Goal: Transaction & Acquisition: Purchase product/service

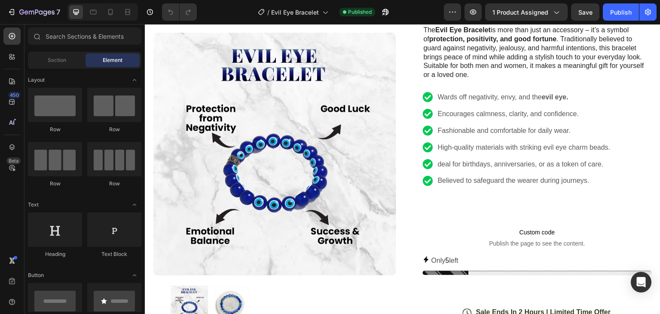
scroll to position [129, 0]
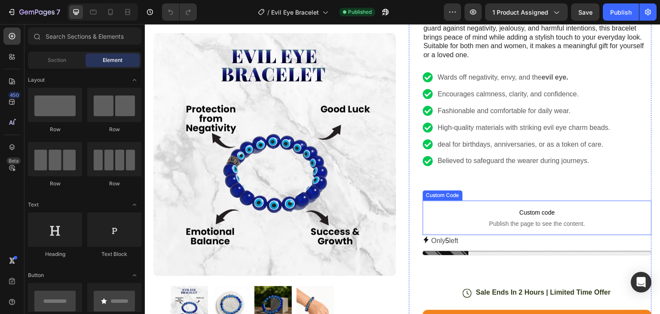
click at [520, 211] on span "Custom code" at bounding box center [537, 212] width 229 height 10
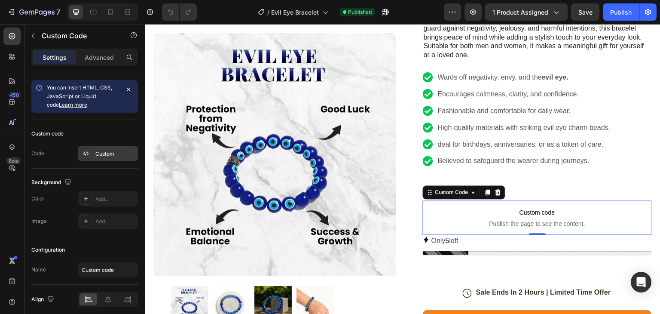
click at [98, 148] on div "Custom" at bounding box center [108, 153] width 60 height 15
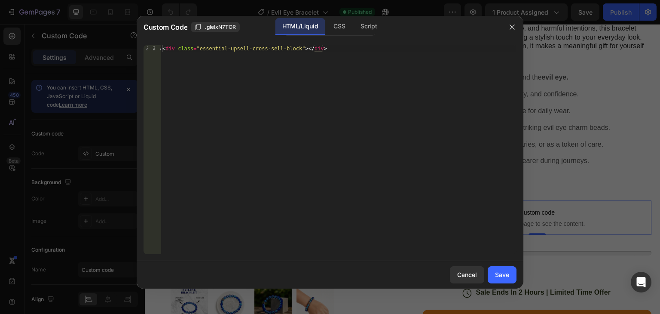
click at [302, 53] on div "< div class = "essential-upsell-cross-sell-block" > </ div >" at bounding box center [339, 156] width 356 height 223
paste textarea "frequently-bought-together"
type textarea "<div class="essential-upsell-frequently-bought-together-block"></div>"
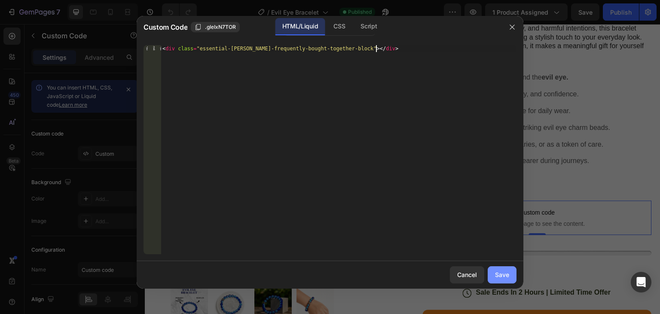
click at [495, 273] on button "Save" at bounding box center [502, 274] width 29 height 17
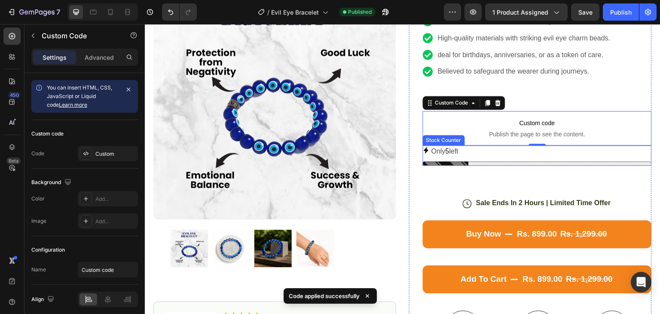
scroll to position [215, 0]
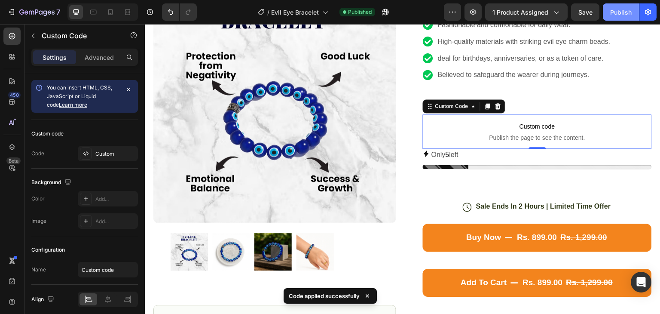
click at [623, 9] on div "Publish" at bounding box center [621, 12] width 21 height 9
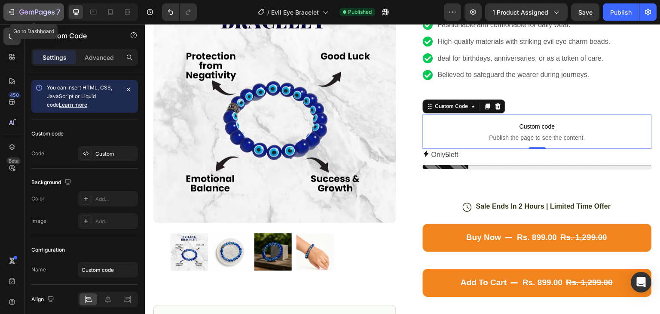
click at [6, 13] on button "7" at bounding box center [33, 11] width 61 height 17
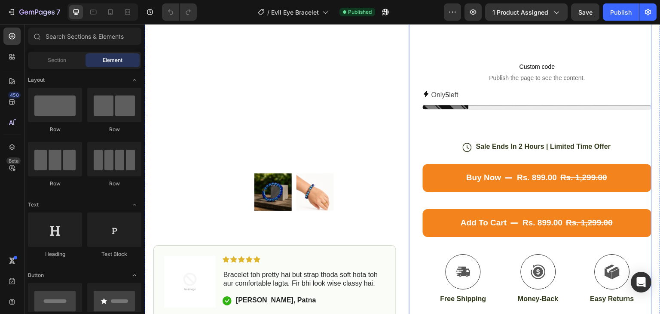
scroll to position [301, 0]
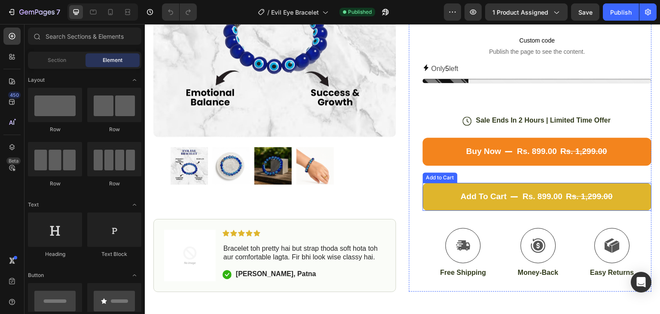
click at [504, 185] on button "Add to cart rs. 899.00 rs. 1,299.00" at bounding box center [537, 197] width 229 height 28
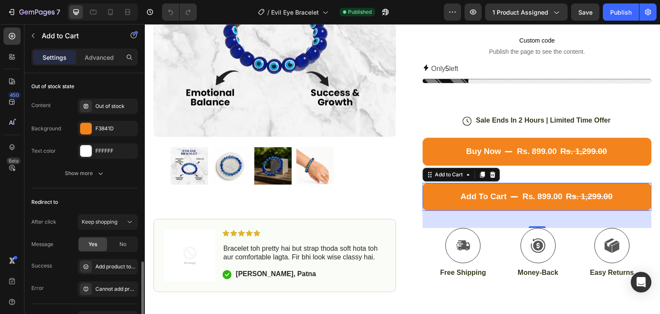
scroll to position [826, 0]
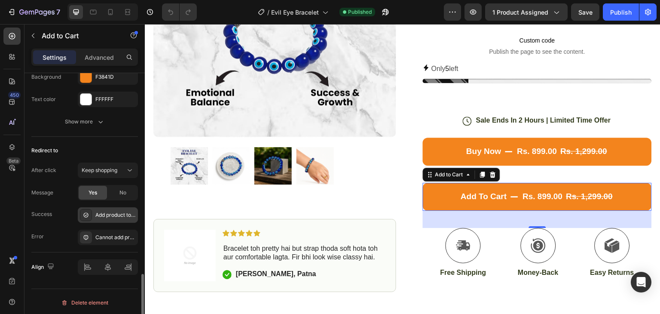
click at [113, 217] on div "Add product to cart successfully" at bounding box center [115, 215] width 40 height 8
click at [71, 218] on div "Success Add product to cart successfully" at bounding box center [84, 214] width 107 height 15
click at [119, 186] on div "No" at bounding box center [123, 193] width 28 height 14
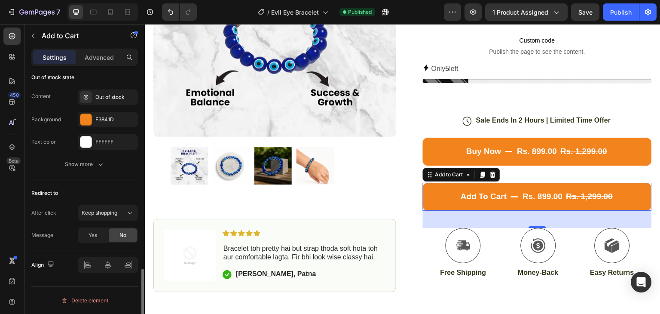
scroll to position [781, 0]
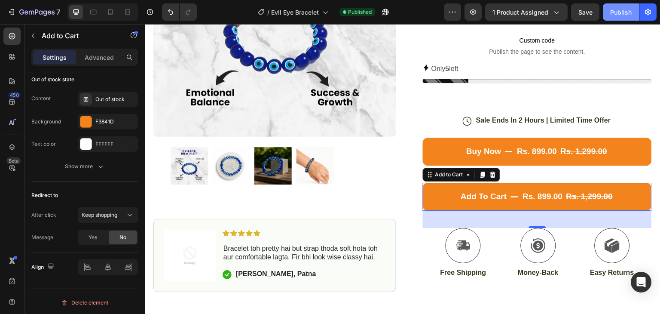
click at [607, 14] on button "Publish" at bounding box center [621, 11] width 36 height 17
click at [96, 216] on span "Keep shopping" at bounding box center [100, 215] width 36 height 8
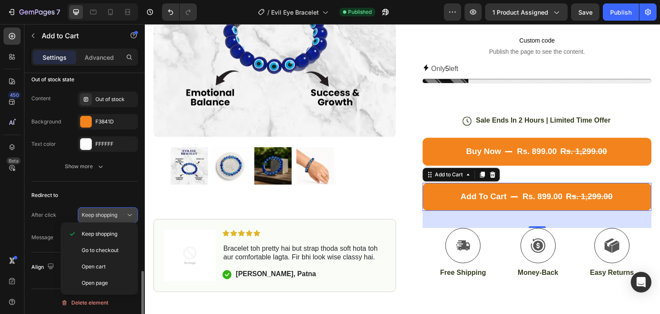
click at [96, 216] on span "Keep shopping" at bounding box center [100, 215] width 36 height 8
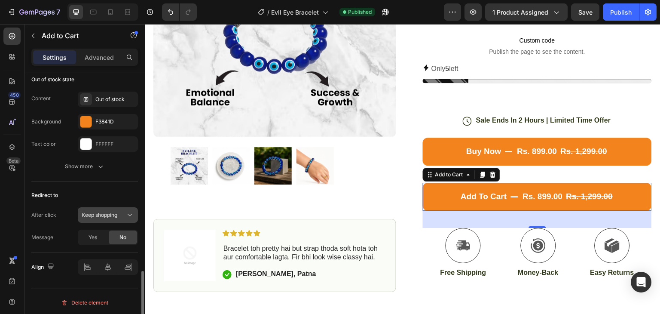
click at [96, 216] on span "Keep shopping" at bounding box center [100, 215] width 36 height 8
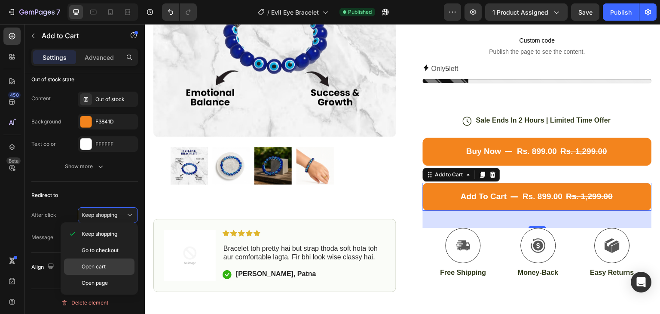
click at [98, 267] on span "Open cart" at bounding box center [94, 267] width 24 height 8
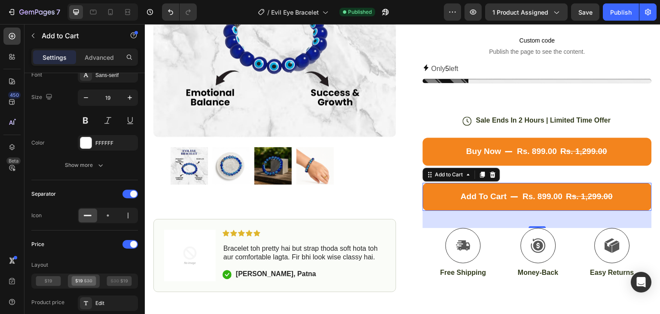
scroll to position [673, 0]
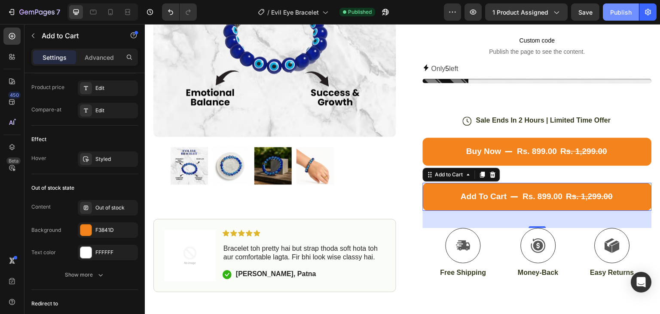
click at [617, 11] on div "Publish" at bounding box center [621, 12] width 21 height 9
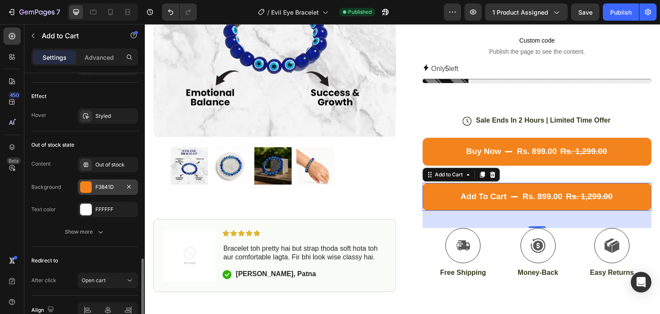
scroll to position [758, 0]
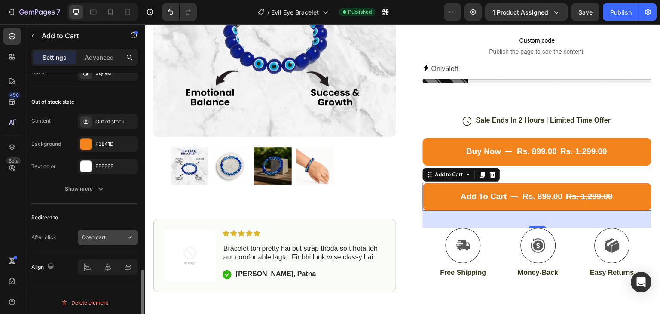
click at [117, 233] on div "Open cart" at bounding box center [108, 237] width 52 height 9
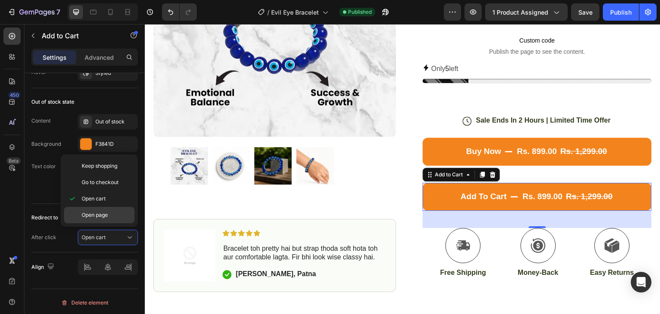
click at [120, 219] on div "Open page" at bounding box center [99, 215] width 71 height 16
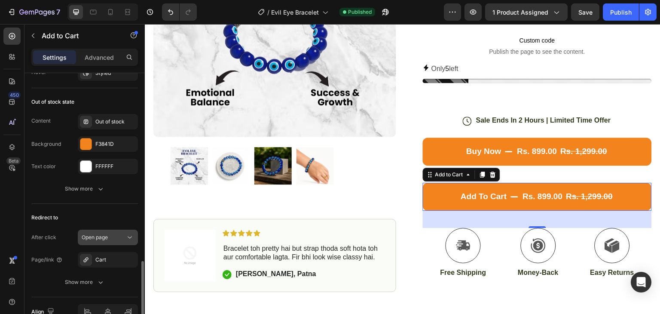
click at [118, 233] on div "Open page" at bounding box center [104, 237] width 44 height 8
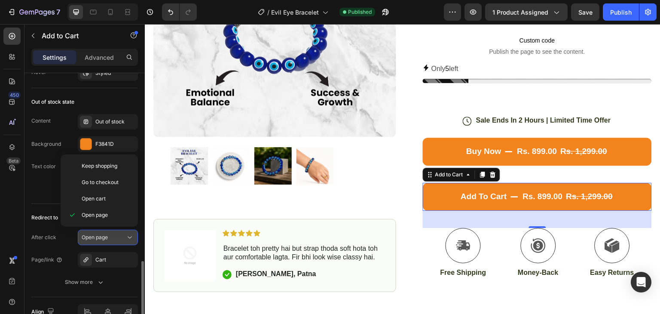
click at [118, 233] on div "Open page" at bounding box center [104, 237] width 44 height 8
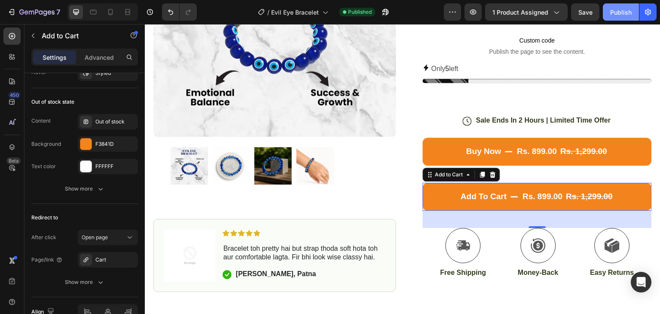
click at [629, 11] on div "Publish" at bounding box center [621, 12] width 21 height 9
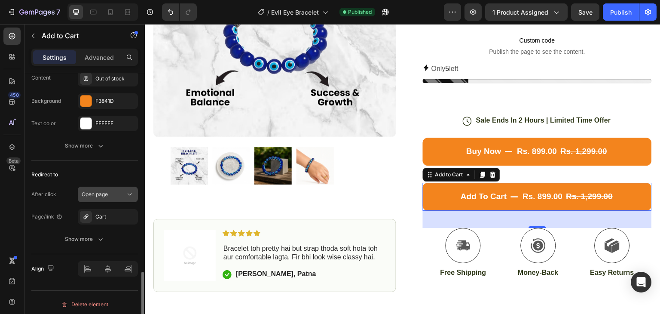
click at [111, 191] on div "Open page" at bounding box center [104, 194] width 44 height 8
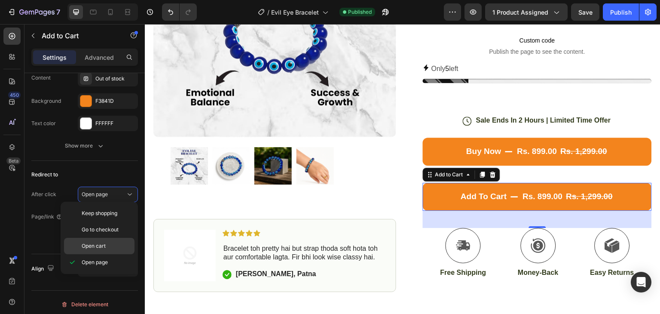
click at [113, 239] on div "Open cart" at bounding box center [99, 246] width 71 height 16
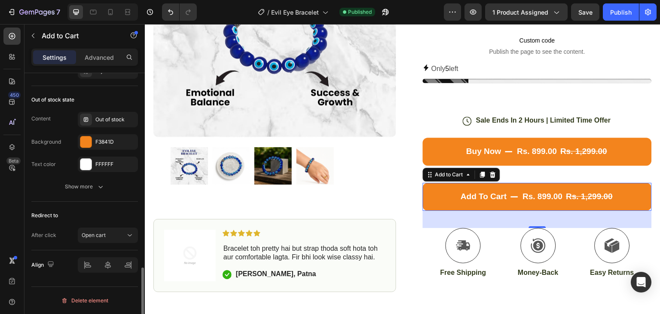
scroll to position [758, 0]
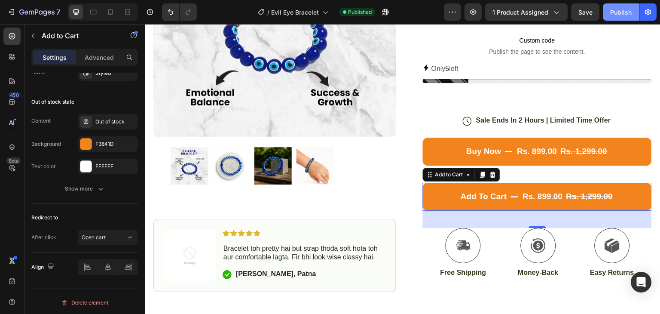
click at [624, 13] on div "Publish" at bounding box center [621, 12] width 21 height 9
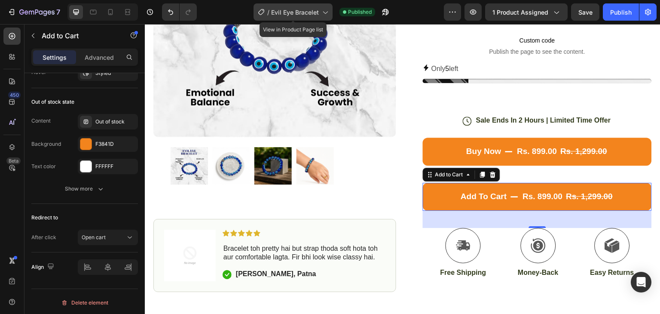
click at [310, 8] on span "Evil Eye Bracelet" at bounding box center [295, 12] width 48 height 9
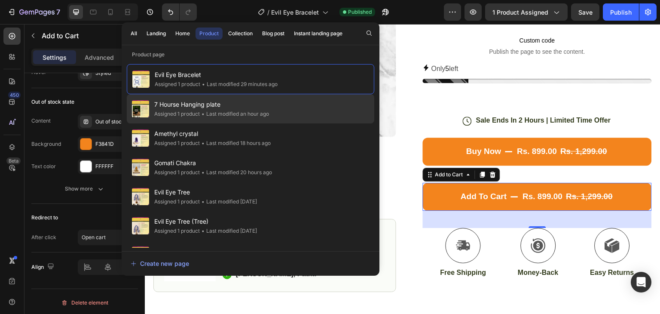
click at [258, 106] on span "7 Hourse Hanging plate" at bounding box center [211, 104] width 115 height 10
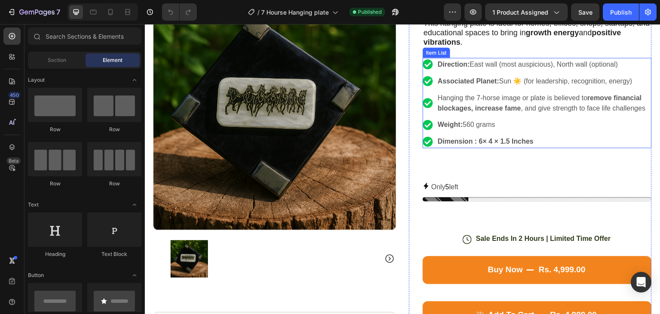
scroll to position [301, 0]
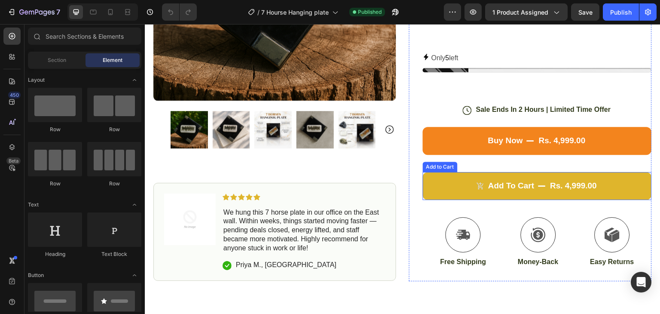
click at [564, 175] on button "Add to cart rs. 4,999.00" at bounding box center [537, 186] width 229 height 28
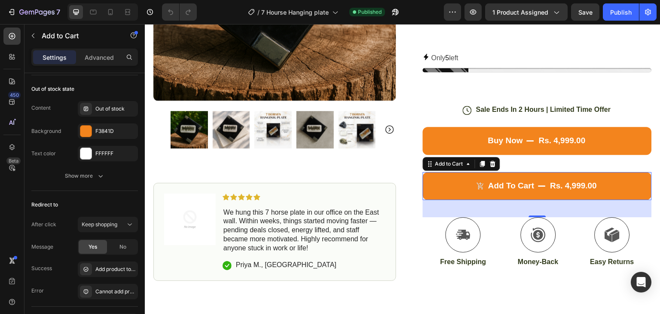
scroll to position [860, 0]
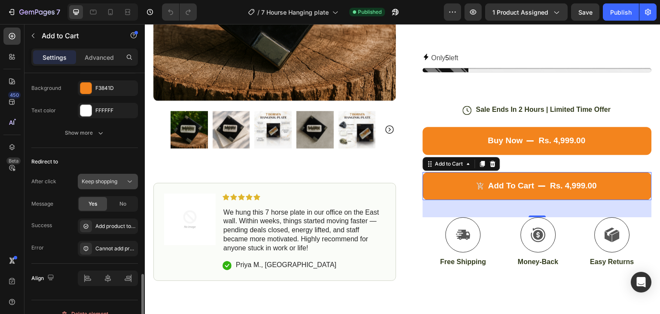
click at [109, 182] on span "Keep shopping" at bounding box center [100, 181] width 36 height 6
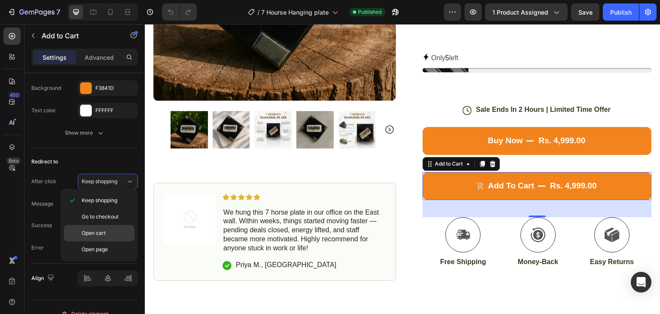
click at [106, 231] on p "Open cart" at bounding box center [106, 233] width 49 height 8
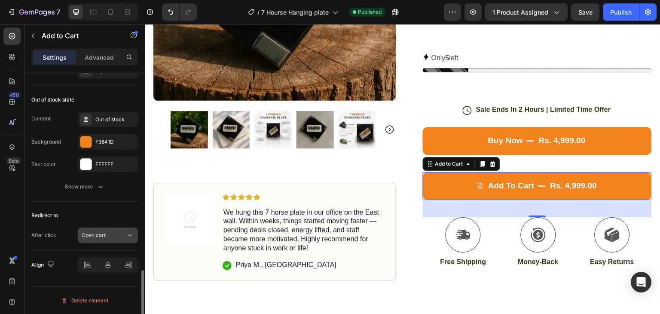
scroll to position [804, 0]
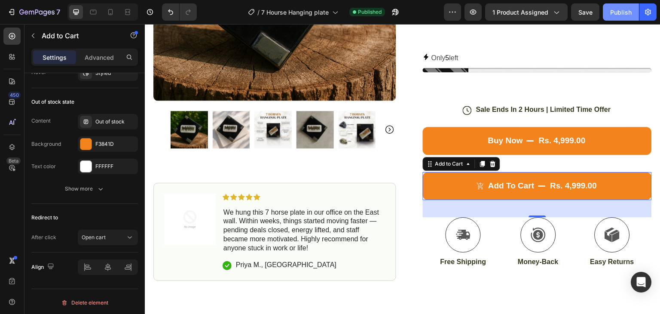
click at [611, 12] on button "Publish" at bounding box center [621, 11] width 36 height 17
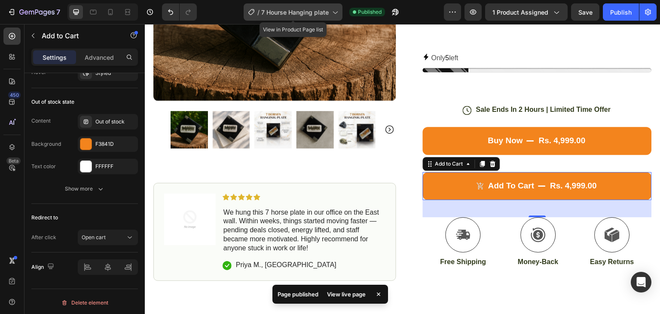
click at [330, 12] on div "/ 7 Hourse Hanging plate" at bounding box center [293, 11] width 99 height 17
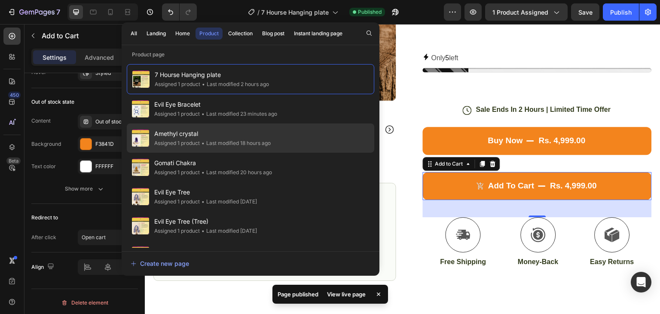
click at [238, 141] on div "• Last modified 18 hours ago" at bounding box center [235, 143] width 71 height 9
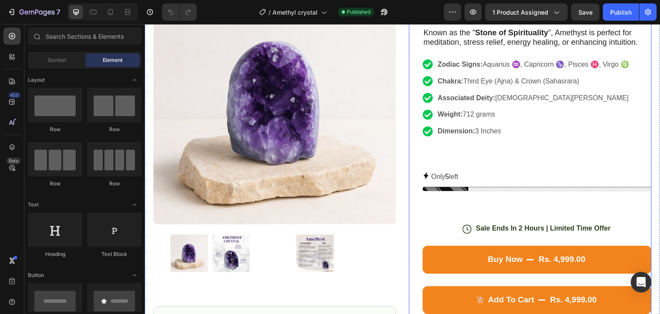
scroll to position [258, 0]
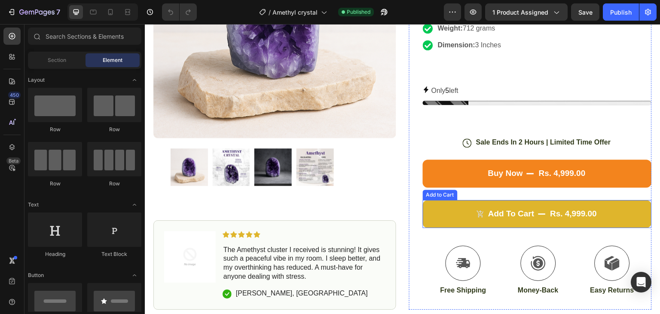
click at [586, 208] on div "rs. 4,999.00" at bounding box center [574, 214] width 49 height 12
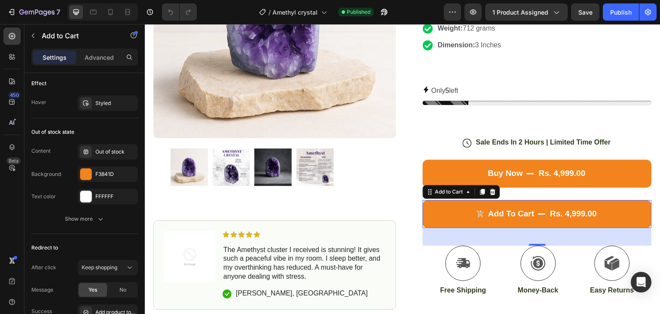
scroll to position [860, 0]
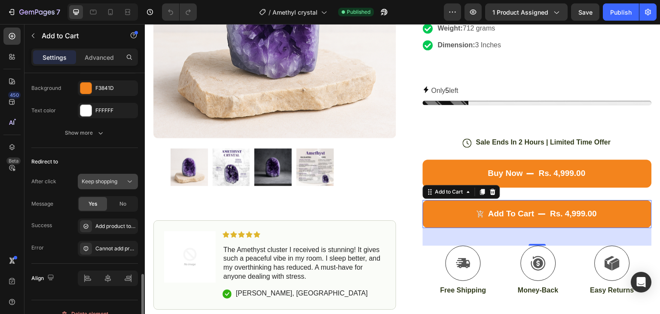
click at [99, 184] on button "Keep shopping" at bounding box center [108, 181] width 60 height 15
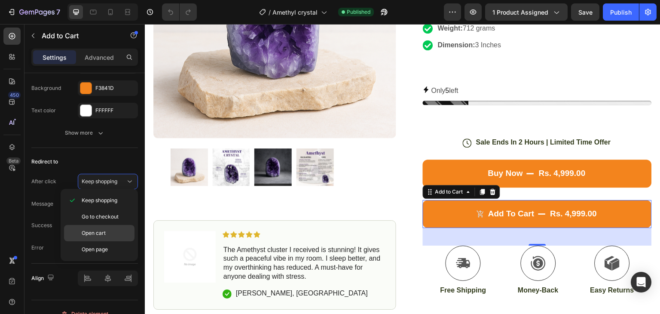
click at [106, 241] on div "Open cart" at bounding box center [99, 249] width 71 height 16
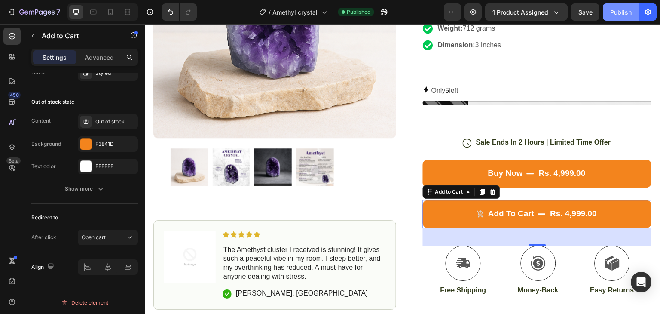
click at [625, 10] on div "Publish" at bounding box center [621, 12] width 21 height 9
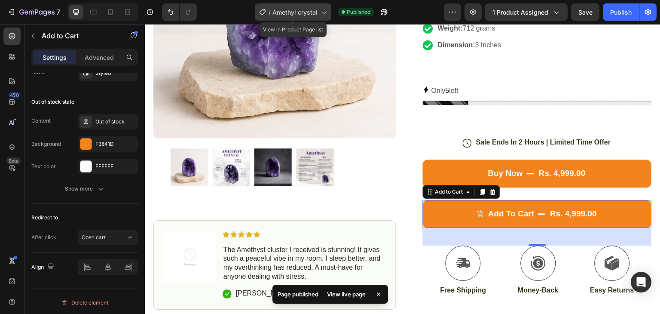
click at [319, 12] on div "/ Amethyl crystal" at bounding box center [293, 11] width 77 height 17
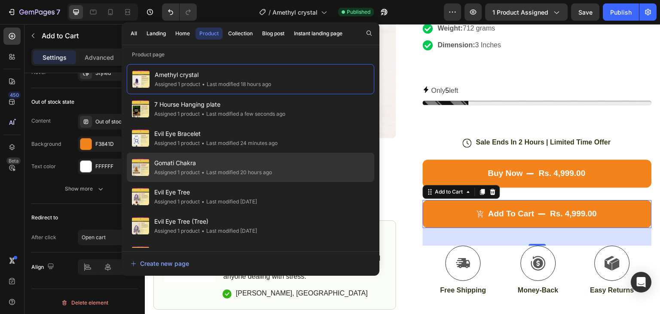
click at [233, 167] on span "Gomati Chakra" at bounding box center [213, 163] width 118 height 10
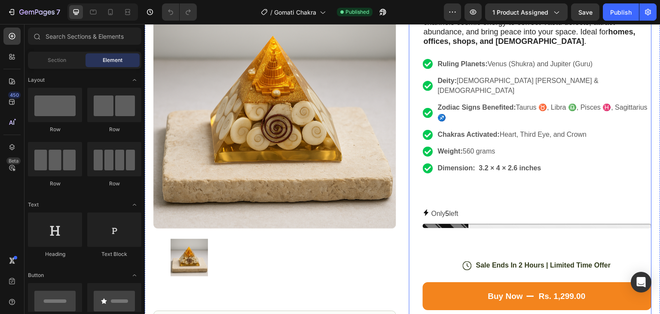
scroll to position [258, 0]
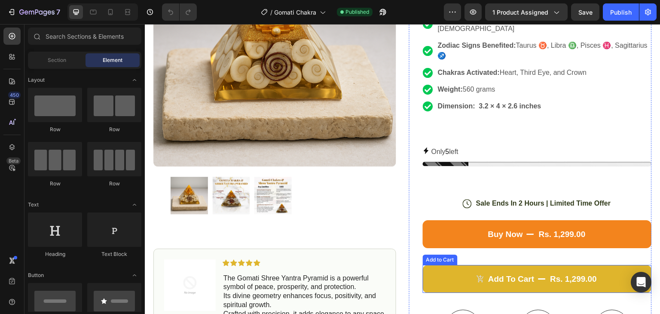
click at [454, 265] on button "Add to cart rs. 1,299.00" at bounding box center [537, 279] width 229 height 28
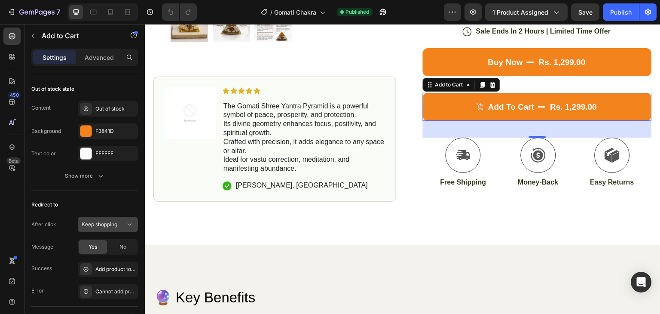
scroll to position [860, 0]
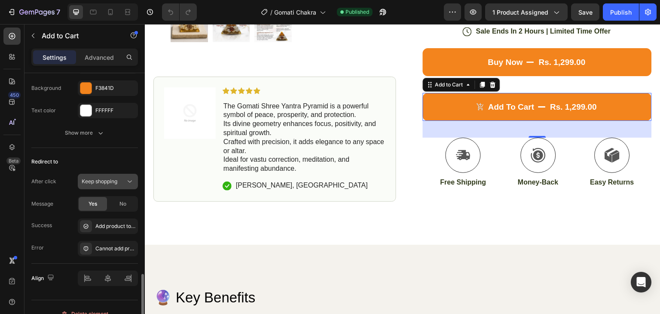
click at [115, 181] on span "Keep shopping" at bounding box center [100, 181] width 36 height 6
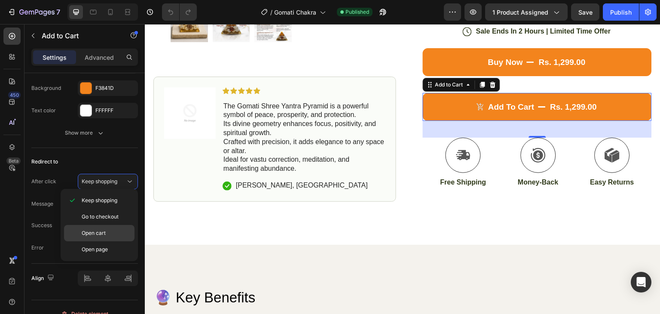
click at [102, 232] on span "Open cart" at bounding box center [94, 233] width 24 height 8
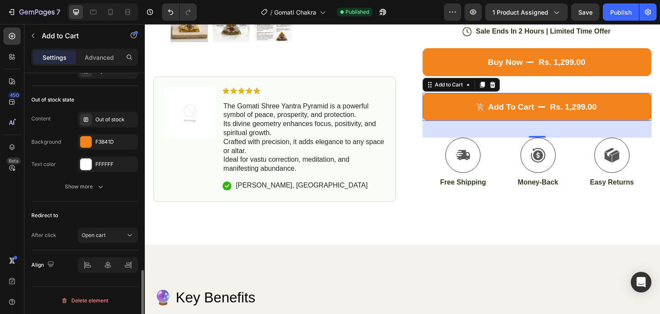
scroll to position [804, 0]
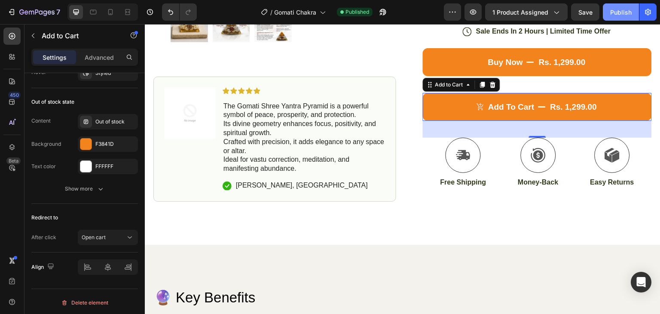
click at [621, 14] on div "Publish" at bounding box center [621, 12] width 21 height 9
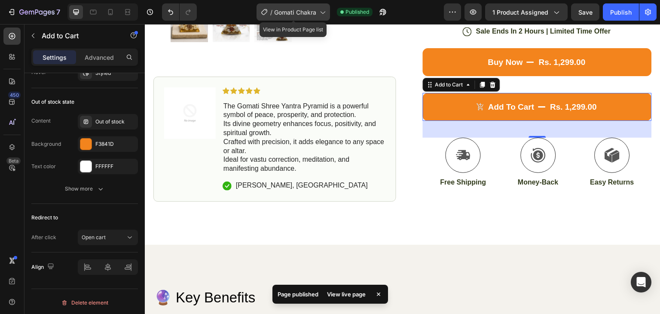
click at [301, 8] on span "Gomati Chakra" at bounding box center [295, 12] width 42 height 9
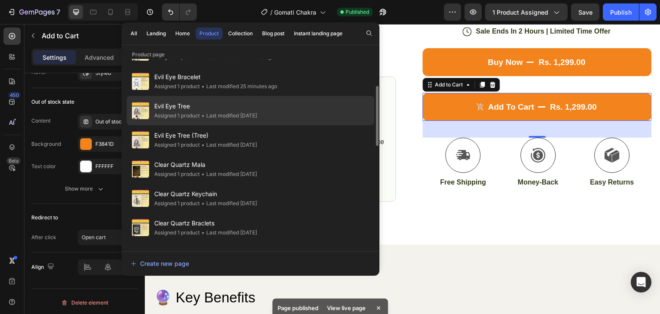
scroll to position [43, 0]
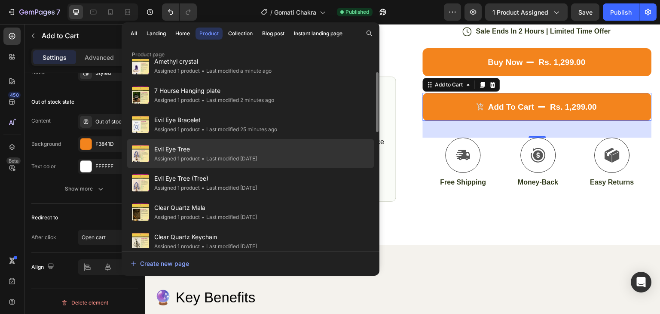
click at [257, 149] on span "Evil Eye Tree" at bounding box center [205, 149] width 103 height 10
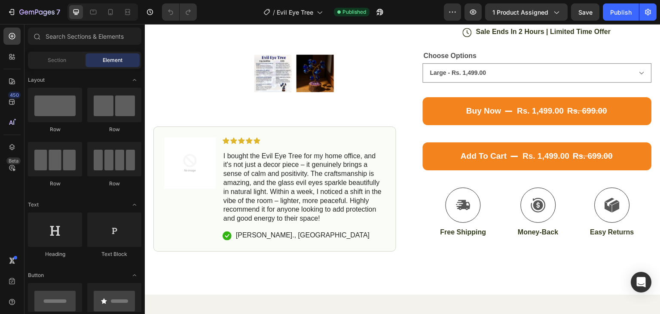
scroll to position [387, 0]
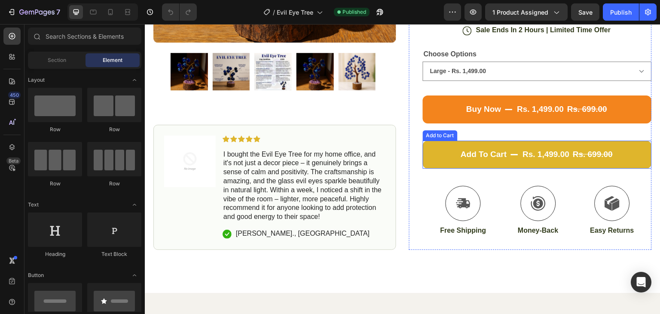
click at [490, 141] on button "Add to cart rs. 1,499.00 rs. 699.00" at bounding box center [537, 155] width 229 height 28
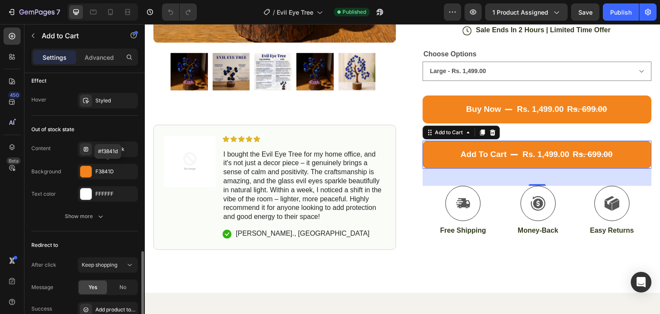
scroll to position [774, 0]
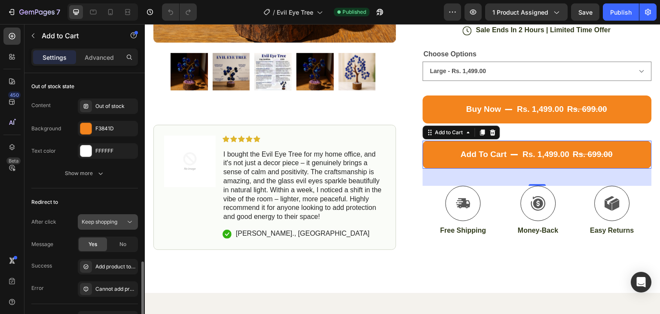
click at [106, 218] on span "Keep shopping" at bounding box center [100, 221] width 36 height 6
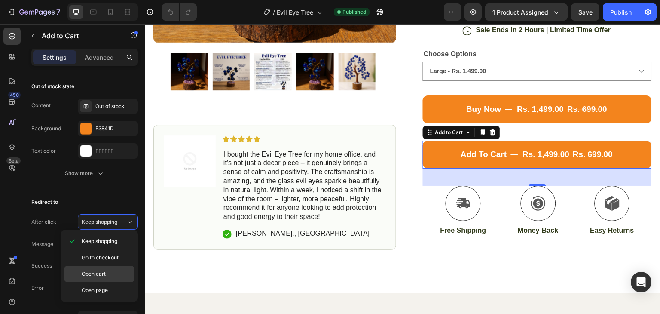
click at [102, 274] on span "Open cart" at bounding box center [94, 274] width 24 height 8
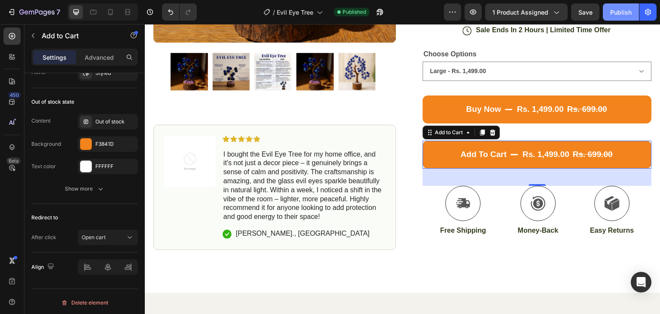
click at [623, 15] on div "Publish" at bounding box center [621, 12] width 21 height 9
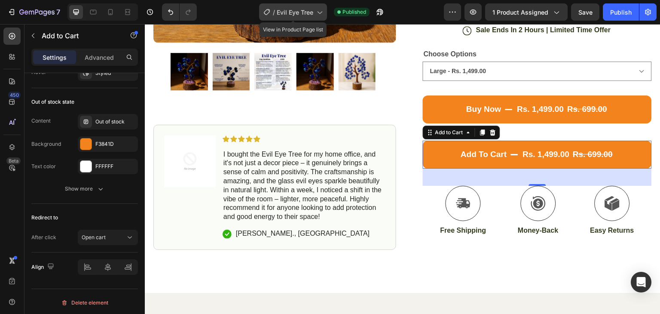
click at [296, 12] on span "Evil Eye Tree" at bounding box center [295, 12] width 37 height 9
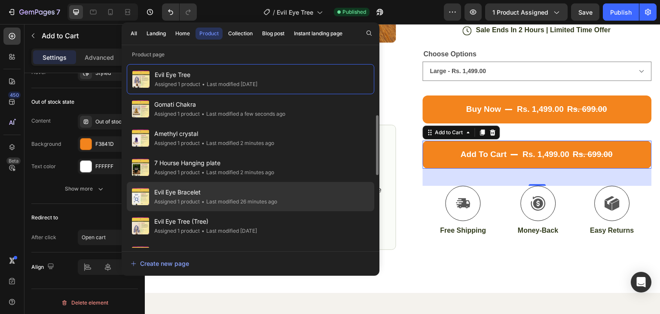
scroll to position [86, 0]
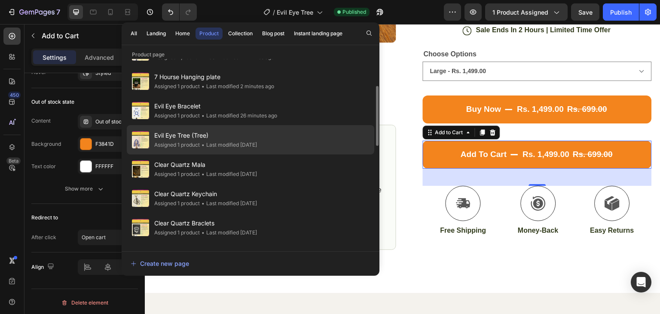
click at [253, 139] on span "Evil Eye Tree (Tree)" at bounding box center [205, 135] width 103 height 10
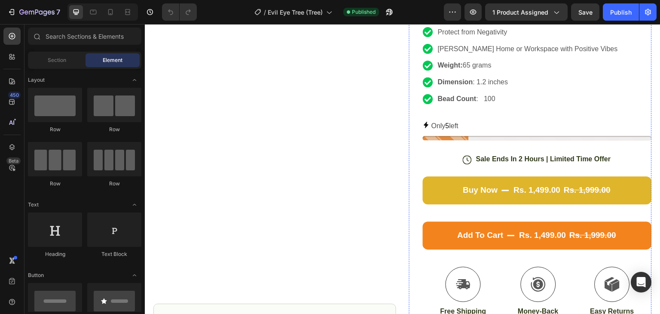
scroll to position [258, 0]
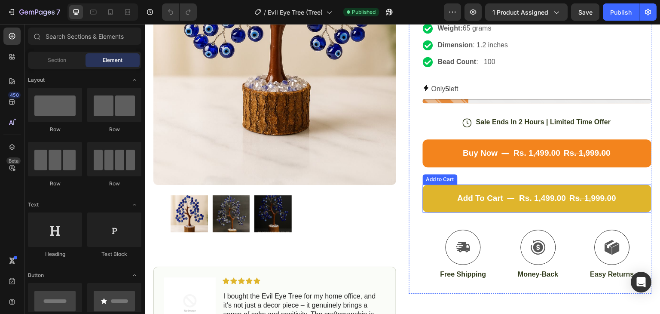
click at [558, 185] on button "Add to cart rs. 1,499.00 rs. 1,999.00" at bounding box center [537, 198] width 229 height 28
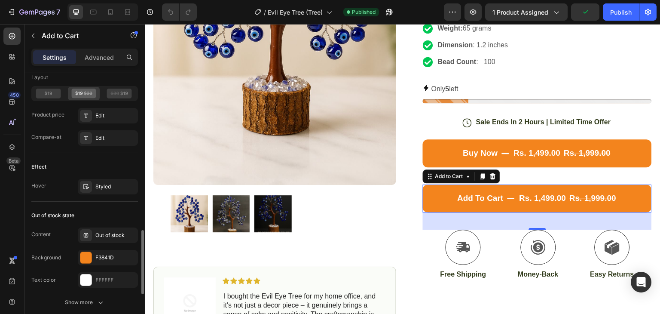
scroll to position [731, 0]
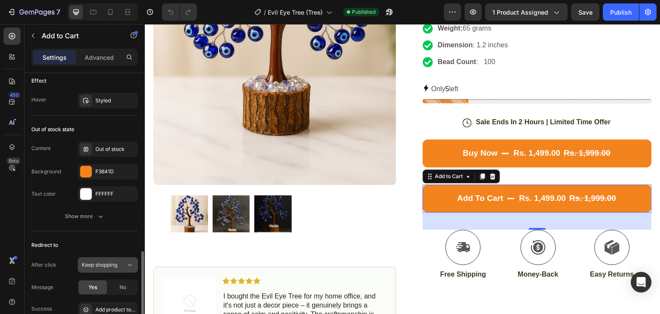
click at [116, 261] on span "Keep shopping" at bounding box center [100, 264] width 36 height 6
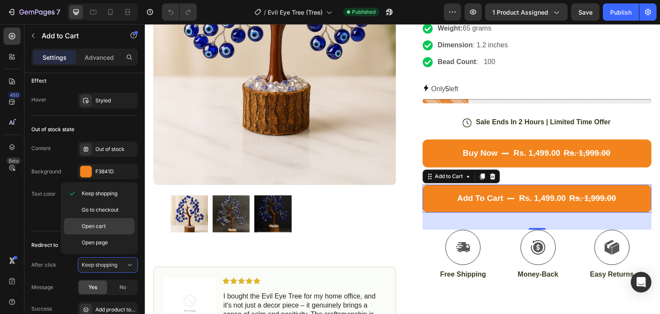
click at [105, 226] on span "Open cart" at bounding box center [94, 226] width 24 height 8
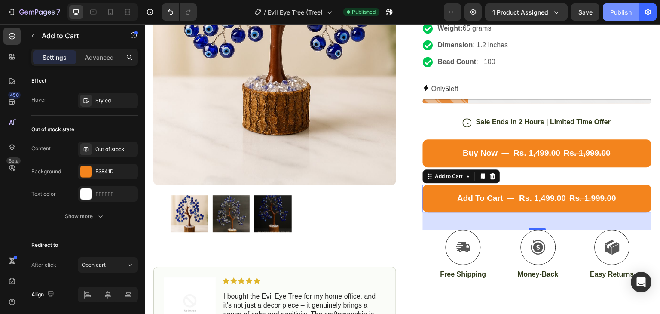
click at [610, 11] on button "Publish" at bounding box center [621, 11] width 36 height 17
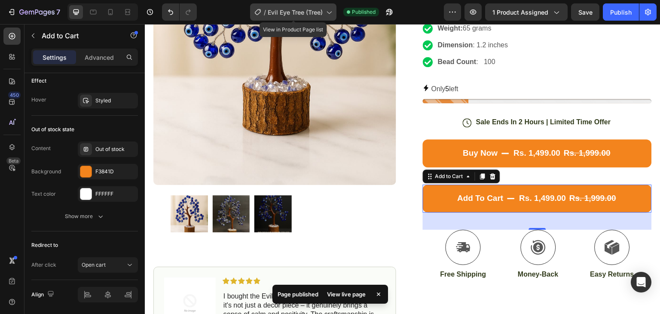
click at [322, 13] on span "Evil Eye Tree (Tree)" at bounding box center [295, 12] width 55 height 9
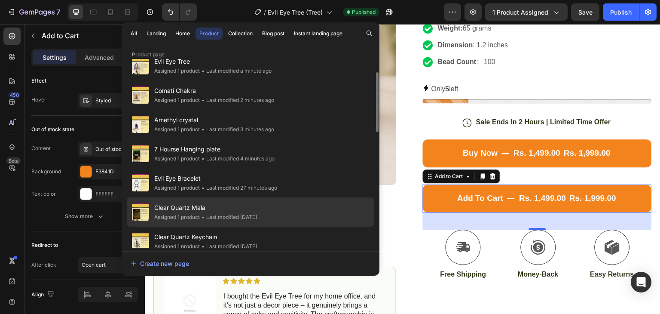
scroll to position [86, 0]
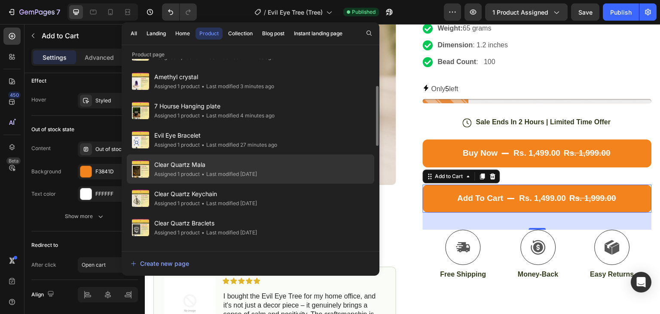
click at [257, 176] on div "• Last modified 4 days ago" at bounding box center [228, 174] width 57 height 9
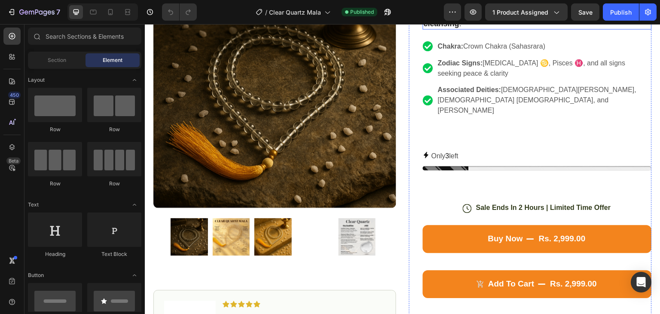
scroll to position [215, 0]
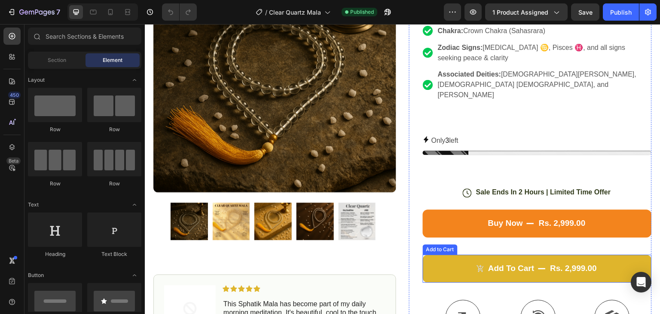
click at [550, 262] on div "rs. 2,999.00" at bounding box center [574, 268] width 49 height 12
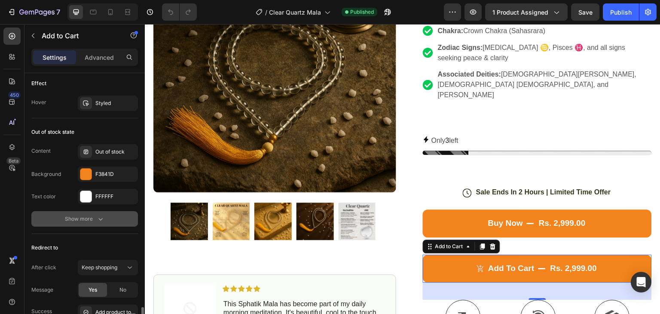
scroll to position [817, 0]
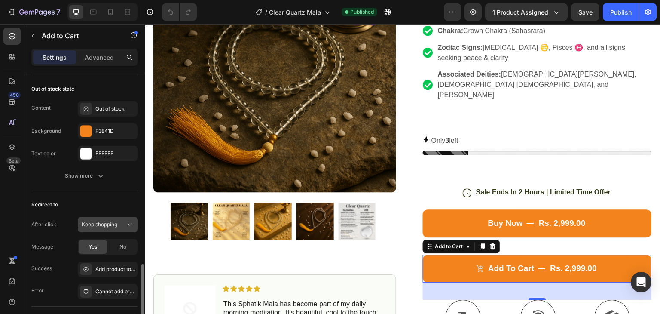
click at [91, 224] on span "Keep shopping" at bounding box center [100, 224] width 36 height 6
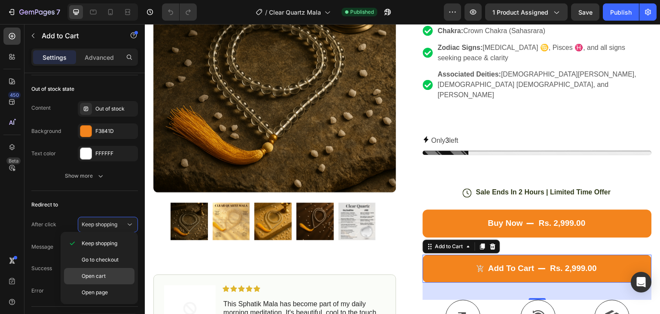
click at [97, 272] on span "Open cart" at bounding box center [94, 276] width 24 height 8
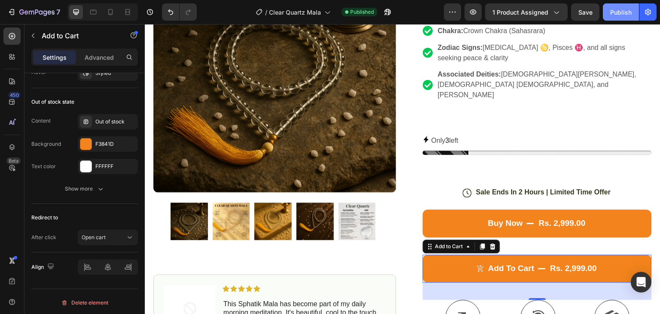
click at [617, 13] on div "Publish" at bounding box center [621, 12] width 21 height 9
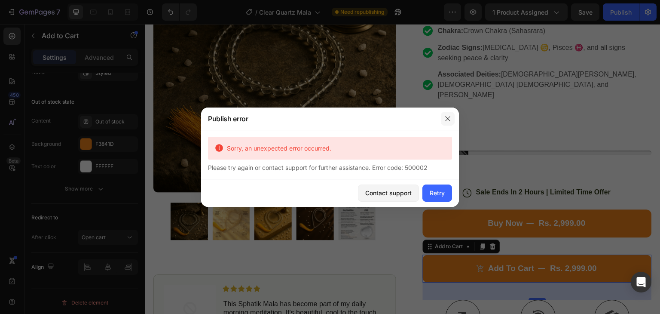
click at [447, 120] on icon "button" at bounding box center [447, 118] width 5 height 5
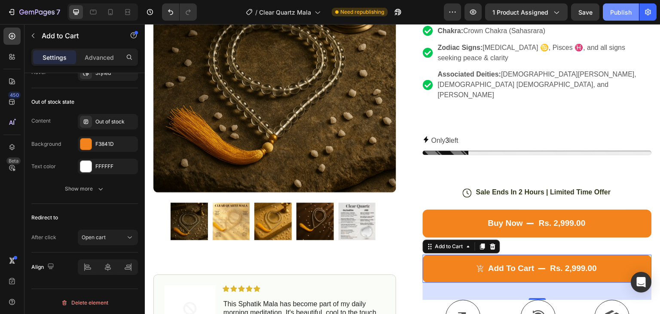
click at [622, 12] on div "Publish" at bounding box center [621, 12] width 21 height 9
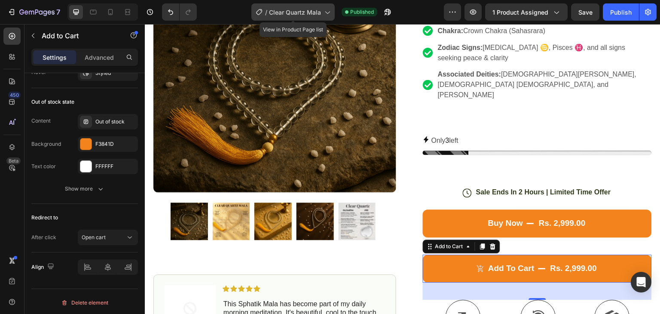
click at [317, 12] on span "Clear Quartz Mala" at bounding box center [295, 12] width 52 height 9
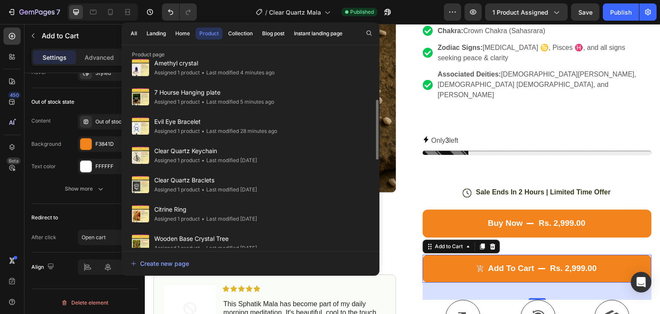
scroll to position [172, 0]
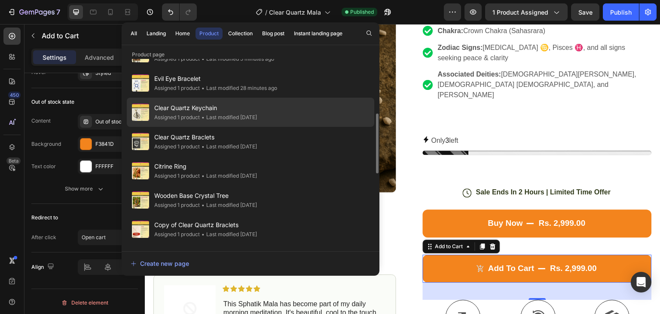
click at [288, 127] on div "Clear Quartz Keychain Assigned 1 product • Last modified 4 days ago" at bounding box center [251, 141] width 248 height 29
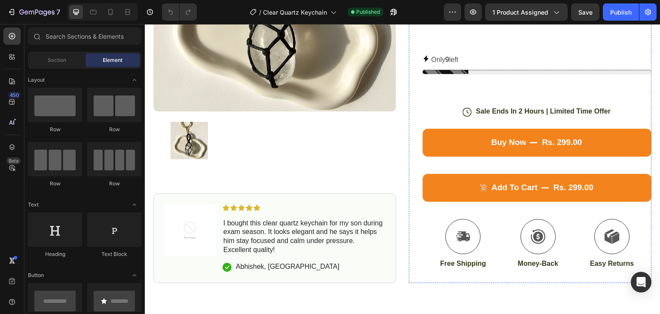
scroll to position [301, 0]
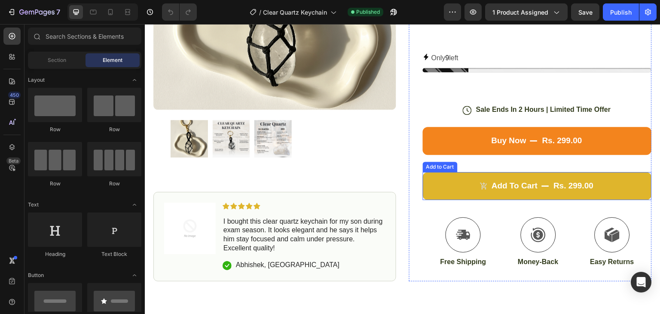
click at [557, 172] on button "Add to cart rs. 299.00" at bounding box center [537, 186] width 229 height 28
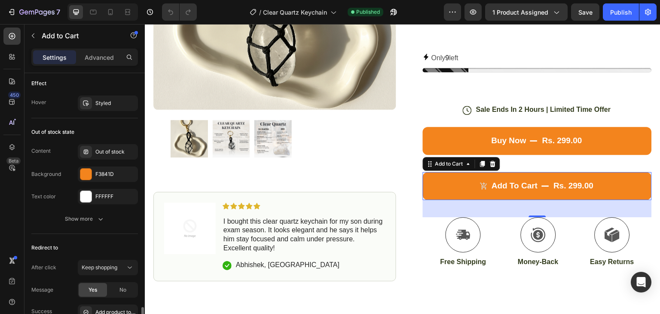
scroll to position [860, 0]
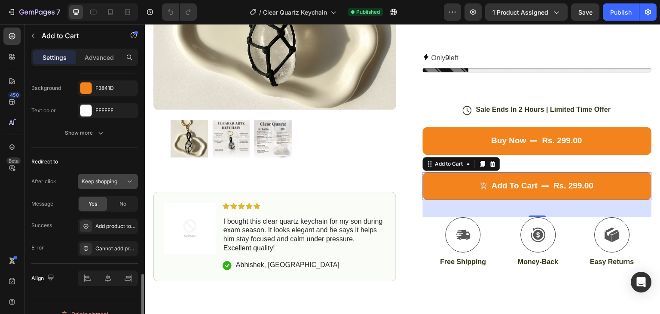
click at [105, 178] on span "Keep shopping" at bounding box center [100, 181] width 36 height 6
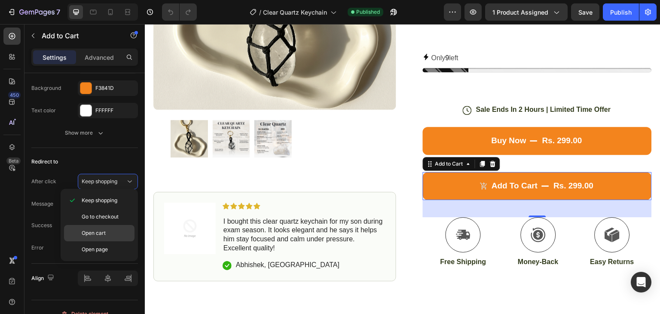
click at [104, 241] on div "Open cart" at bounding box center [99, 249] width 71 height 16
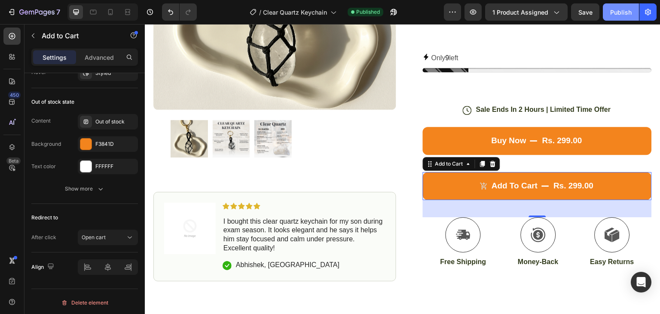
click at [613, 11] on div "Publish" at bounding box center [621, 12] width 21 height 9
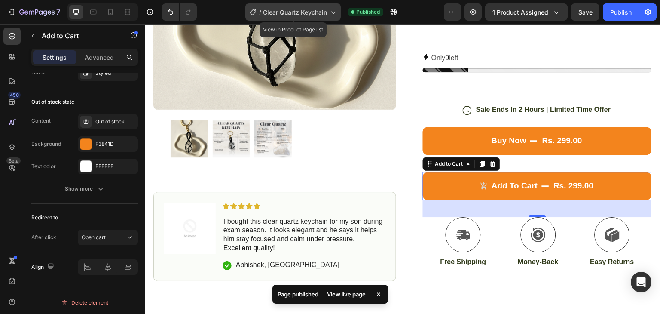
click at [319, 11] on span "Clear Quartz Keychain" at bounding box center [295, 12] width 64 height 9
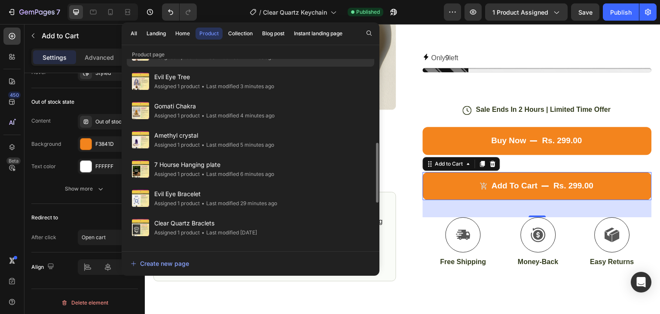
scroll to position [172, 0]
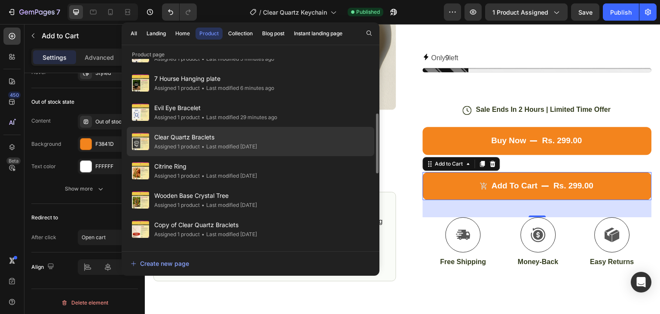
click at [251, 144] on div "• Last modified 4 days ago" at bounding box center [228, 146] width 57 height 9
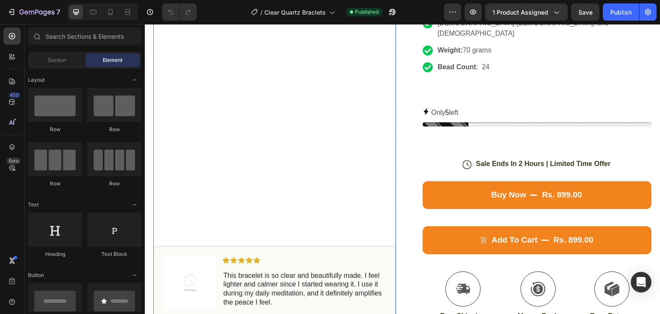
scroll to position [344, 0]
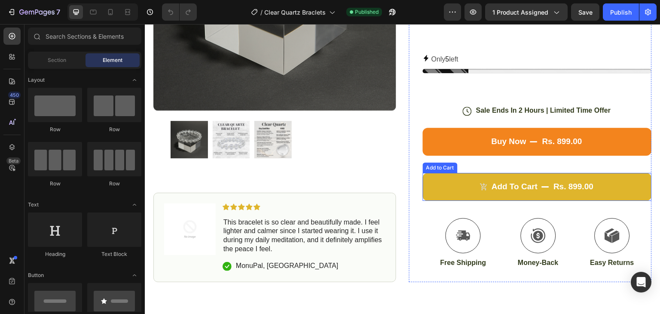
click at [512, 173] on button "Add to cart rs. 899.00" at bounding box center [537, 187] width 229 height 28
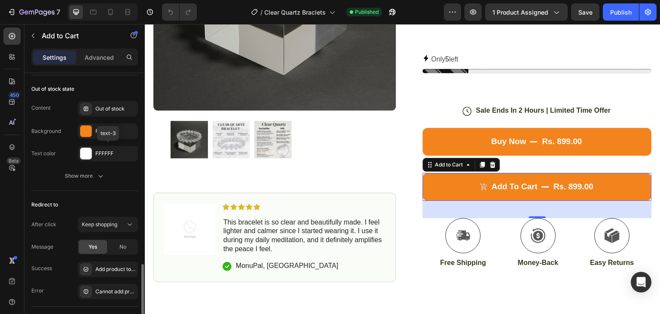
scroll to position [860, 0]
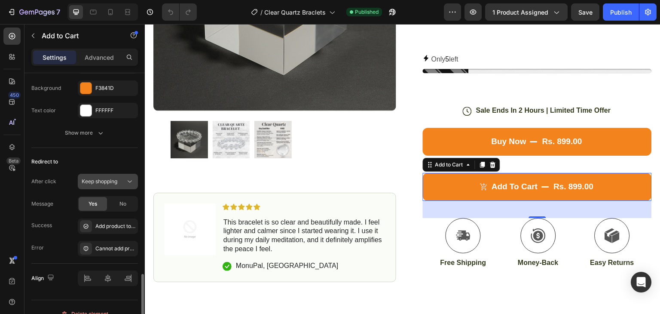
click at [104, 183] on div "Keep shopping" at bounding box center [108, 181] width 52 height 9
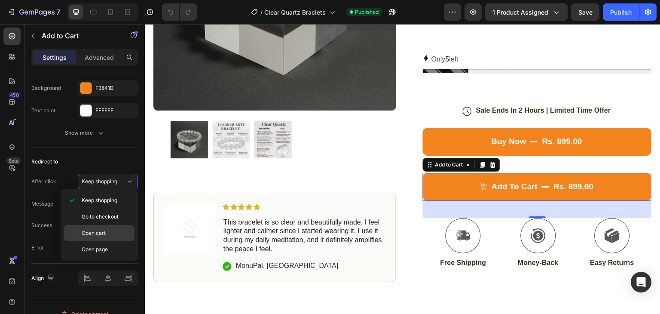
click at [116, 229] on p "Open cart" at bounding box center [106, 233] width 49 height 8
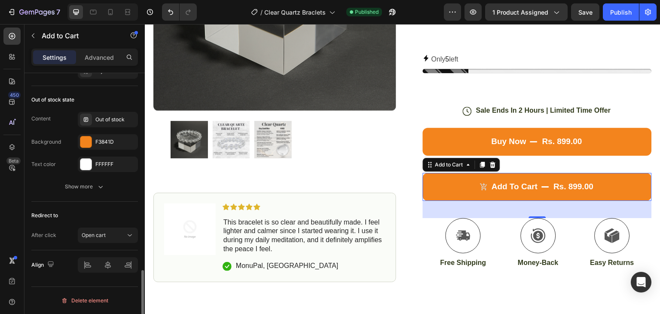
scroll to position [804, 0]
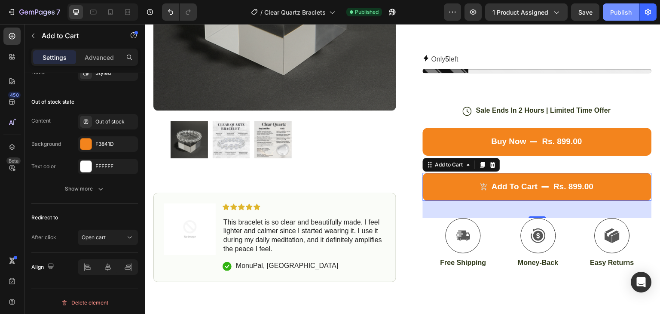
click at [621, 14] on div "Publish" at bounding box center [621, 12] width 21 height 9
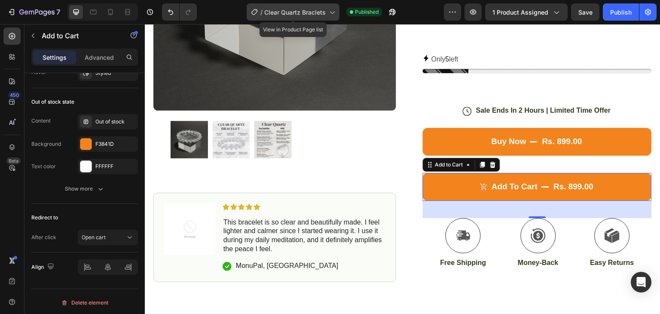
click at [319, 13] on span "Clear Quartz Braclets" at bounding box center [294, 12] width 61 height 9
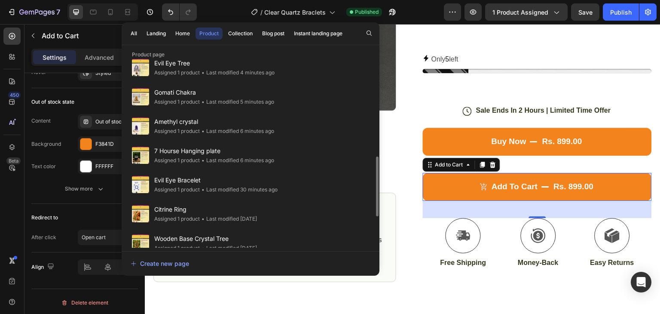
scroll to position [172, 0]
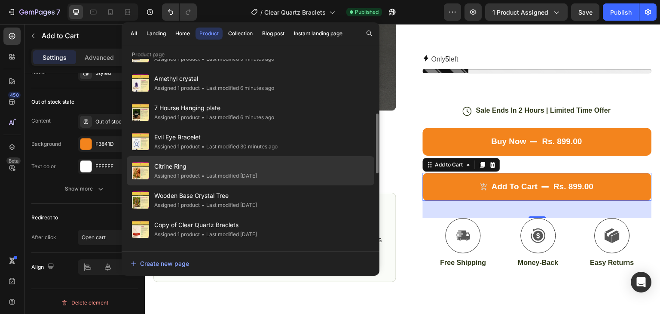
click at [257, 169] on span "Citrine Ring" at bounding box center [205, 166] width 103 height 10
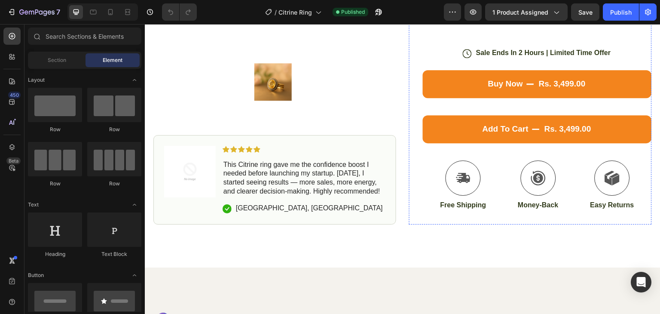
scroll to position [344, 0]
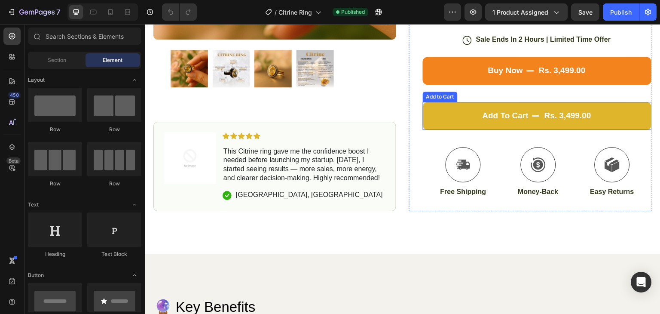
click at [556, 102] on button "Add to cart rs. 3,499.00" at bounding box center [537, 116] width 229 height 28
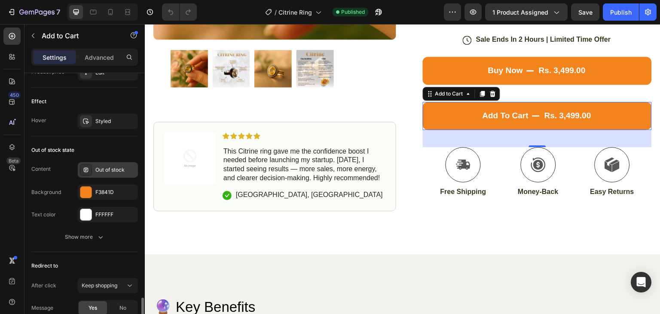
scroll to position [774, 0]
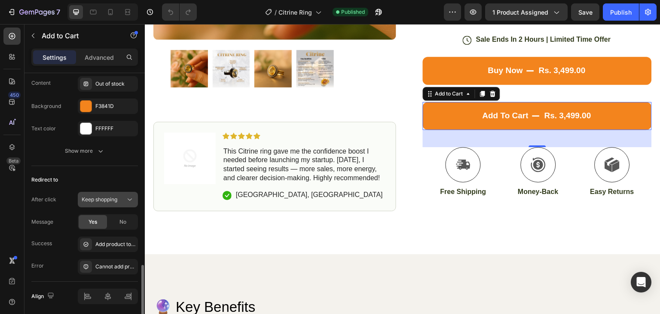
click at [111, 196] on span "Keep shopping" at bounding box center [100, 199] width 36 height 6
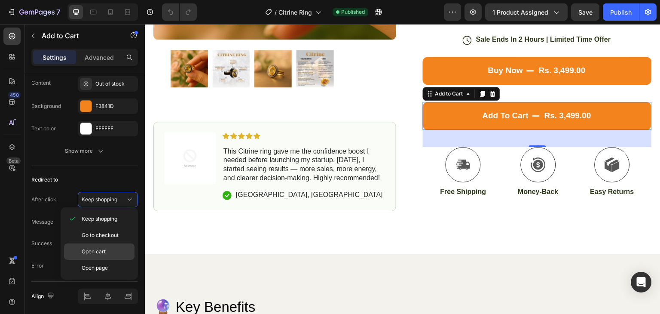
click at [108, 253] on p "Open cart" at bounding box center [106, 252] width 49 height 8
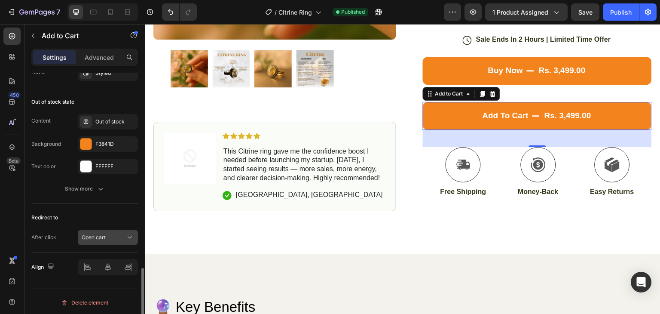
click at [113, 235] on div "Open cart" at bounding box center [104, 237] width 44 height 8
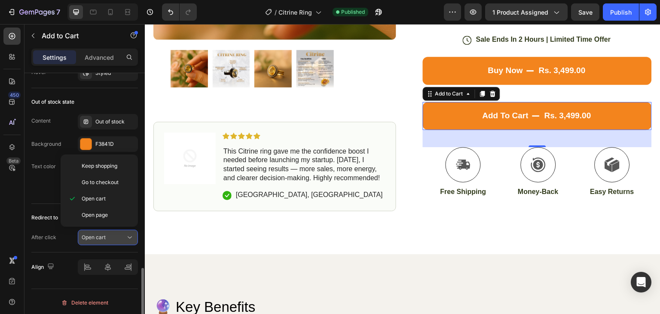
click at [112, 235] on div "Open cart" at bounding box center [104, 237] width 44 height 8
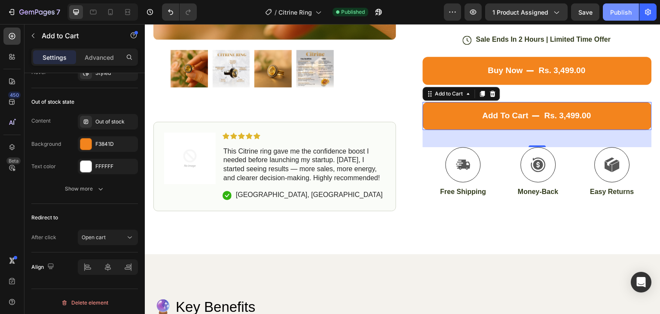
click at [623, 15] on div "Publish" at bounding box center [621, 12] width 21 height 9
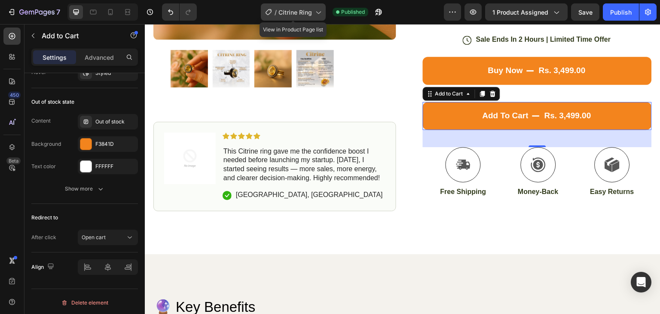
click at [292, 11] on span "Citrine Ring" at bounding box center [296, 12] width 34 height 9
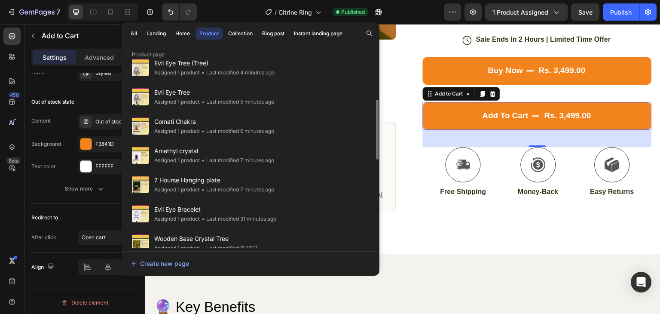
scroll to position [215, 0]
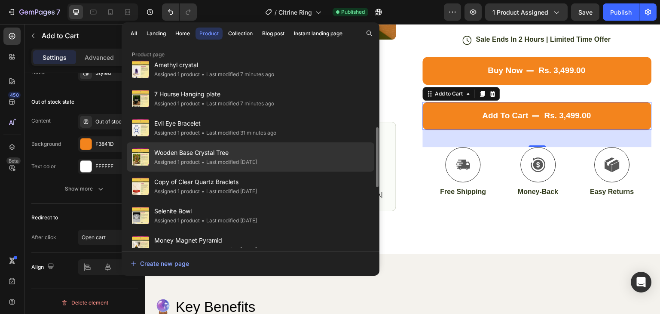
click at [250, 159] on div "• Last modified [DATE]" at bounding box center [228, 162] width 57 height 9
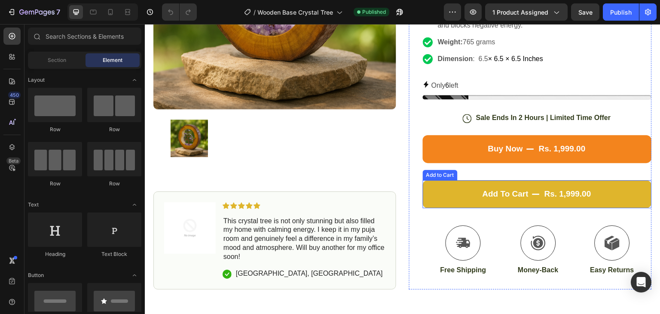
scroll to position [387, 0]
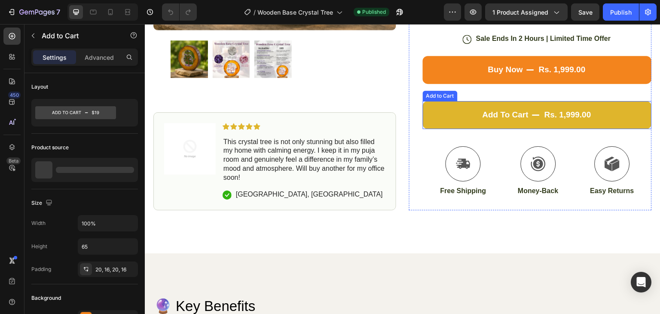
click at [531, 102] on button "Add to cart rs. 1,999.00" at bounding box center [537, 115] width 229 height 28
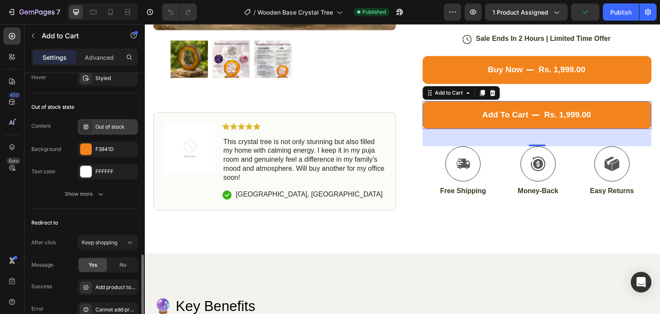
scroll to position [774, 0]
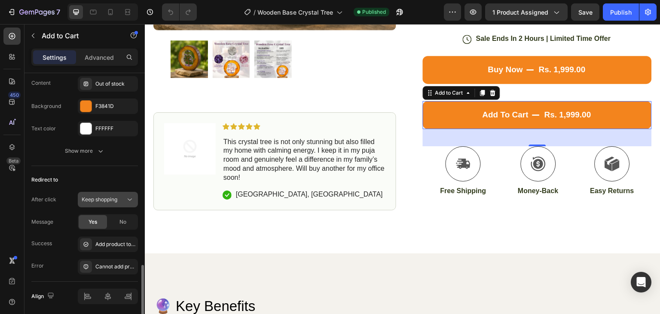
click at [102, 198] on span "Keep shopping" at bounding box center [100, 199] width 36 height 6
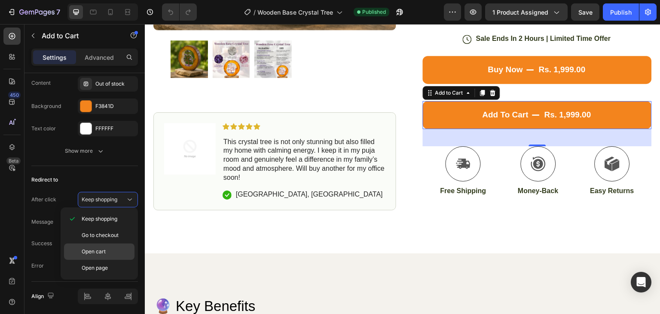
click at [108, 248] on p "Open cart" at bounding box center [106, 252] width 49 height 8
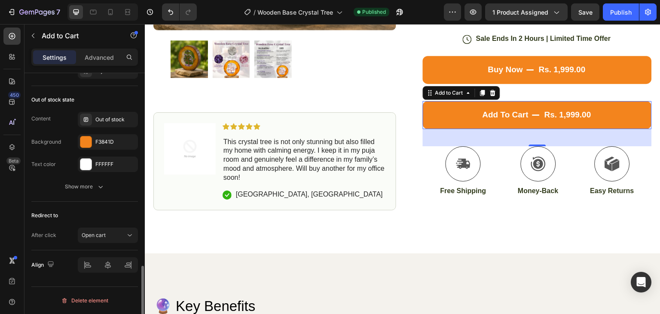
scroll to position [736, 0]
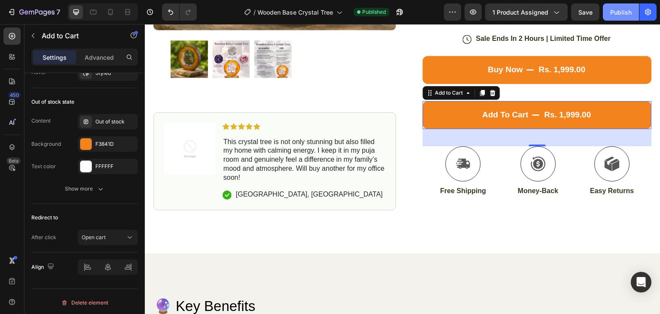
click at [618, 14] on div "Publish" at bounding box center [621, 12] width 21 height 9
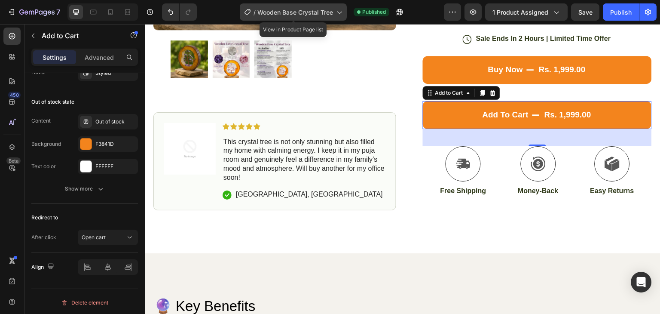
click at [305, 11] on span "Wooden Base Crystal Tree" at bounding box center [296, 12] width 76 height 9
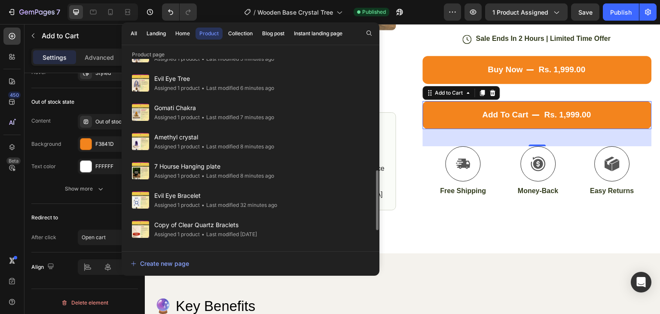
scroll to position [258, 0]
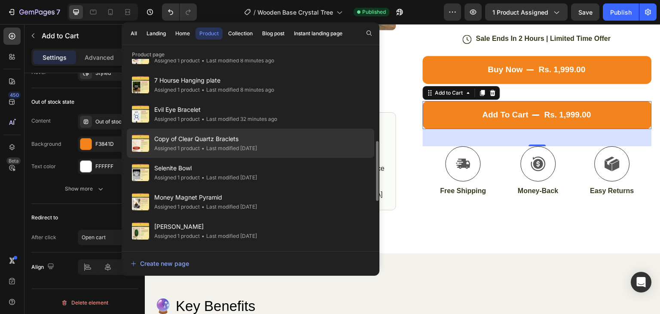
click at [302, 158] on div "Copy of Clear Quartz Braclets Assigned 1 product • Last modified 4 days ago" at bounding box center [251, 172] width 248 height 29
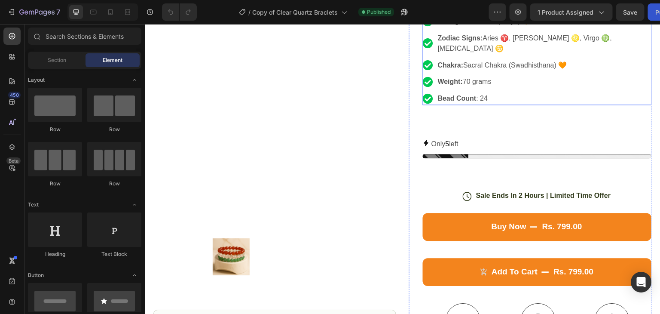
scroll to position [301, 0]
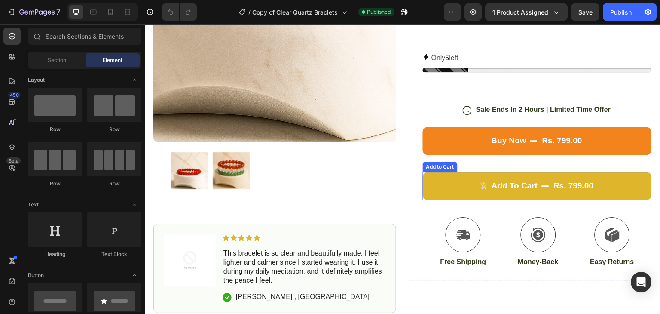
click at [539, 172] on button "Add to cart rs. 799.00" at bounding box center [537, 186] width 229 height 28
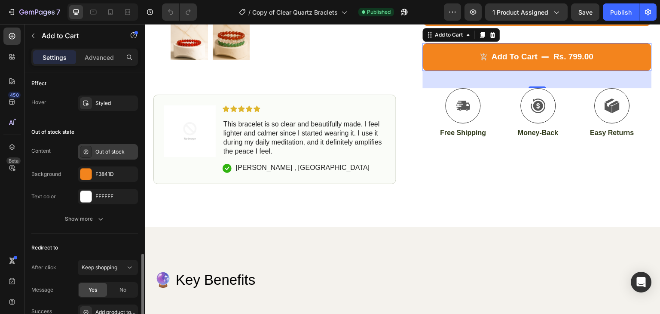
scroll to position [860, 0]
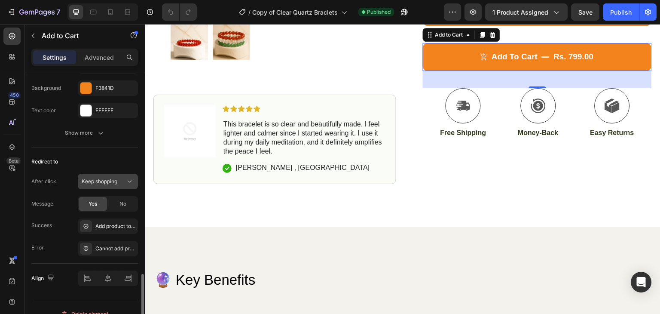
click at [119, 179] on div "Keep shopping" at bounding box center [104, 182] width 44 height 8
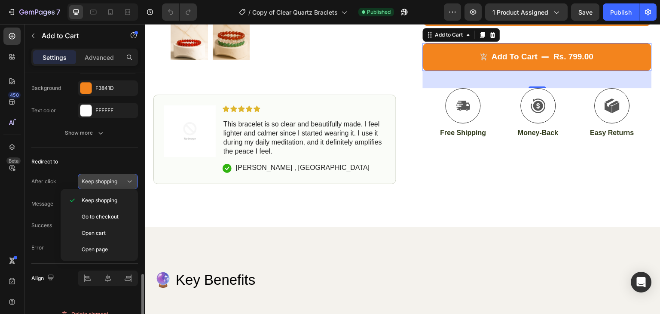
click at [117, 230] on p "Open cart" at bounding box center [106, 233] width 49 height 8
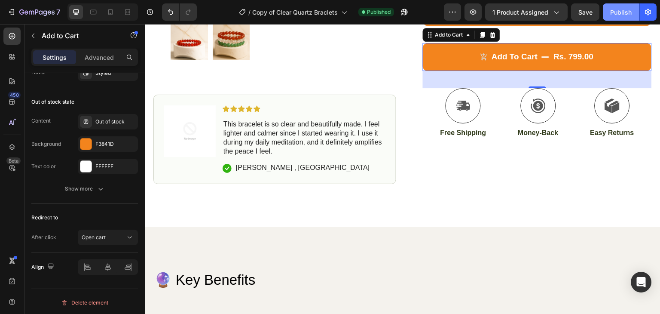
click at [624, 8] on div "Publish" at bounding box center [621, 12] width 21 height 9
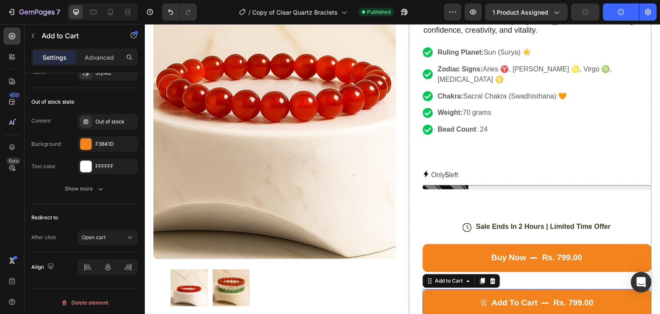
scroll to position [43, 0]
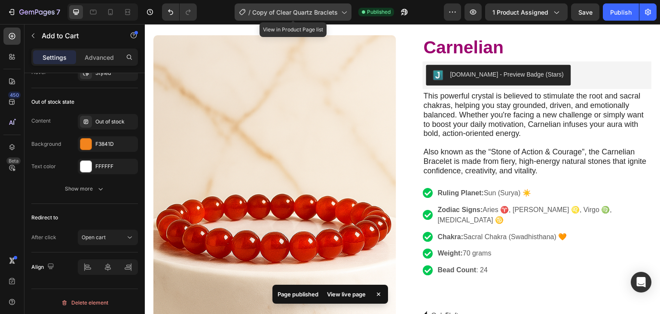
click at [327, 14] on span "Copy of Clear Quartz Braclets" at bounding box center [295, 12] width 86 height 9
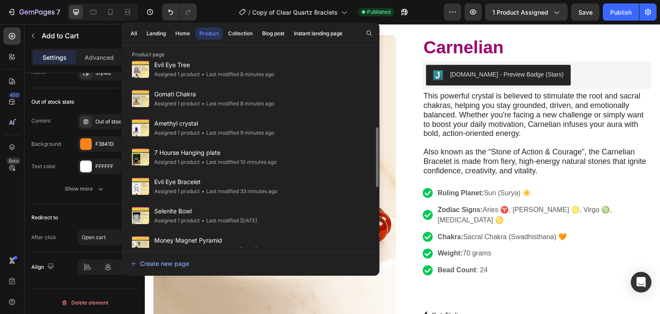
scroll to position [301, 0]
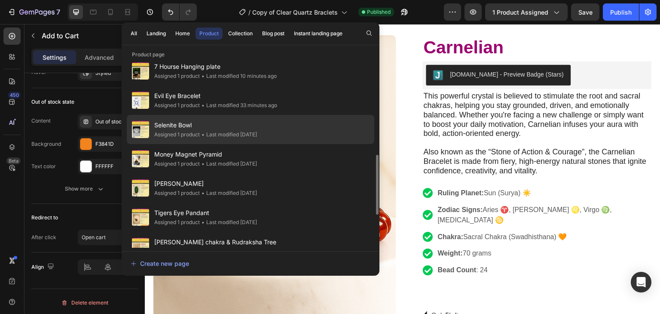
click at [272, 144] on div "Selenite Bowl Assigned 1 product • Last modified 5 days ago" at bounding box center [251, 158] width 248 height 29
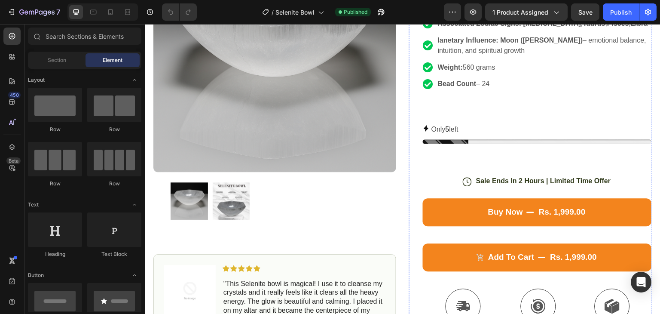
scroll to position [215, 0]
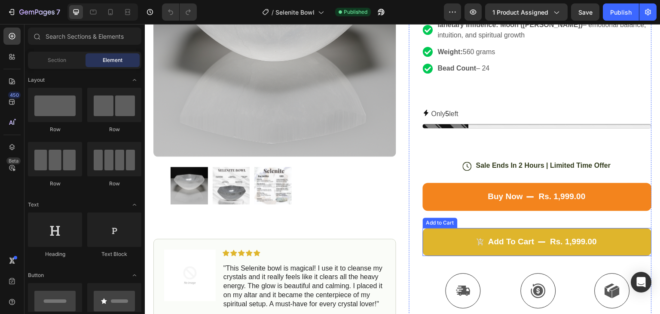
click at [538, 239] on icon "Add to cart" at bounding box center [542, 242] width 8 height 8
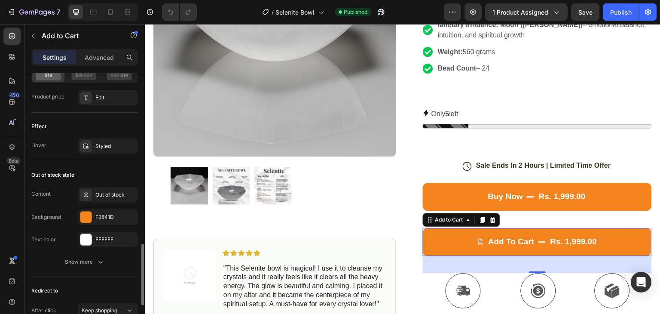
scroll to position [817, 0]
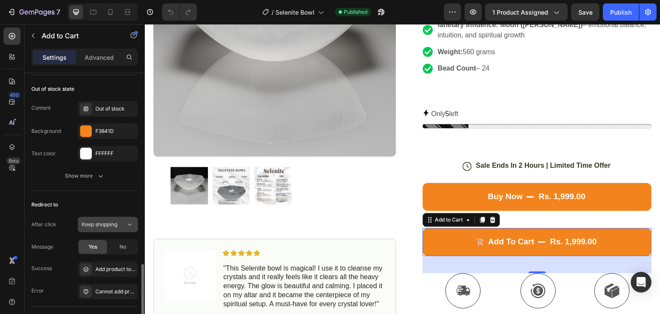
click at [92, 221] on span "Keep shopping" at bounding box center [100, 224] width 36 height 6
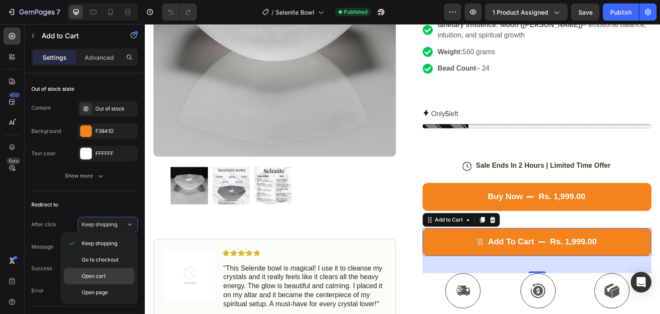
click at [106, 284] on div "Open cart" at bounding box center [99, 292] width 71 height 16
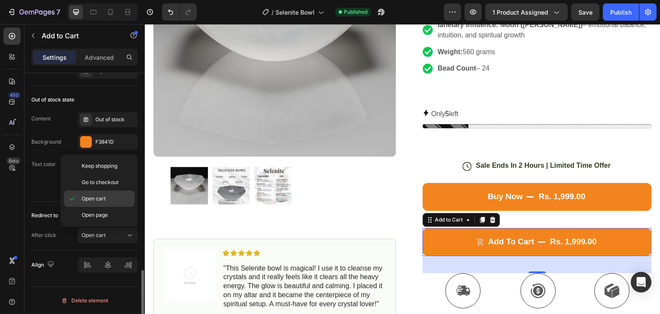
scroll to position [804, 0]
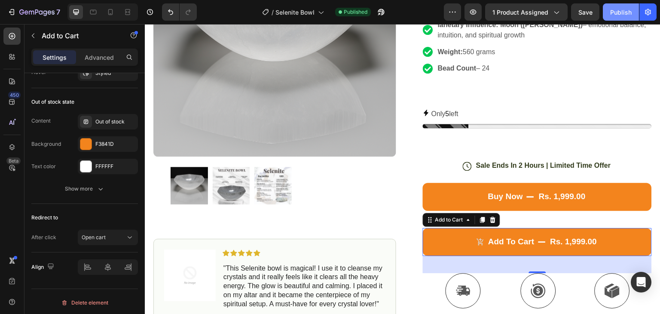
click at [618, 14] on div "Publish" at bounding box center [621, 12] width 21 height 9
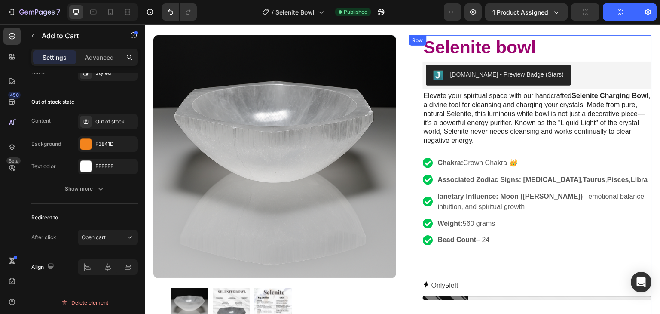
scroll to position [0, 0]
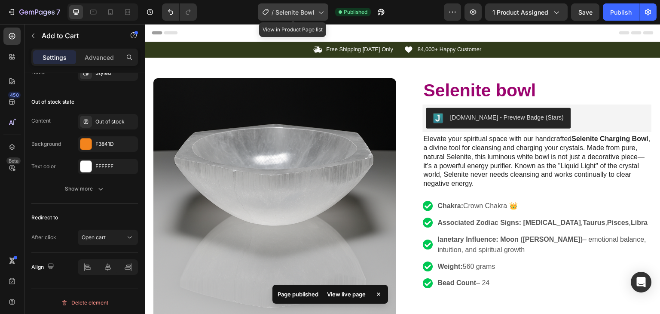
click at [313, 9] on span "Selenite Bowl" at bounding box center [295, 12] width 39 height 9
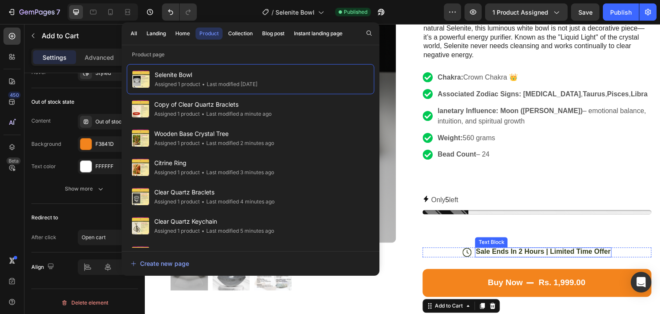
scroll to position [215, 0]
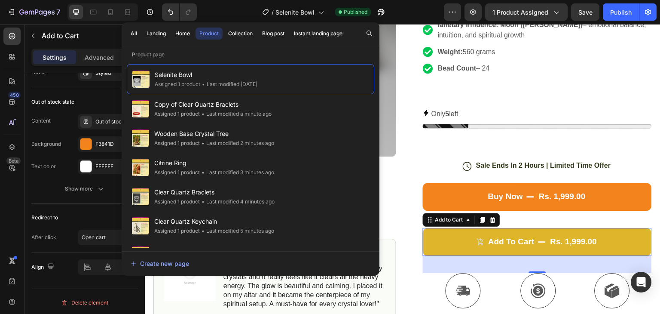
click at [537, 231] on button "Add to cart rs. 1,999.00" at bounding box center [537, 242] width 229 height 28
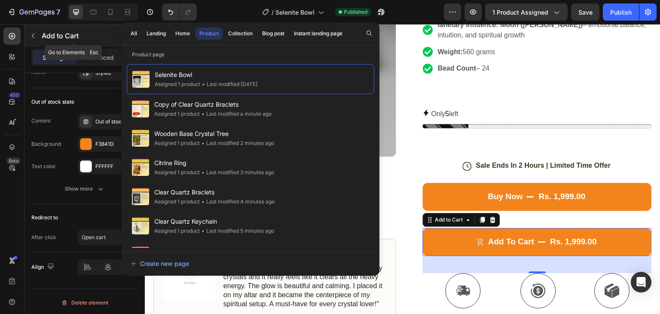
click at [98, 31] on p "Add to Cart" at bounding box center [78, 36] width 73 height 10
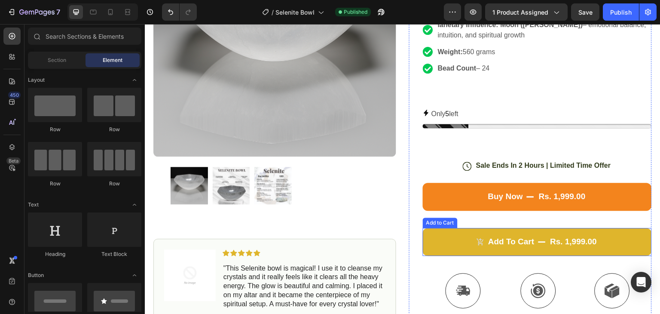
click at [540, 238] on icon "Add to cart" at bounding box center [542, 242] width 8 height 8
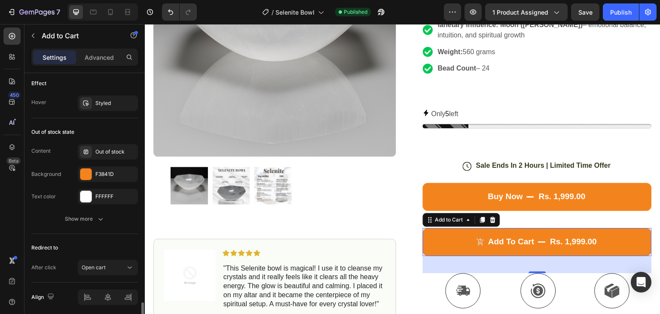
scroll to position [804, 0]
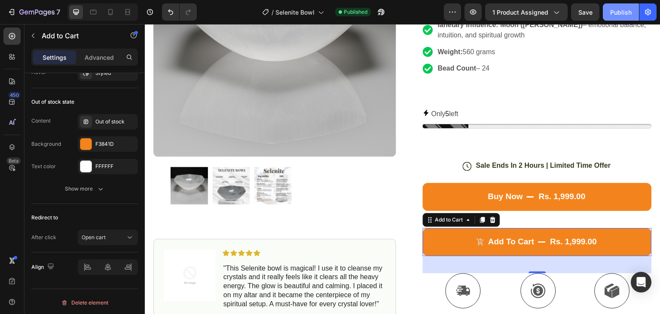
click at [607, 11] on button "Publish" at bounding box center [621, 11] width 36 height 17
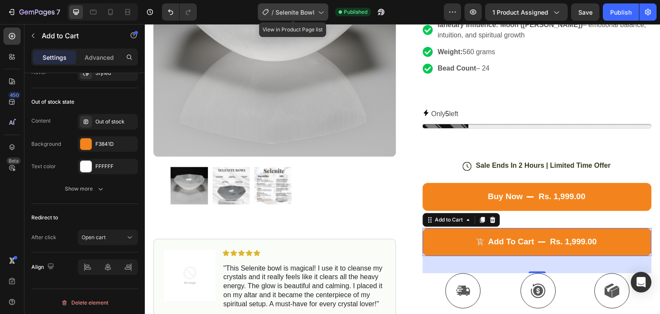
click at [317, 12] on icon at bounding box center [320, 12] width 9 height 9
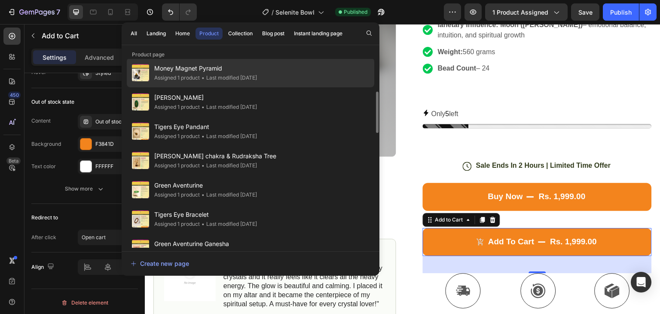
scroll to position [344, 0]
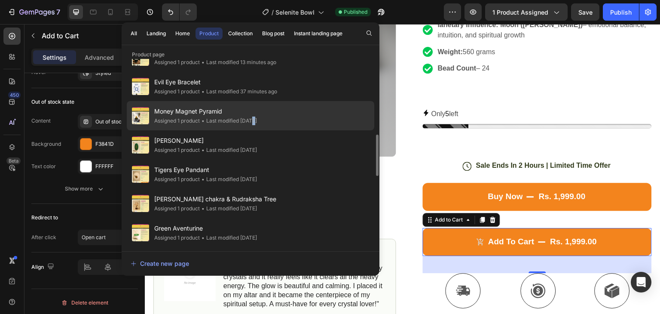
click at [254, 117] on div "• Last modified [DATE]" at bounding box center [228, 121] width 57 height 9
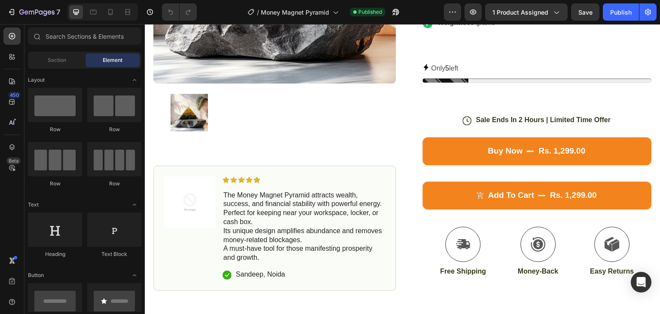
scroll to position [231, 0]
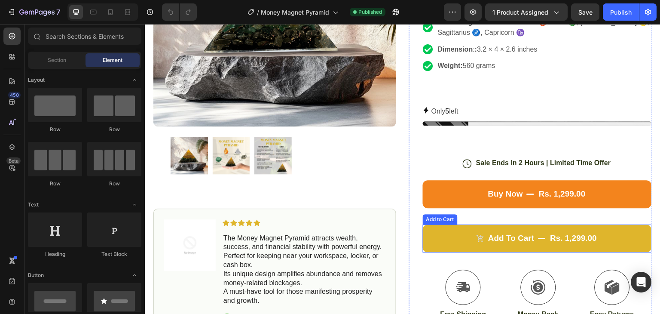
click at [544, 237] on button "Add to cart rs. 1,299.00" at bounding box center [537, 238] width 229 height 28
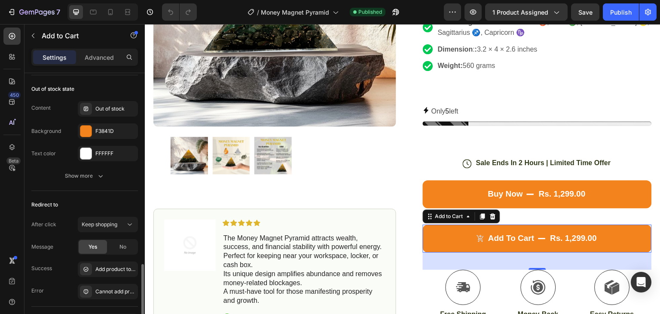
scroll to position [871, 0]
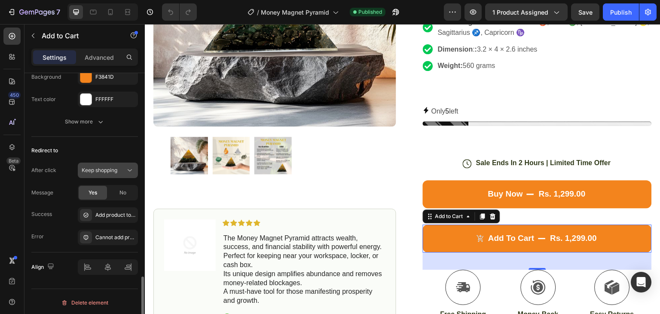
click at [113, 167] on span "Keep shopping" at bounding box center [100, 170] width 36 height 6
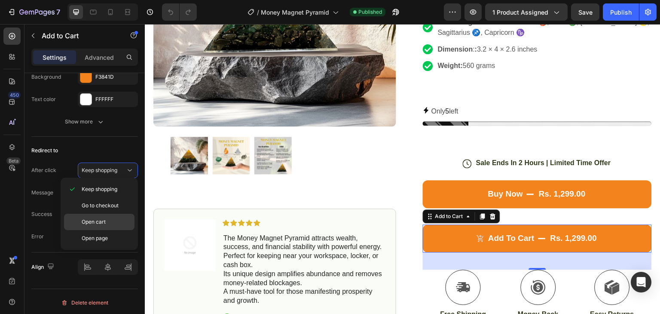
click at [104, 219] on span "Open cart" at bounding box center [94, 222] width 24 height 8
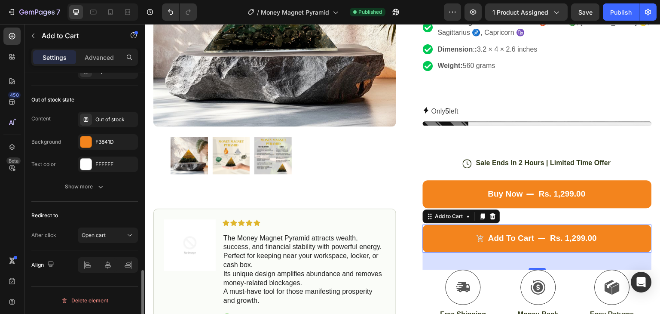
scroll to position [804, 0]
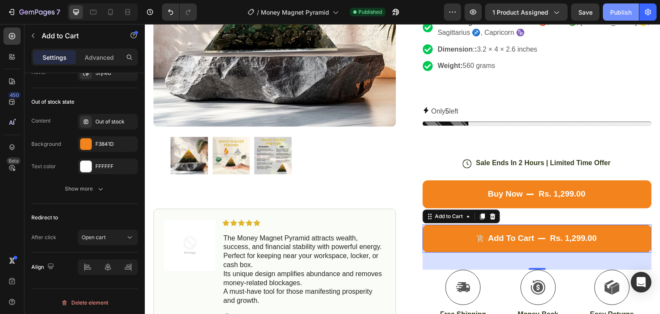
click at [615, 4] on button "Publish" at bounding box center [621, 11] width 36 height 17
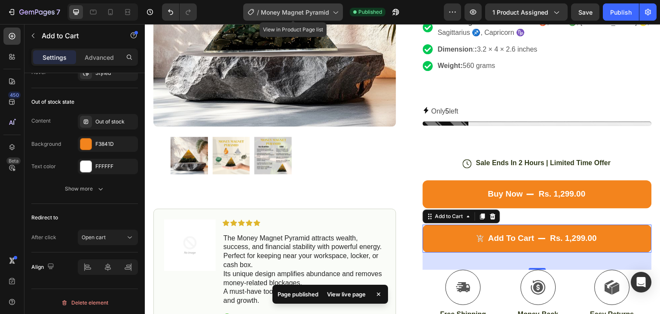
click at [316, 17] on div "/ Money Magnet Pyramid" at bounding box center [293, 11] width 100 height 17
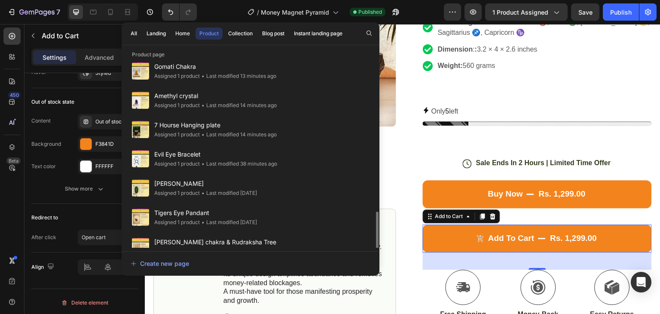
scroll to position [344, 0]
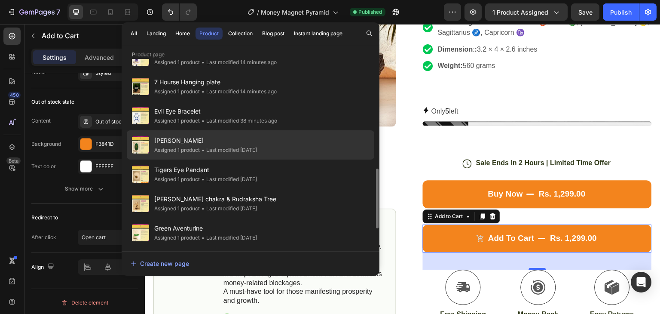
click at [255, 144] on span "[PERSON_NAME]" at bounding box center [205, 140] width 103 height 10
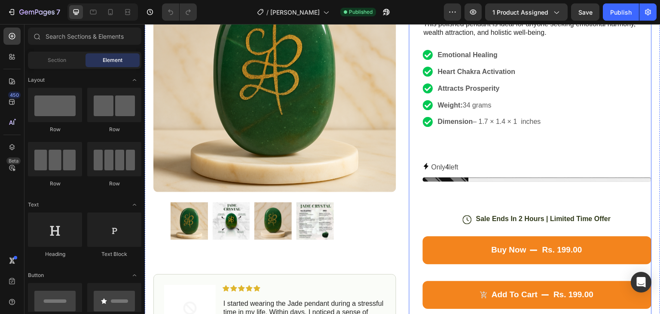
scroll to position [258, 0]
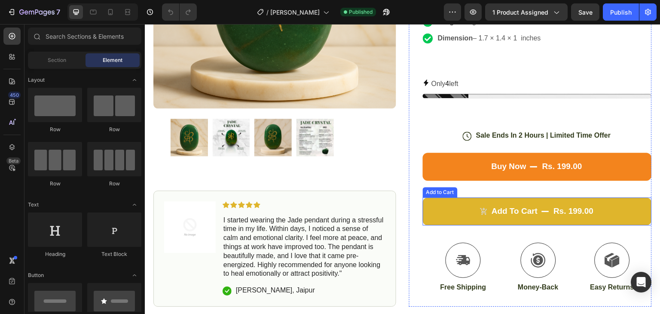
click at [610, 203] on button "Add to cart rs. 199.00" at bounding box center [537, 211] width 229 height 28
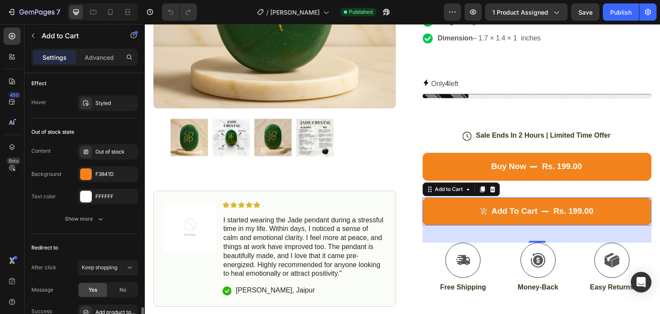
scroll to position [860, 0]
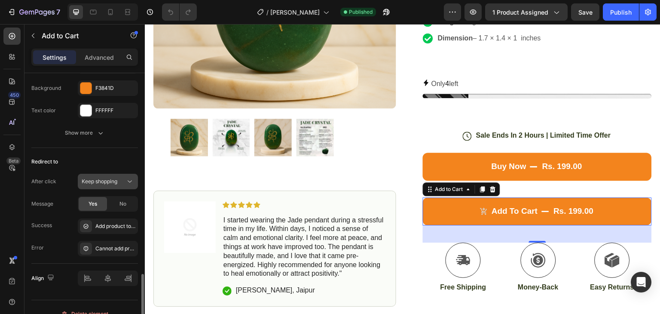
click at [101, 184] on button "Keep shopping" at bounding box center [108, 181] width 60 height 15
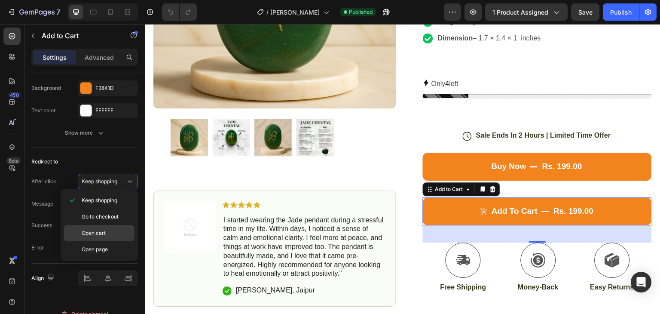
click at [100, 233] on span "Open cart" at bounding box center [94, 233] width 24 height 8
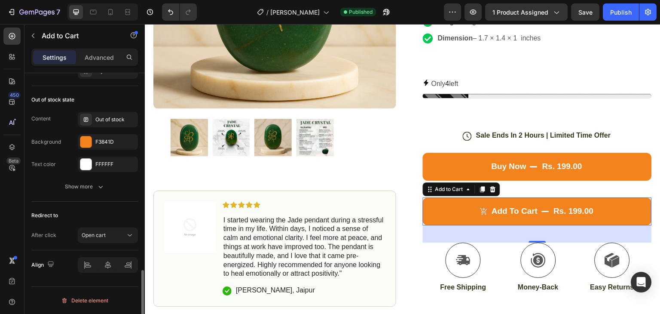
scroll to position [804, 0]
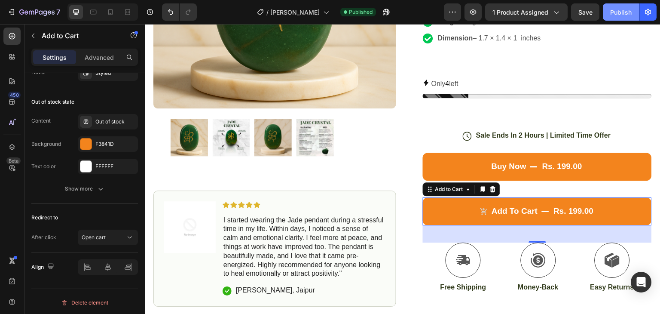
click at [621, 16] on div "Publish" at bounding box center [621, 12] width 21 height 9
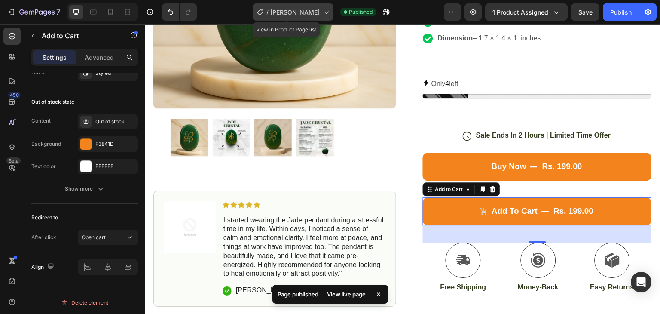
click at [308, 14] on span "[PERSON_NAME]" at bounding box center [294, 12] width 49 height 9
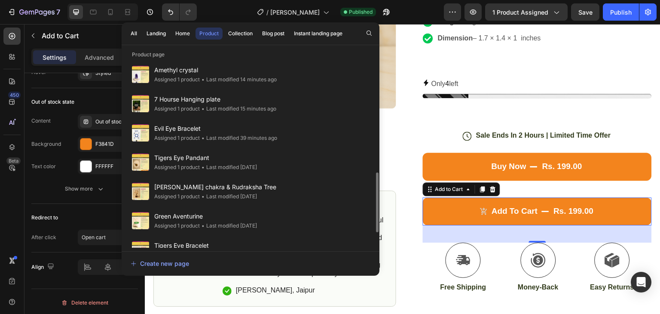
scroll to position [356, 0]
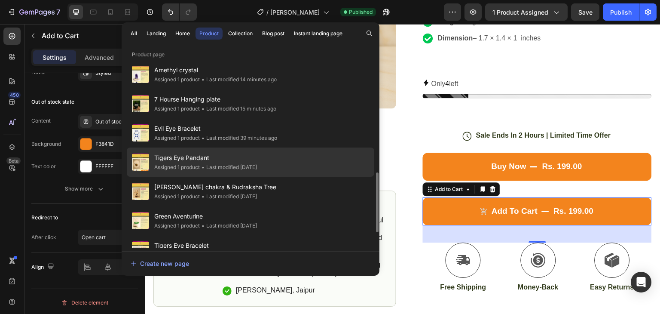
click at [220, 165] on div "• Last modified 5 days ago" at bounding box center [228, 167] width 57 height 9
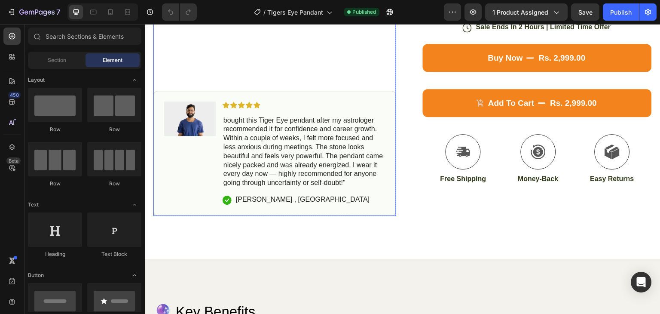
scroll to position [310, 0]
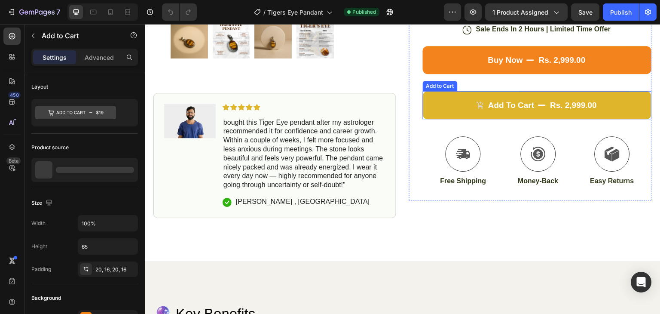
click at [488, 93] on button "Add to cart rs. 2,999.00" at bounding box center [537, 105] width 229 height 28
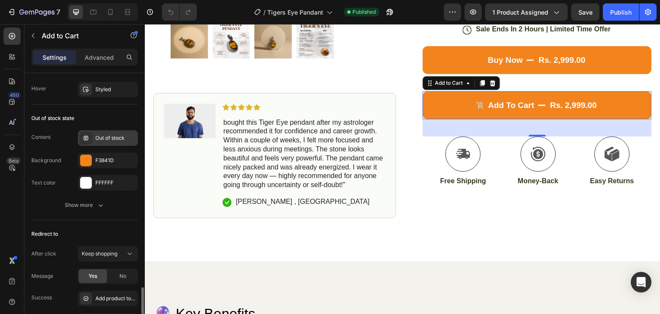
scroll to position [821, 0]
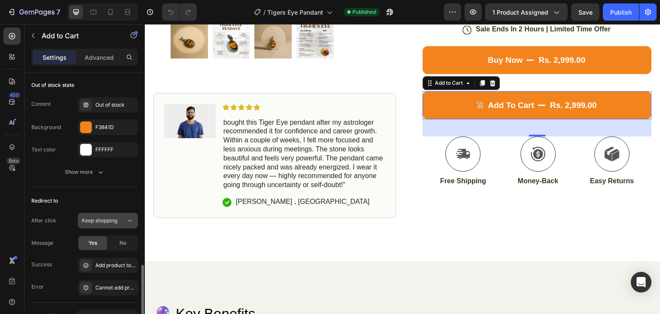
click at [94, 217] on span "Keep shopping" at bounding box center [100, 220] width 36 height 6
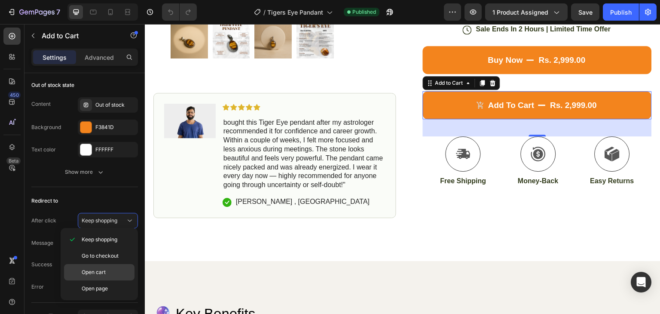
click at [100, 269] on span "Open cart" at bounding box center [94, 272] width 24 height 8
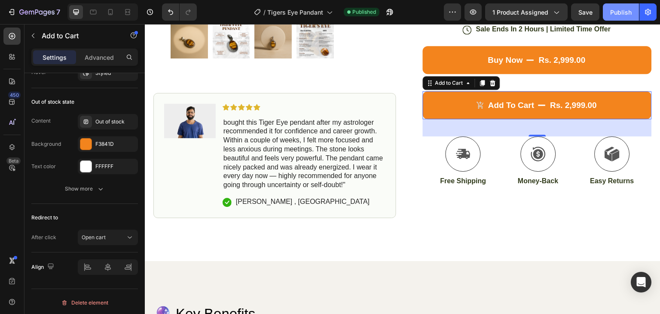
click at [611, 11] on div "Publish" at bounding box center [621, 12] width 21 height 9
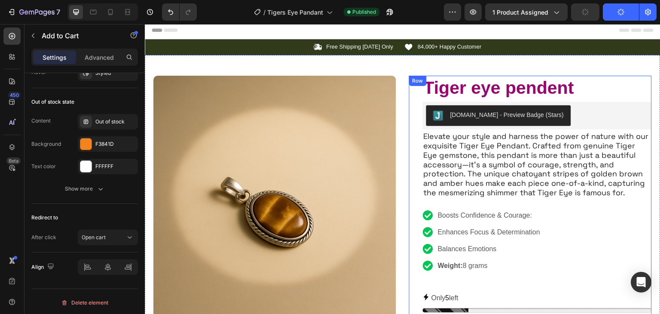
scroll to position [0, 0]
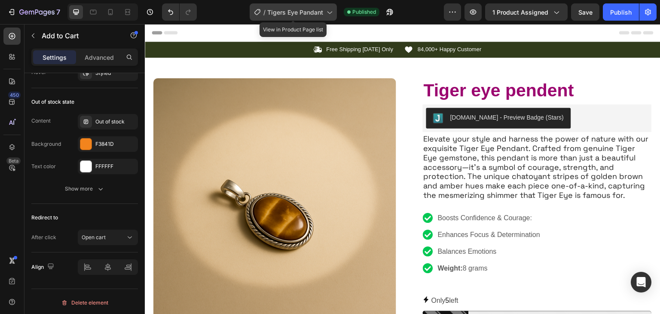
click at [298, 12] on span "Tigers Eye Pandant" at bounding box center [295, 12] width 56 height 9
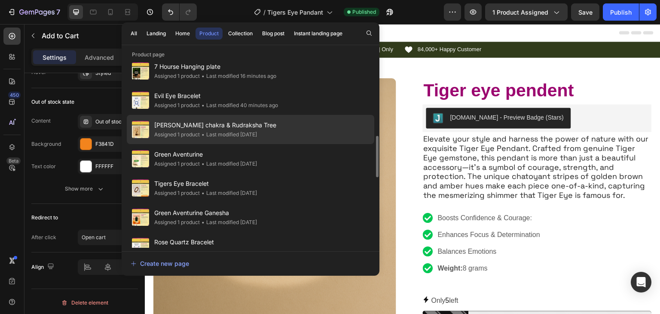
scroll to position [404, 0]
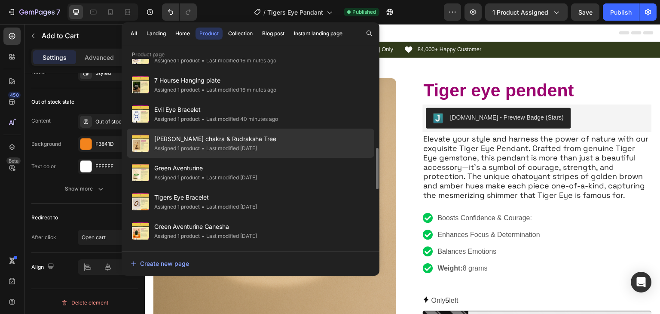
click at [211, 146] on div "• Last modified 5 days ago" at bounding box center [228, 148] width 57 height 9
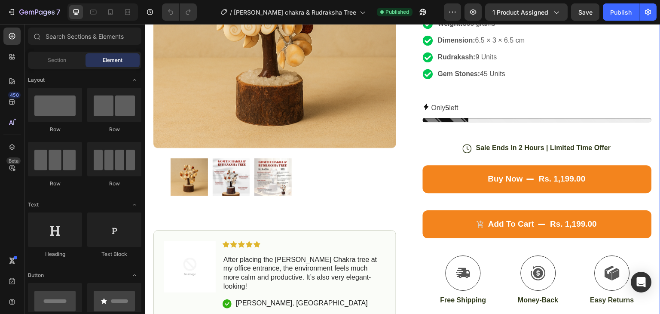
scroll to position [285, 0]
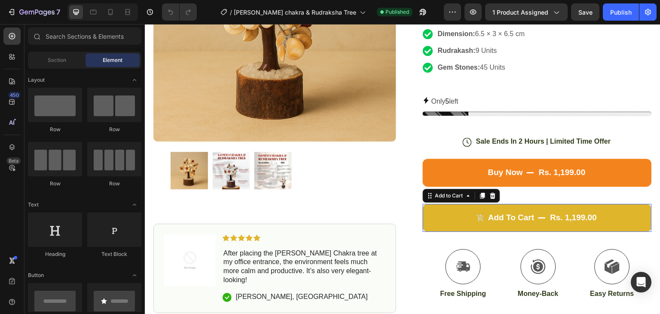
click at [455, 204] on button "Add to cart rs. 1,199.00" at bounding box center [537, 218] width 229 height 28
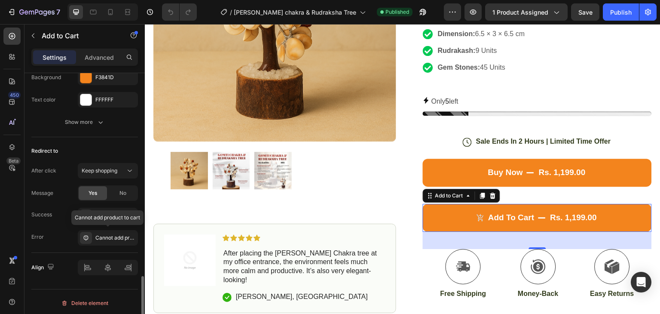
scroll to position [870, 0]
click at [611, 15] on div "Publish" at bounding box center [621, 12] width 21 height 9
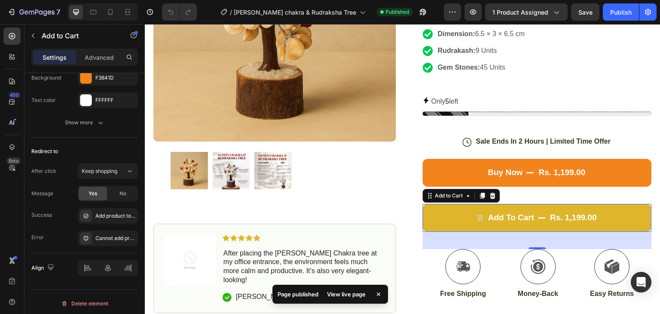
click at [481, 204] on button "Add to cart rs. 1,199.00" at bounding box center [537, 218] width 229 height 28
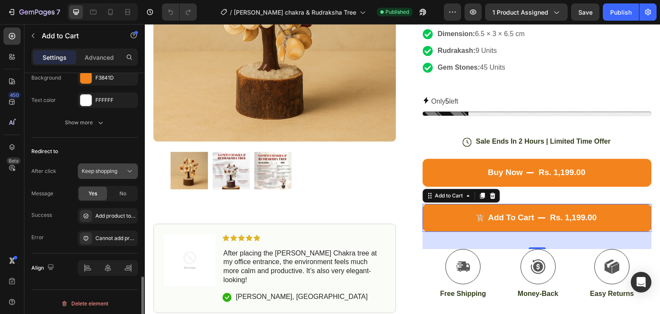
click at [110, 171] on span "Keep shopping" at bounding box center [100, 171] width 36 height 6
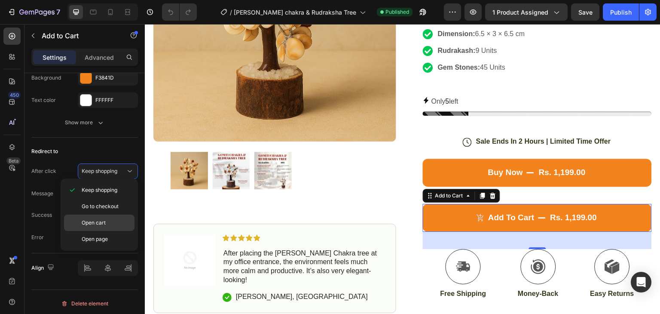
click at [111, 219] on p "Open cart" at bounding box center [106, 223] width 49 height 8
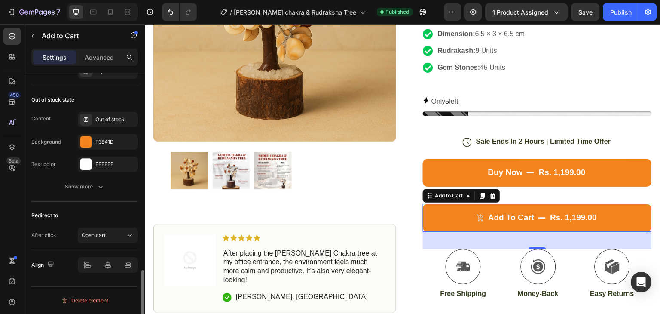
scroll to position [804, 0]
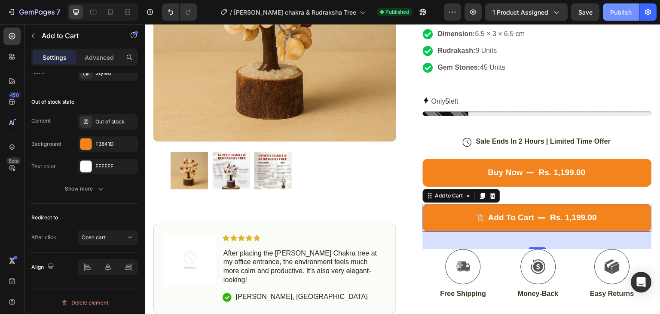
click at [616, 15] on div "Publish" at bounding box center [621, 12] width 21 height 9
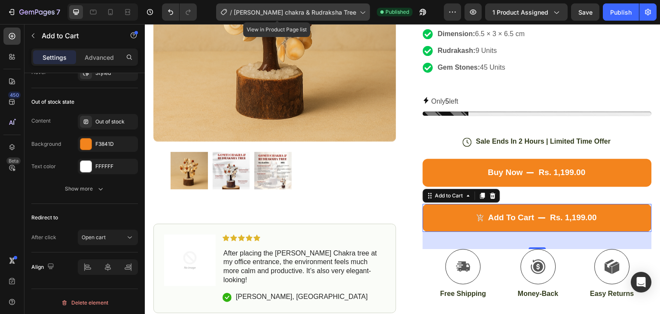
click at [338, 12] on span "[PERSON_NAME] chakra & Rudraksha Tree" at bounding box center [295, 12] width 123 height 9
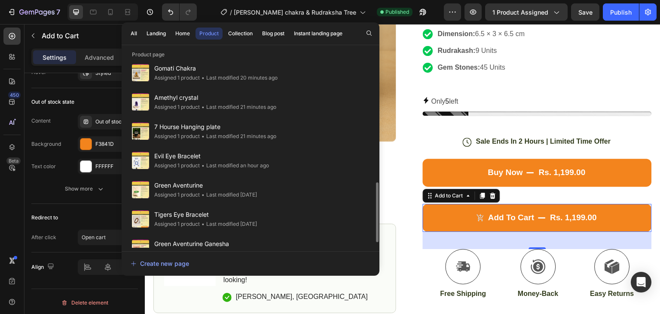
scroll to position [402, 0]
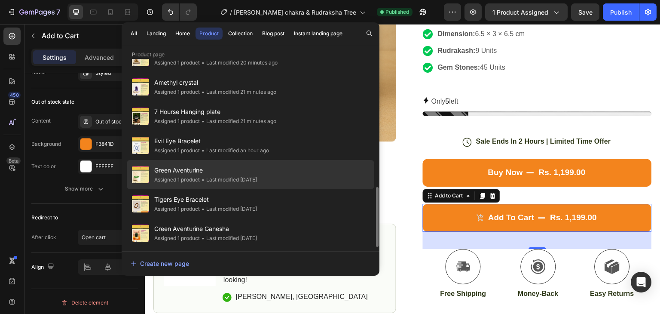
click at [257, 177] on div "• Last modified 5 days ago" at bounding box center [228, 179] width 57 height 9
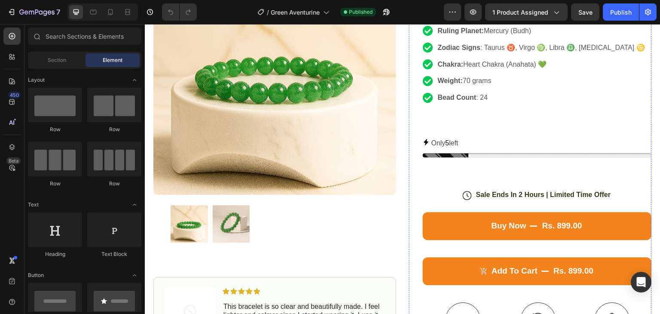
scroll to position [301, 0]
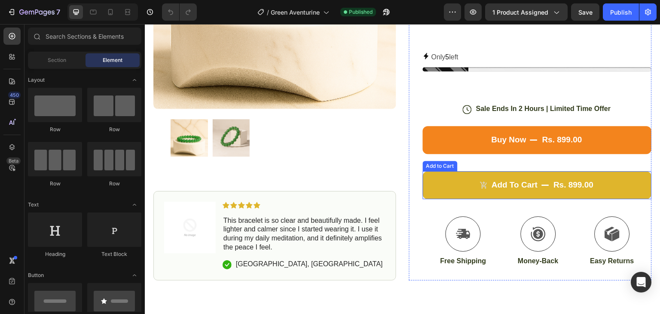
click at [434, 172] on button "Add to cart rs. 899.00" at bounding box center [537, 185] width 229 height 28
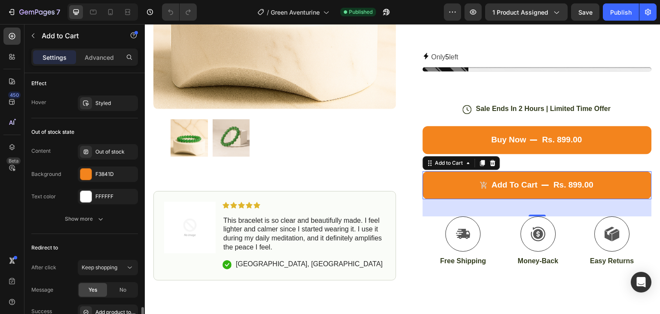
scroll to position [860, 0]
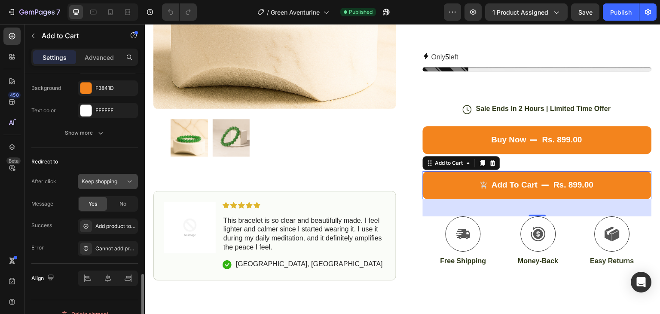
click at [98, 179] on span "Keep shopping" at bounding box center [100, 181] width 36 height 6
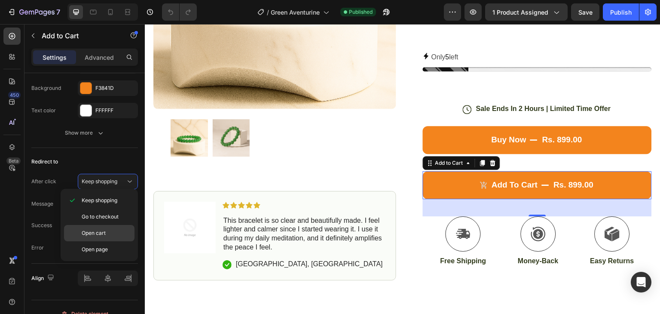
click at [96, 229] on span "Open cart" at bounding box center [94, 233] width 24 height 8
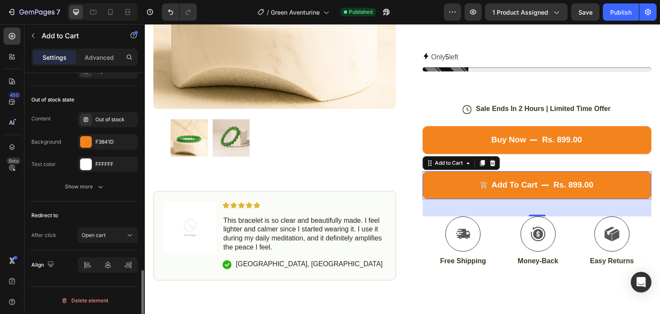
scroll to position [804, 0]
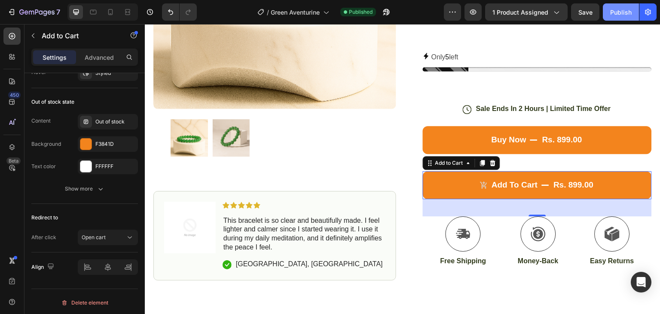
click at [614, 14] on div "Publish" at bounding box center [621, 12] width 21 height 9
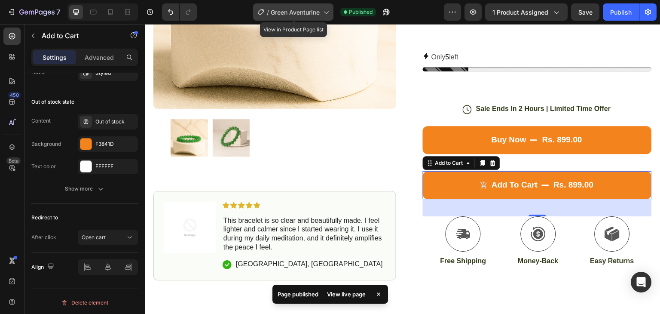
click at [306, 13] on span "Green Aventurine" at bounding box center [295, 12] width 49 height 9
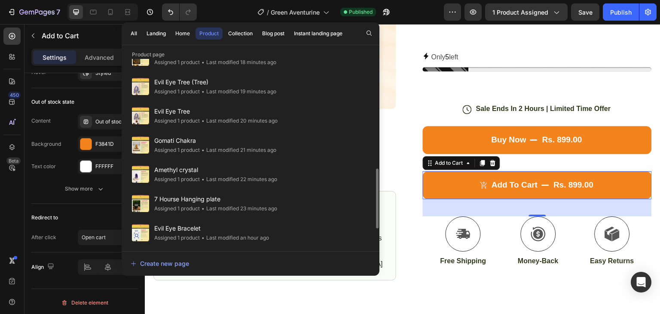
scroll to position [402, 0]
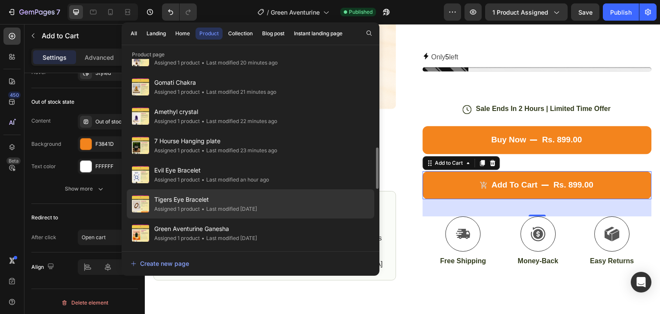
click at [244, 203] on span "Tigers Eye Bracelet" at bounding box center [205, 199] width 103 height 10
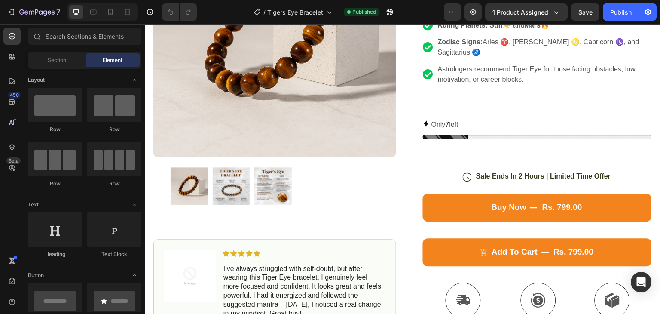
scroll to position [215, 0]
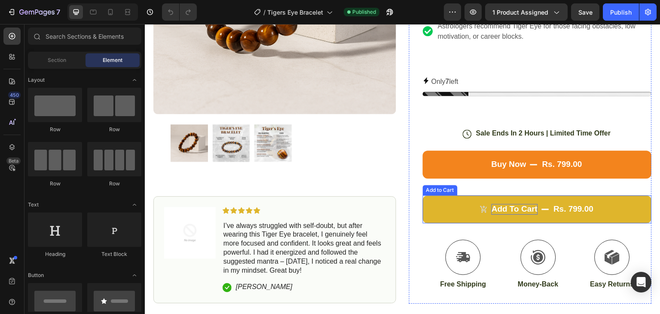
click at [496, 204] on div "Add to cart" at bounding box center [515, 209] width 46 height 11
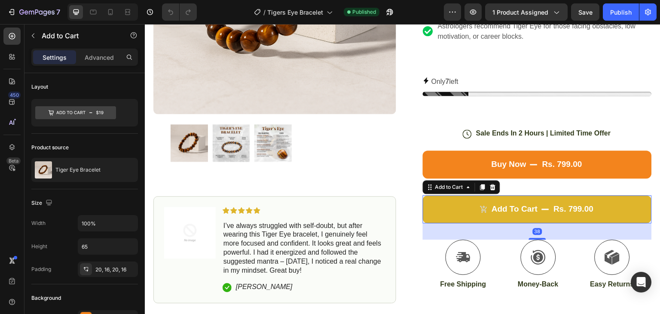
click at [458, 195] on button "Add to cart rs. 799.00" at bounding box center [537, 209] width 229 height 28
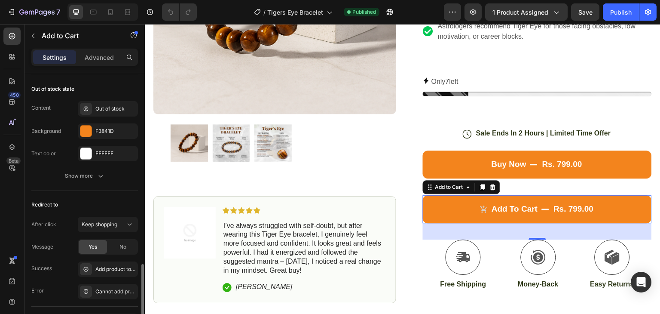
scroll to position [860, 0]
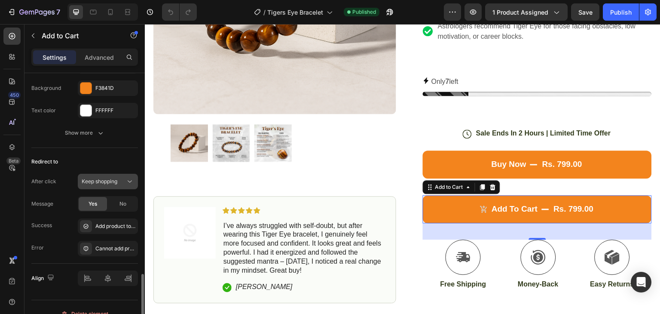
click at [102, 178] on span "Keep shopping" at bounding box center [100, 181] width 36 height 6
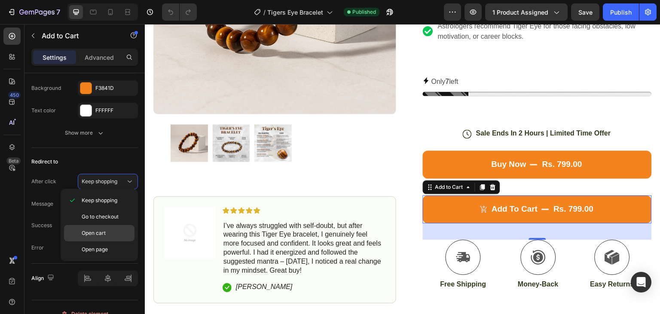
click at [104, 231] on span "Open cart" at bounding box center [94, 233] width 24 height 8
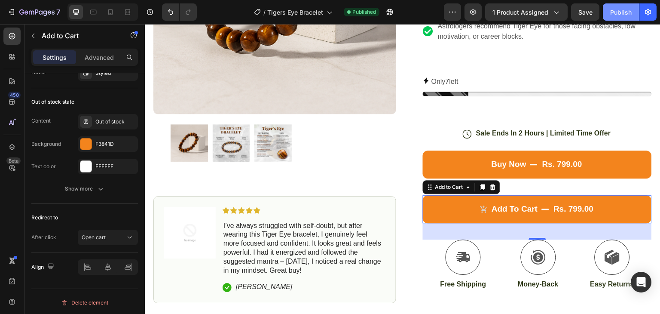
click at [619, 14] on div "Publish" at bounding box center [621, 12] width 21 height 9
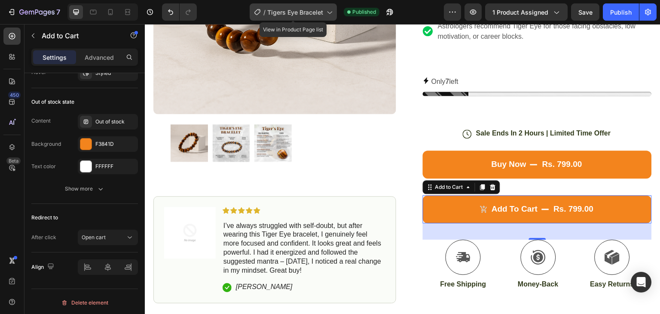
click at [306, 14] on span "Tigers Eye Bracelet" at bounding box center [295, 12] width 56 height 9
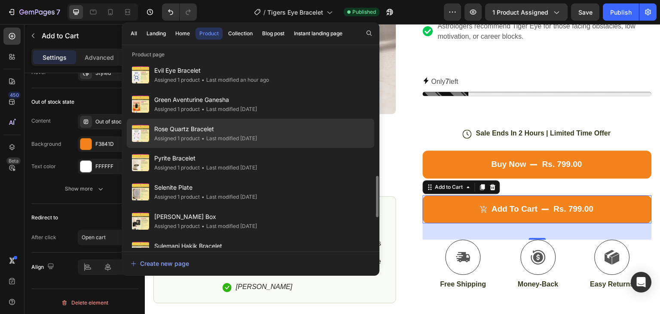
scroll to position [488, 0]
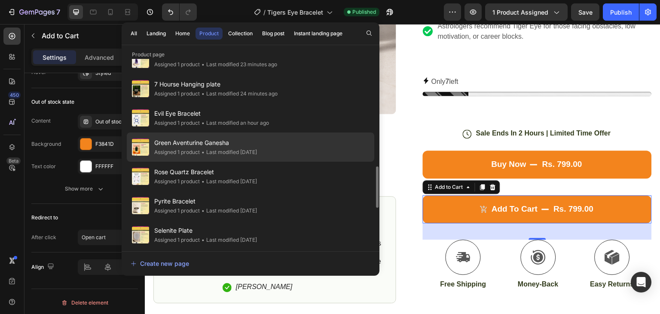
click at [244, 144] on span "Green Aventurine Ganesha" at bounding box center [205, 143] width 103 height 10
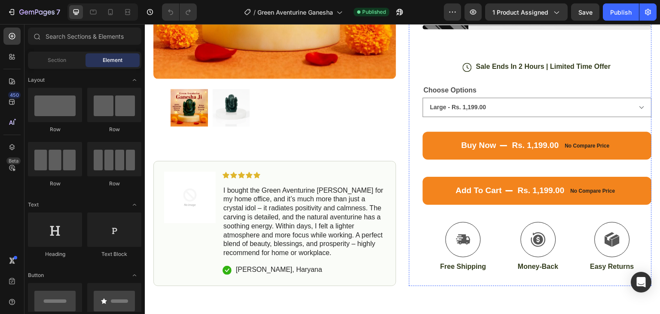
scroll to position [344, 0]
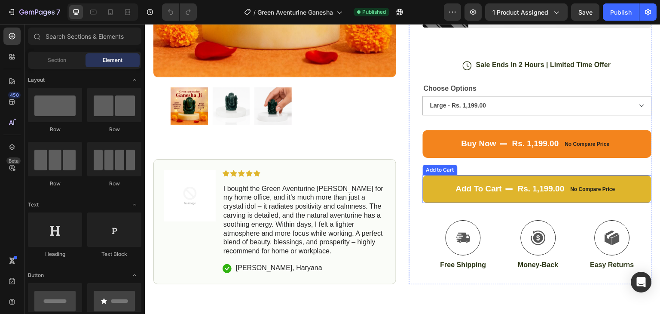
click at [491, 188] on button "Add to cart rs. 1,199.00 No compare price" at bounding box center [537, 189] width 229 height 28
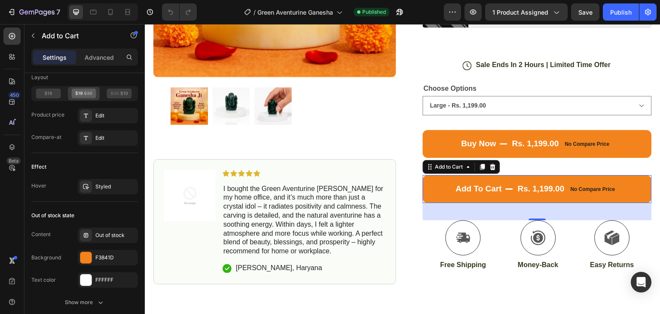
scroll to position [731, 0]
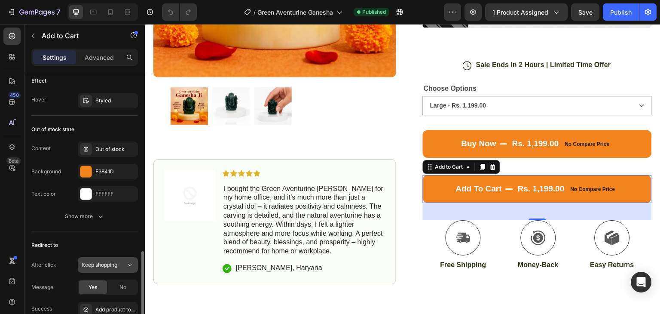
click at [98, 261] on span "Keep shopping" at bounding box center [100, 264] width 36 height 6
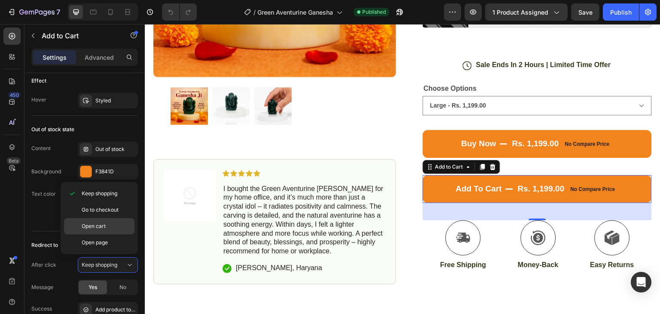
click at [100, 223] on span "Open cart" at bounding box center [94, 226] width 24 height 8
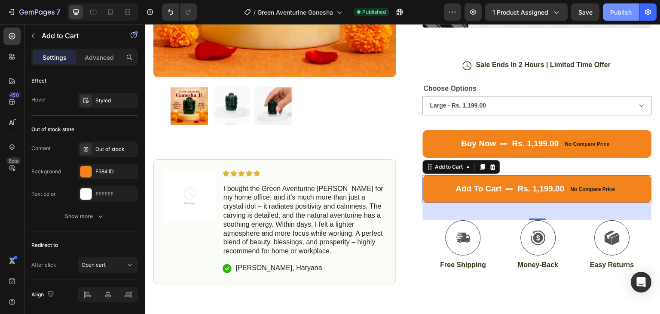
click at [617, 9] on div "Publish" at bounding box center [621, 12] width 21 height 9
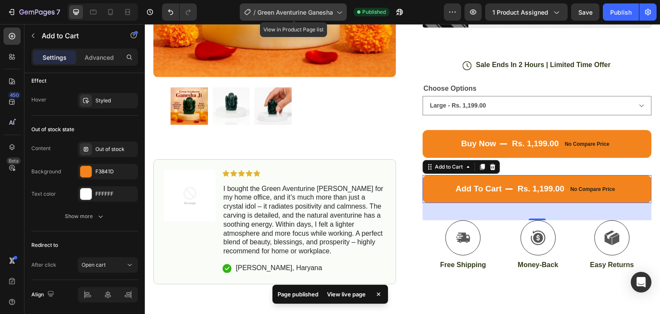
click at [338, 13] on icon at bounding box center [339, 12] width 9 height 9
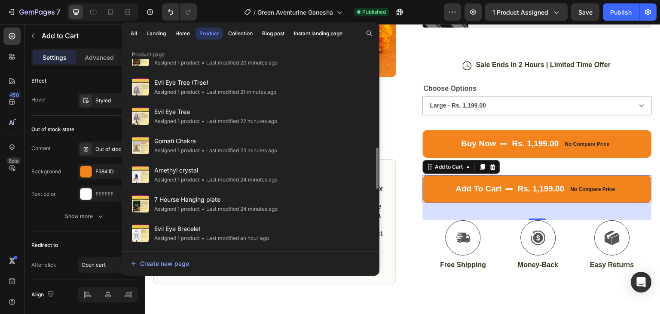
scroll to position [488, 0]
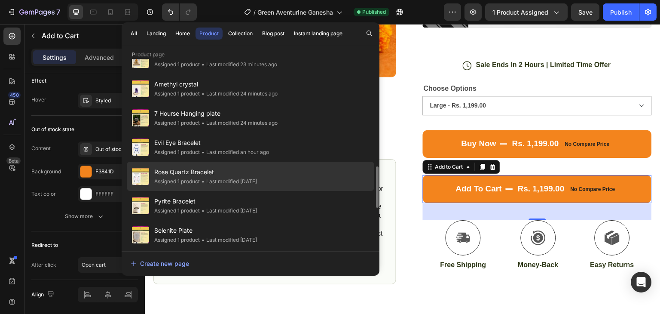
click at [257, 183] on div "• Last modified 5 days ago" at bounding box center [228, 181] width 57 height 9
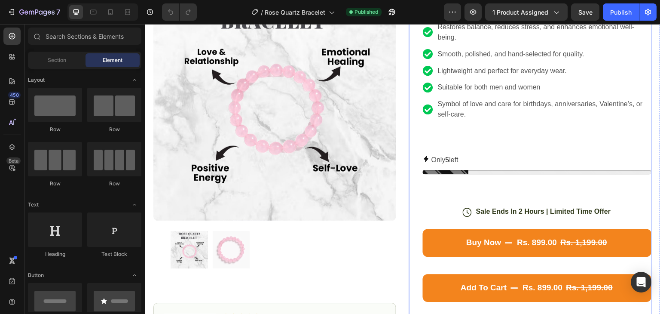
scroll to position [215, 0]
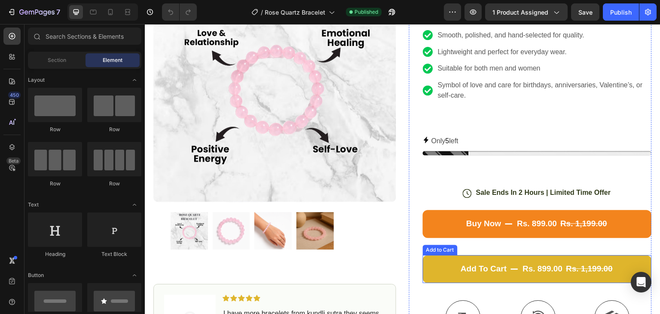
click at [533, 261] on button "Add to cart rs. 899.00 rs. 1,199.00" at bounding box center [537, 269] width 229 height 28
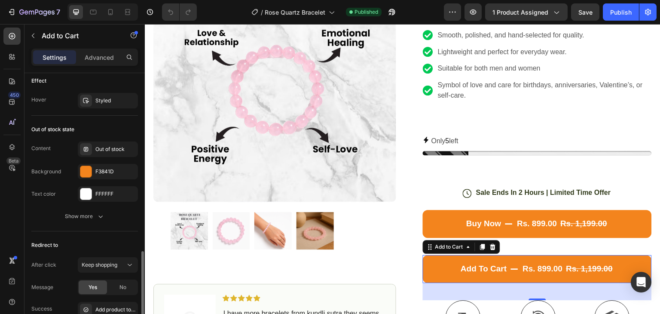
scroll to position [774, 0]
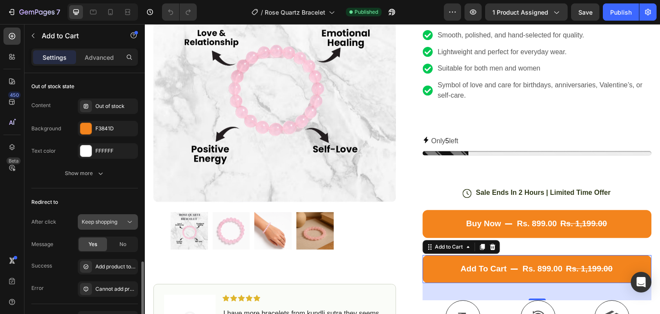
click at [104, 218] on span "Keep shopping" at bounding box center [100, 221] width 36 height 6
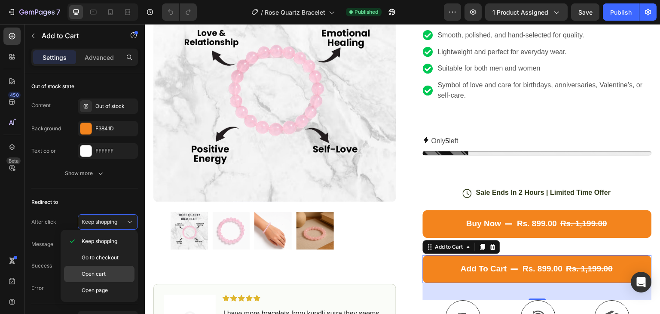
click at [108, 275] on p "Open cart" at bounding box center [106, 274] width 49 height 8
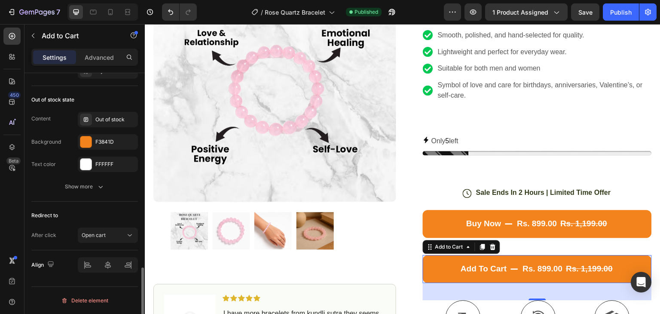
scroll to position [758, 0]
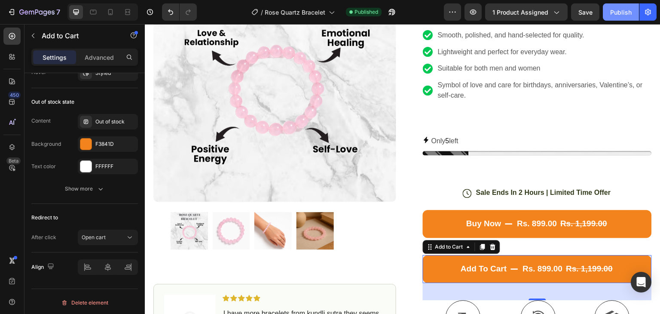
click at [615, 9] on div "Publish" at bounding box center [621, 12] width 21 height 9
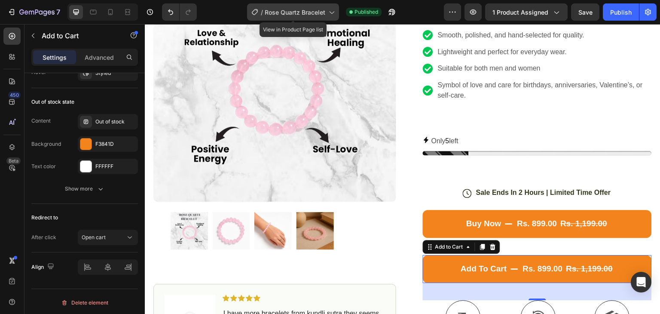
click at [329, 11] on icon at bounding box center [331, 12] width 9 height 9
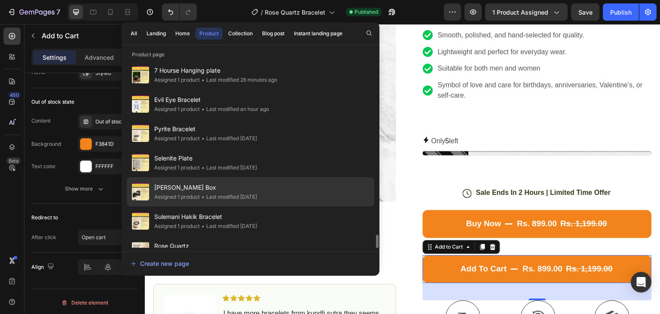
scroll to position [603, 0]
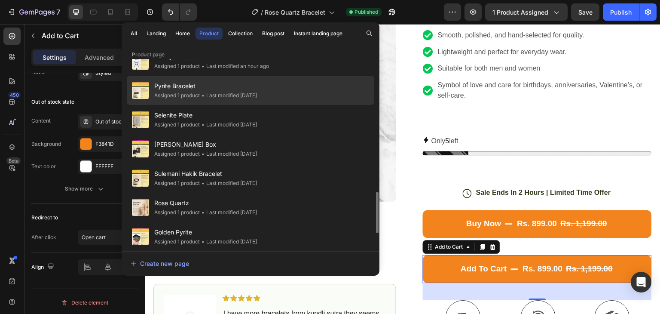
click at [279, 105] on div "Pyrite Bracelet Assigned 1 product • Last modified 13 days ago" at bounding box center [251, 119] width 248 height 29
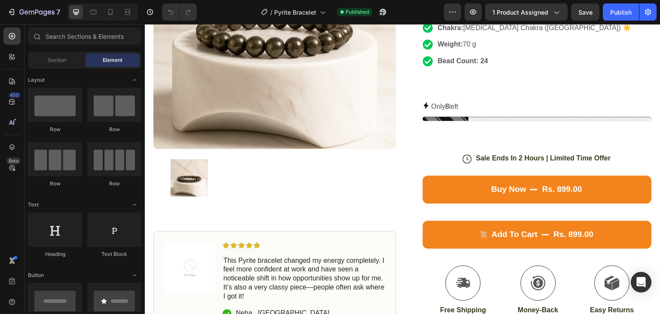
scroll to position [258, 0]
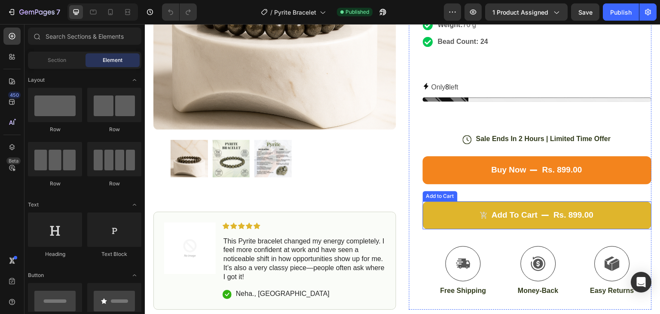
click at [514, 201] on button "Add to cart rs. 899.00" at bounding box center [537, 215] width 229 height 28
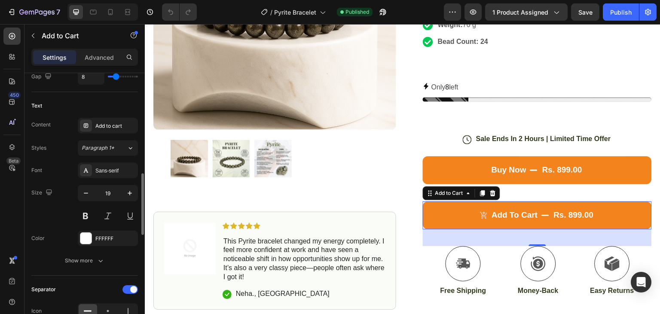
scroll to position [473, 0]
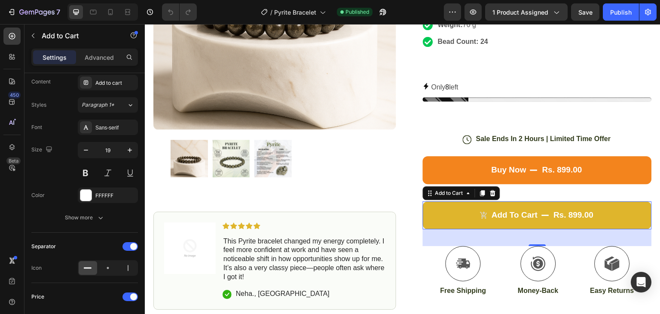
click at [518, 201] on button "Add to cart rs. 899.00" at bounding box center [537, 215] width 229 height 28
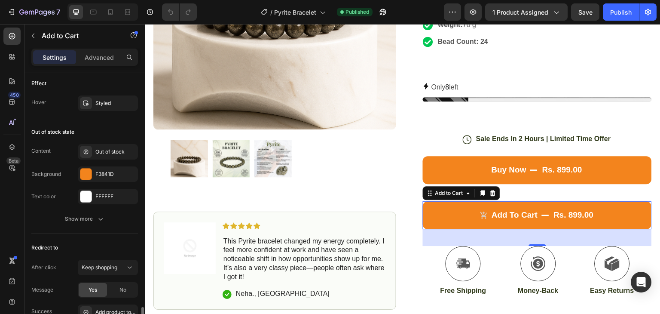
scroll to position [817, 0]
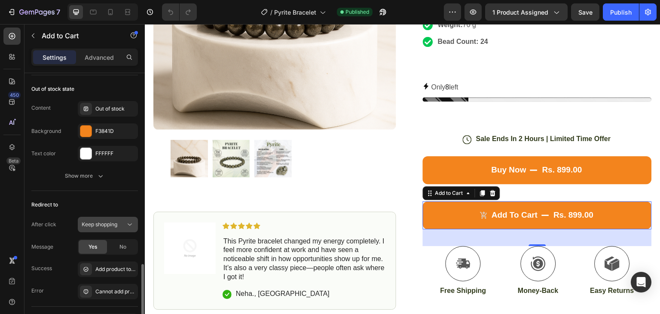
click at [98, 226] on span "Keep shopping" at bounding box center [100, 225] width 36 height 8
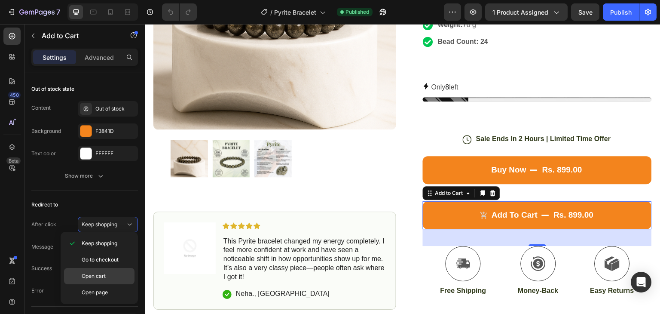
click at [96, 284] on div "Open cart" at bounding box center [99, 292] width 71 height 16
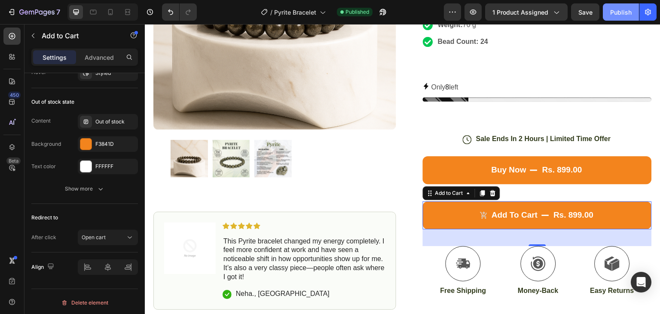
click at [606, 11] on button "Publish" at bounding box center [621, 11] width 36 height 17
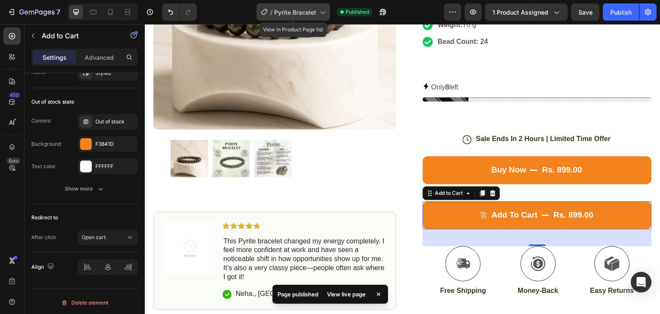
click at [307, 9] on span "Pyrite Bracelet" at bounding box center [295, 12] width 42 height 9
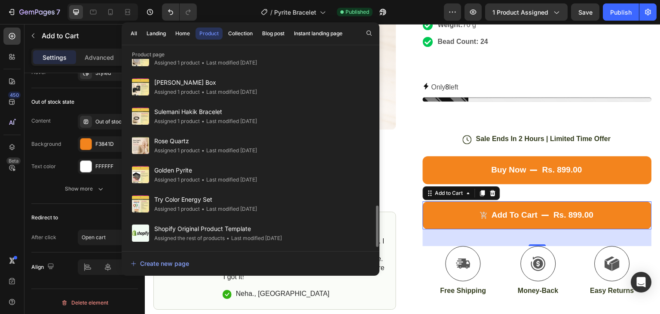
scroll to position [622, 0]
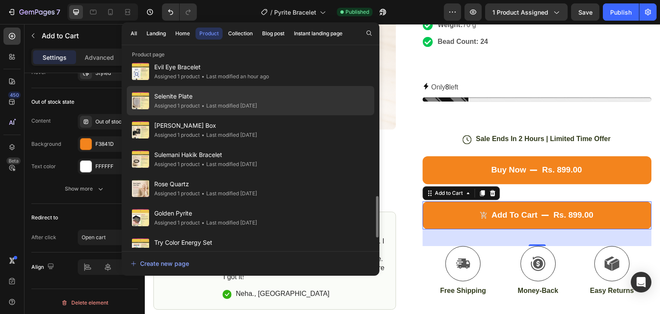
click at [247, 100] on span "Selenite Plate" at bounding box center [205, 96] width 103 height 10
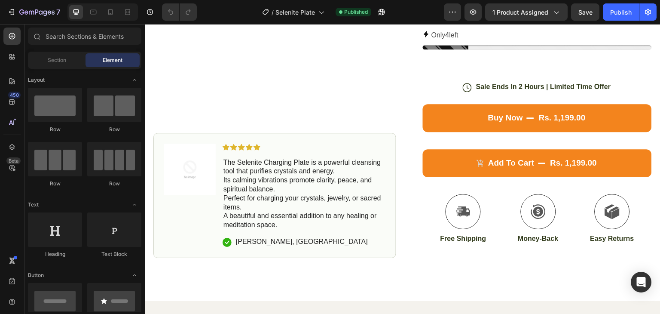
scroll to position [301, 0]
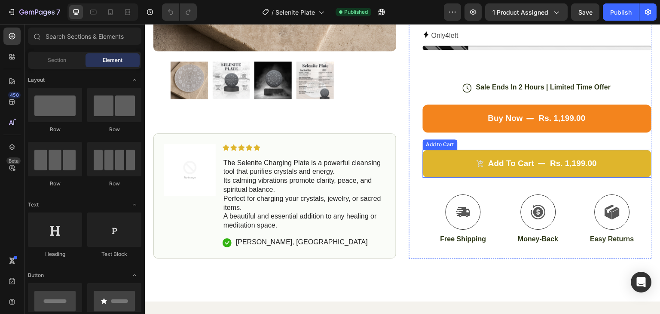
click at [590, 163] on button "Add to cart rs. 1,199.00" at bounding box center [537, 164] width 229 height 28
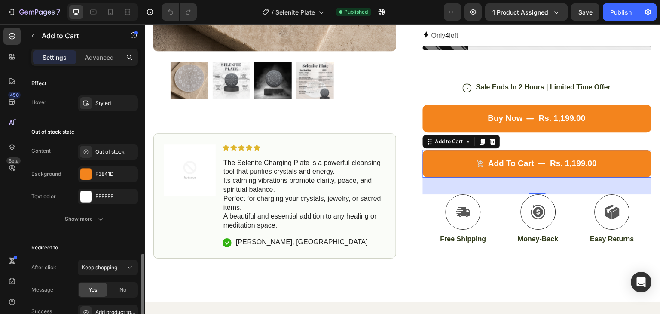
scroll to position [817, 0]
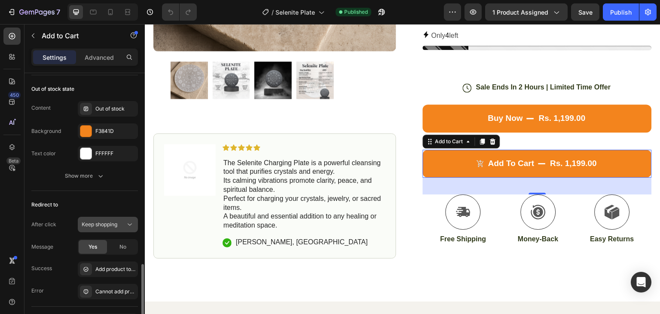
click at [110, 221] on span "Keep shopping" at bounding box center [100, 224] width 36 height 6
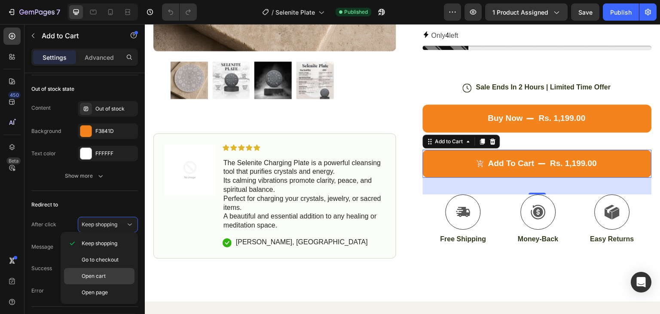
click at [103, 273] on span "Open cart" at bounding box center [94, 276] width 24 height 8
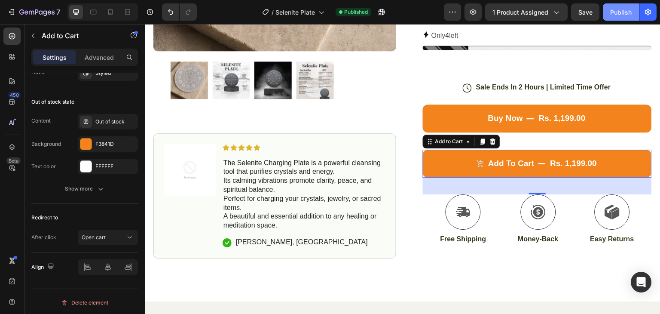
click at [609, 12] on button "Publish" at bounding box center [621, 11] width 36 height 17
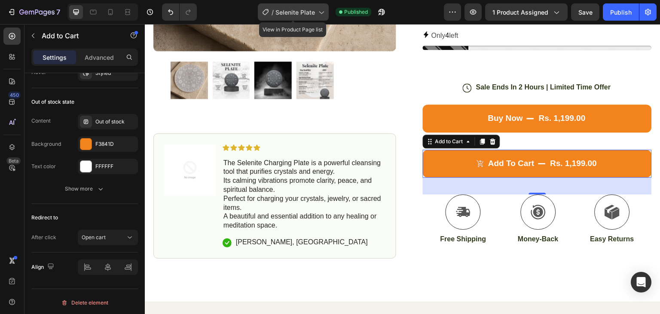
click at [315, 8] on span "Selenite Plate" at bounding box center [296, 12] width 40 height 9
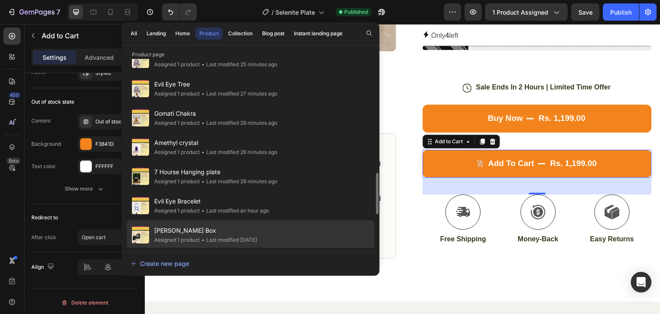
scroll to position [603, 0]
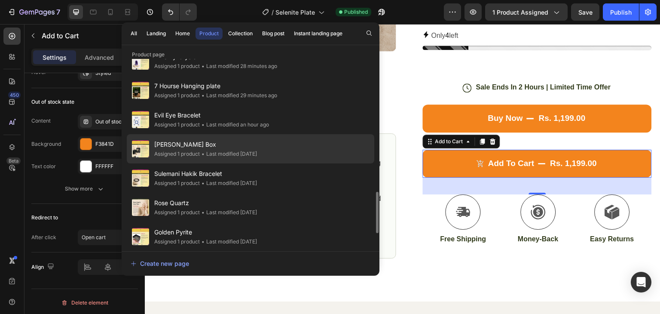
click at [227, 143] on span "[PERSON_NAME] Box" at bounding box center [205, 144] width 103 height 10
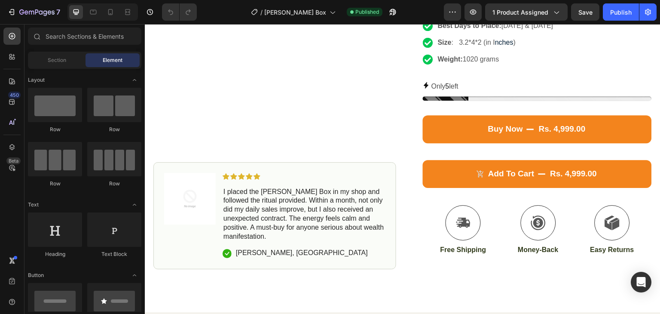
scroll to position [301, 0]
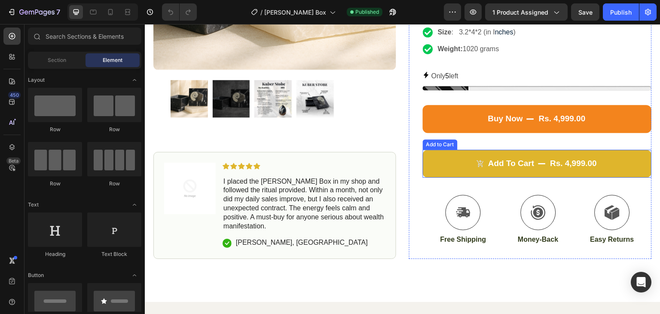
click at [568, 157] on div "rs. 4,999.00" at bounding box center [574, 163] width 49 height 12
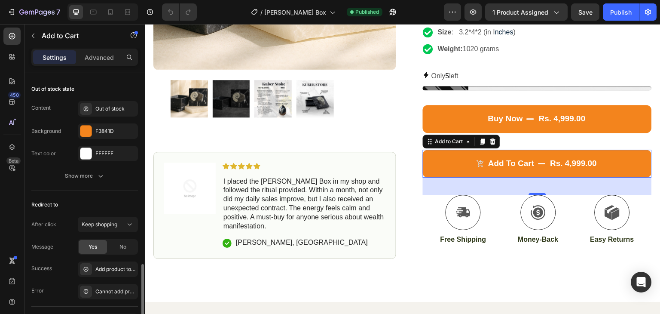
scroll to position [860, 0]
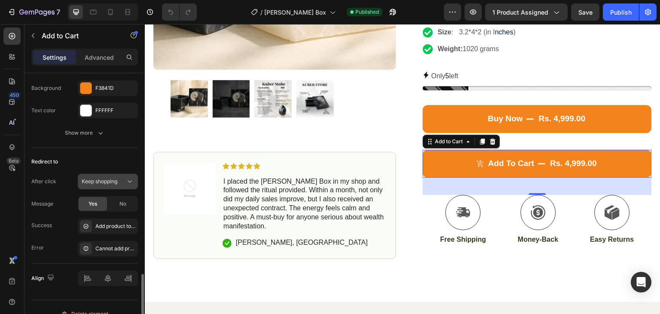
click at [112, 178] on span "Keep shopping" at bounding box center [100, 181] width 36 height 6
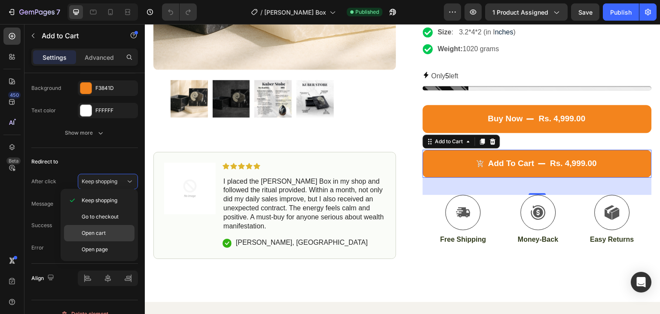
click at [109, 229] on p "Open cart" at bounding box center [106, 233] width 49 height 8
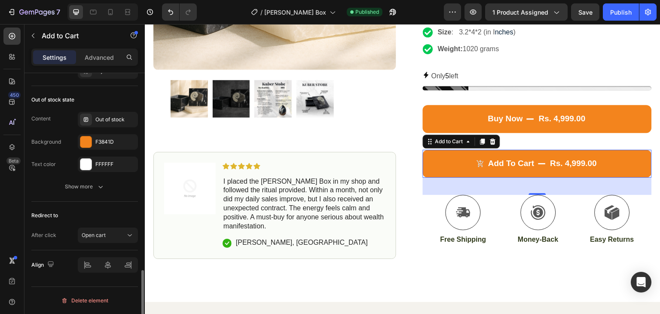
scroll to position [804, 0]
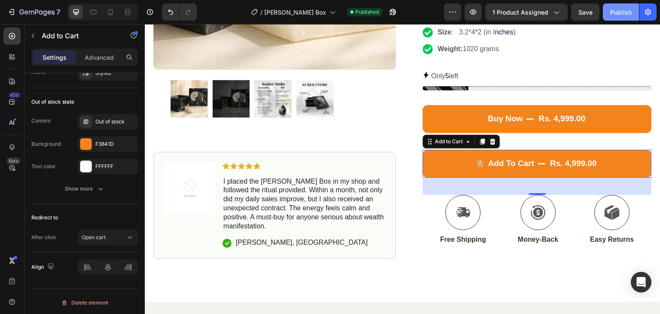
click at [626, 8] on div "Publish" at bounding box center [621, 12] width 21 height 9
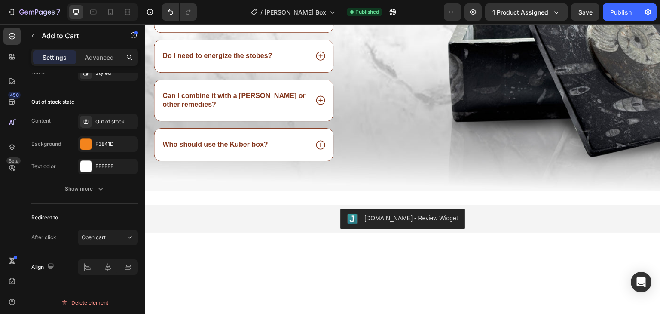
scroll to position [1360, 0]
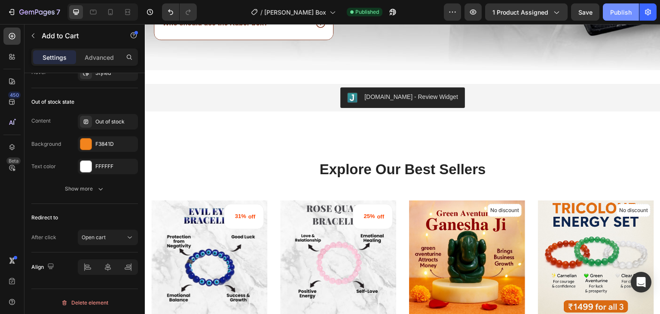
click at [614, 16] on div "Publish" at bounding box center [621, 12] width 21 height 9
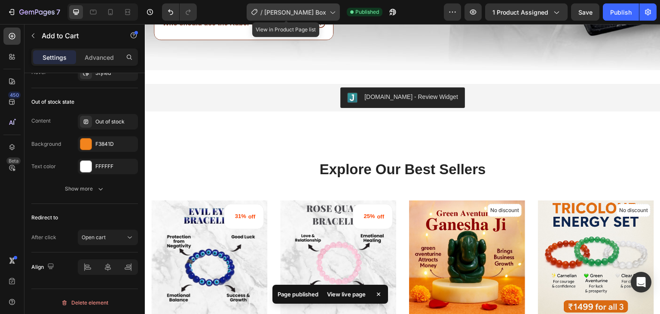
click at [311, 10] on span "[PERSON_NAME] Box" at bounding box center [295, 12] width 62 height 9
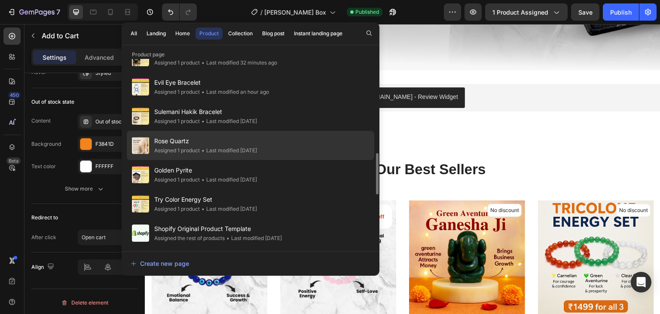
scroll to position [622, 0]
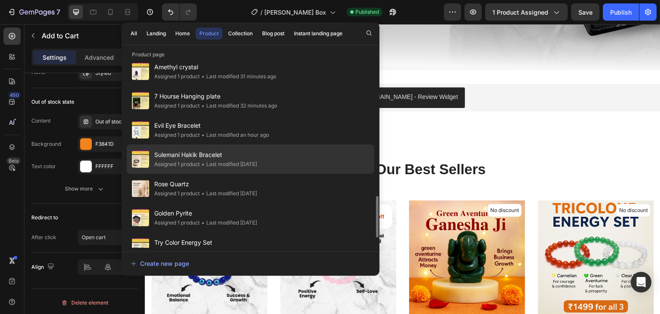
click at [253, 157] on span "Sulemani Hakik Bracelet" at bounding box center [205, 155] width 103 height 10
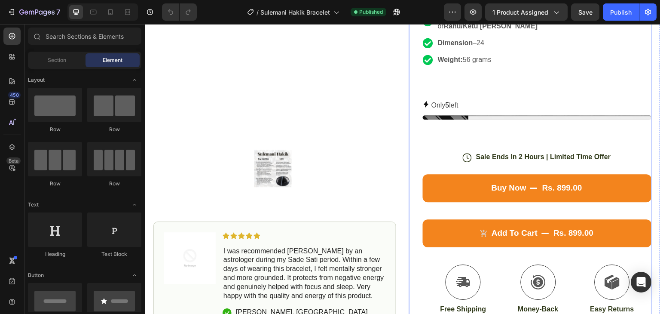
scroll to position [301, 0]
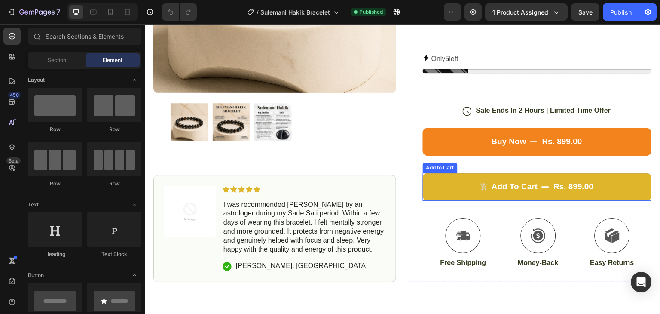
click at [452, 176] on button "Add to cart rs. 899.00" at bounding box center [537, 187] width 229 height 28
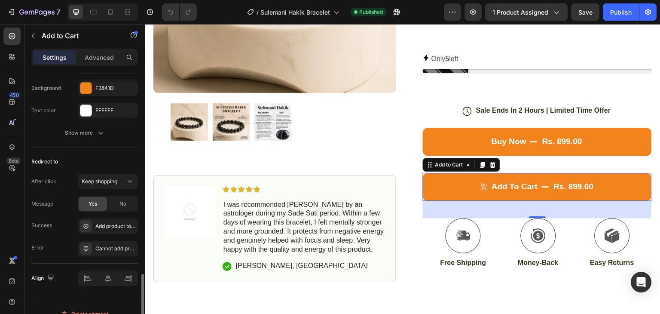
scroll to position [871, 0]
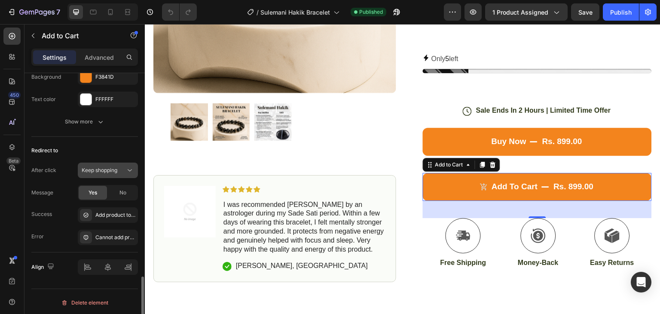
click at [102, 167] on span "Keep shopping" at bounding box center [100, 170] width 36 height 6
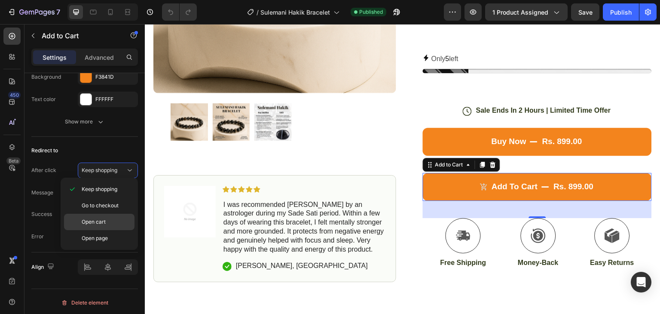
click at [96, 220] on span "Open cart" at bounding box center [94, 222] width 24 height 8
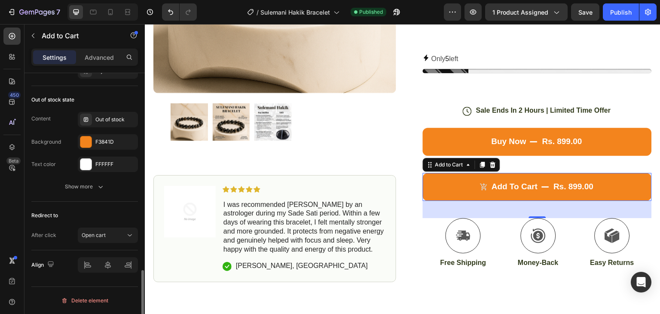
scroll to position [804, 0]
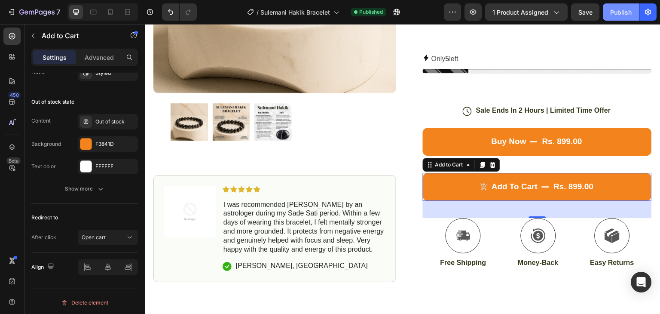
click at [627, 10] on div "Publish" at bounding box center [621, 12] width 21 height 9
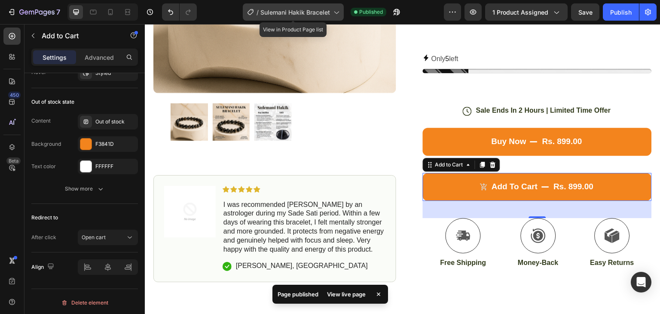
click at [314, 11] on span "Sulemani Hakik Bracelet" at bounding box center [296, 12] width 70 height 9
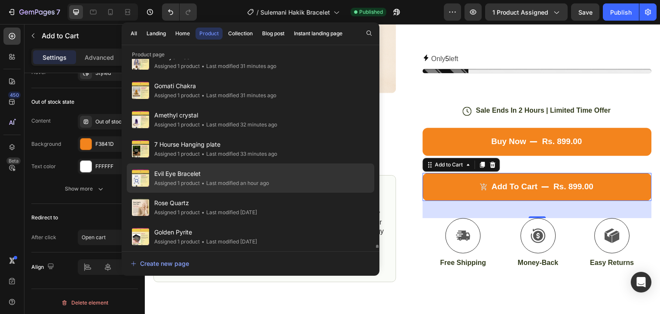
scroll to position [665, 0]
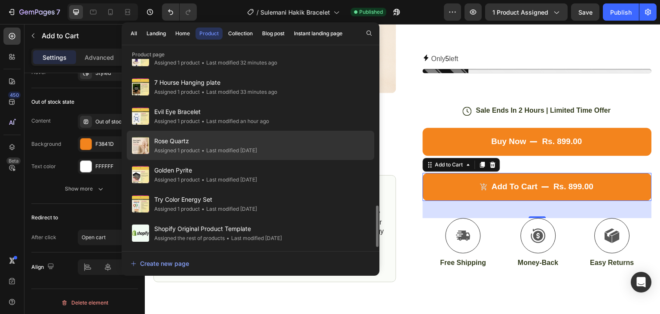
click at [253, 147] on div "• Last modified 13 days ago" at bounding box center [228, 150] width 57 height 9
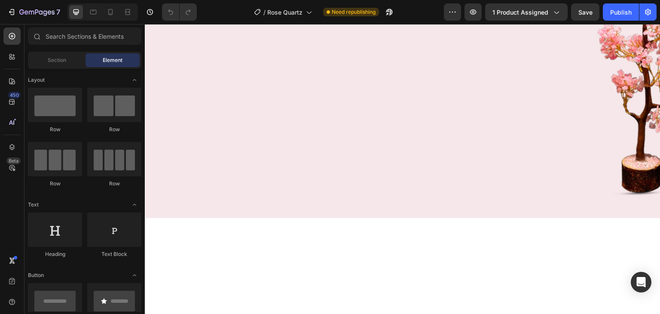
scroll to position [516, 0]
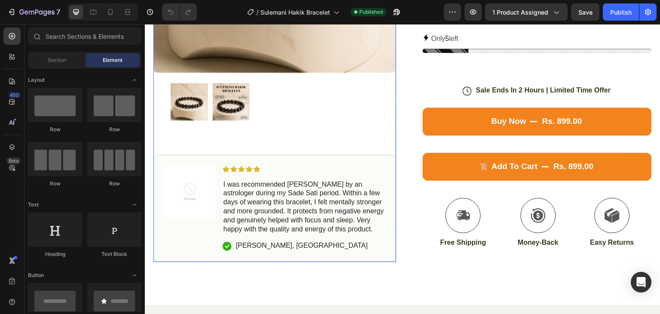
scroll to position [258, 0]
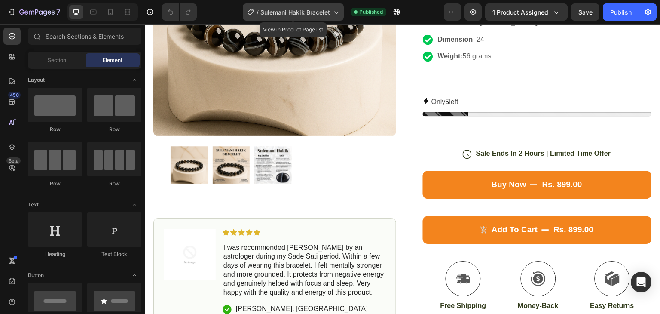
click at [320, 6] on div "/ Sulemani Hakik Bracelet" at bounding box center [293, 11] width 101 height 17
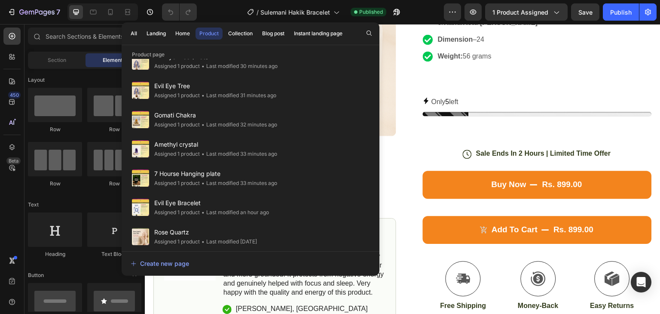
scroll to position [660, 0]
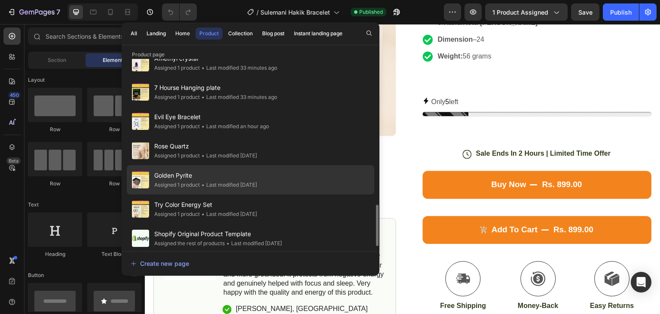
click at [253, 170] on span "Golden Pyrite" at bounding box center [205, 175] width 103 height 10
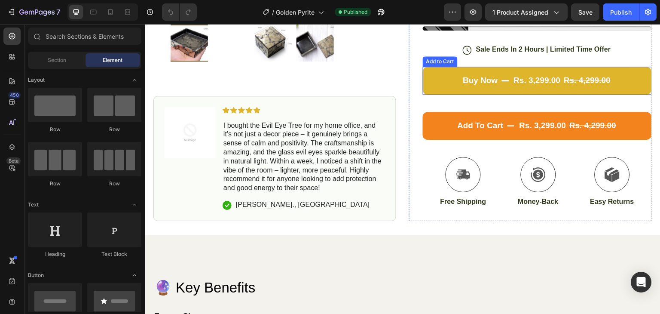
scroll to position [344, 0]
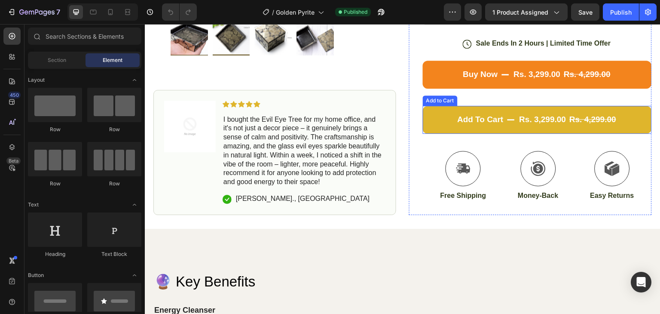
click at [480, 106] on button "Add to cart rs. 3,299.00 rs. 4,299.00" at bounding box center [537, 120] width 229 height 28
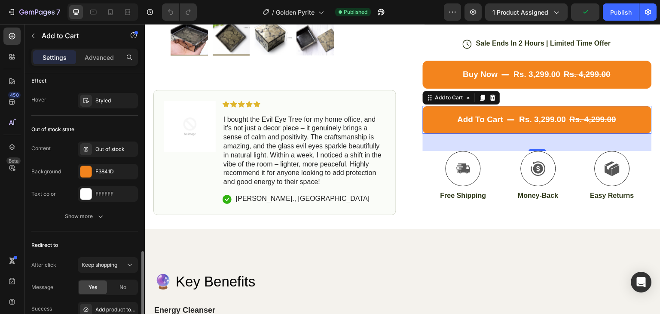
scroll to position [826, 0]
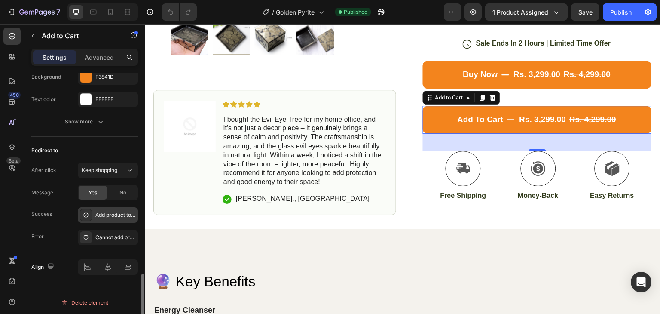
click at [109, 211] on div "Add product to cart successfully" at bounding box center [115, 215] width 40 height 8
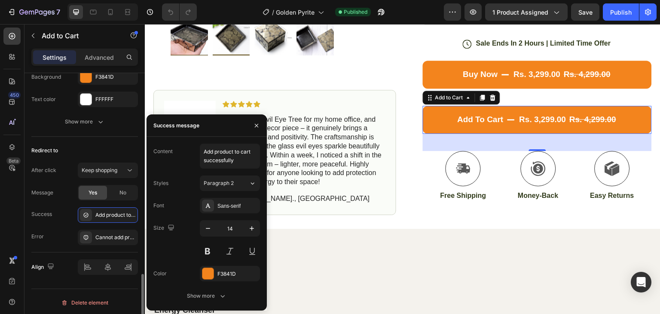
click at [70, 230] on div "Error Cannot add product to cart" at bounding box center [84, 237] width 107 height 15
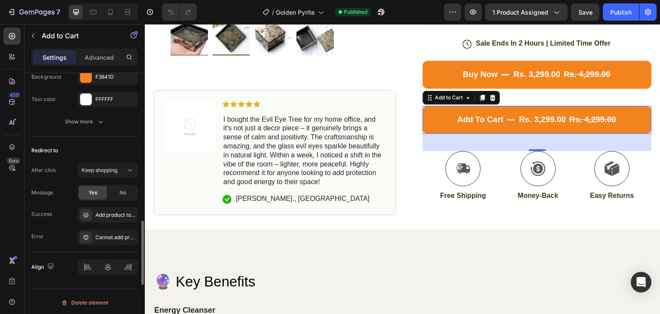
scroll to position [740, 0]
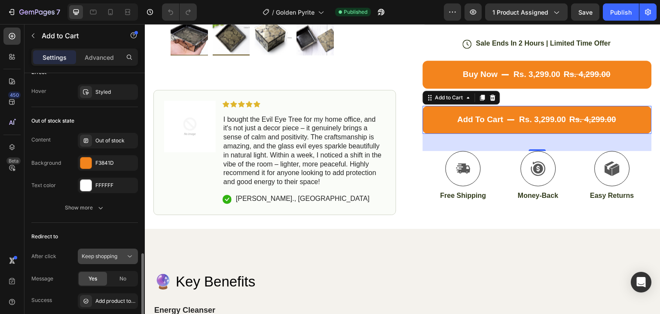
click at [95, 253] on span "Keep shopping" at bounding box center [100, 256] width 36 height 6
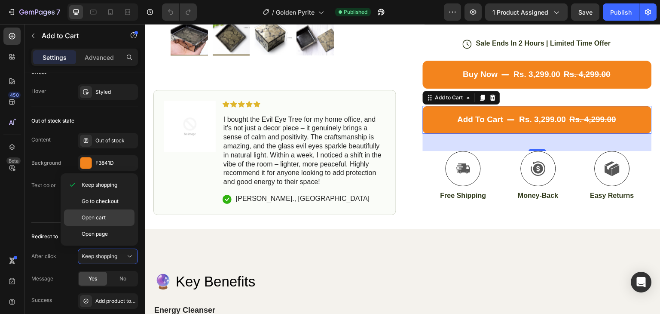
click at [98, 215] on span "Open cart" at bounding box center [94, 218] width 24 height 8
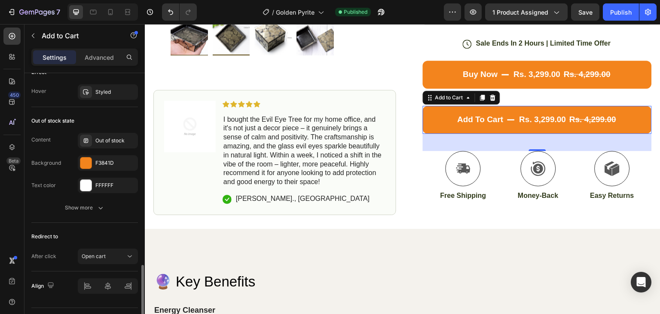
scroll to position [758, 0]
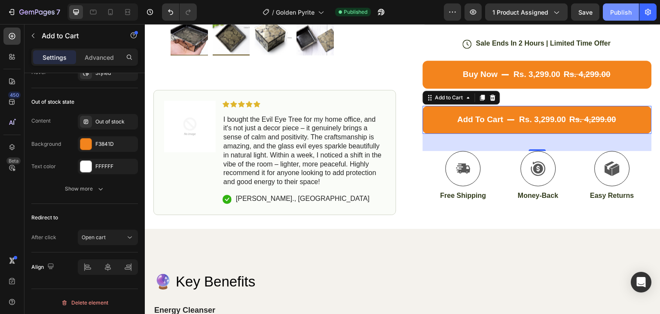
click at [621, 9] on div "Publish" at bounding box center [621, 12] width 21 height 9
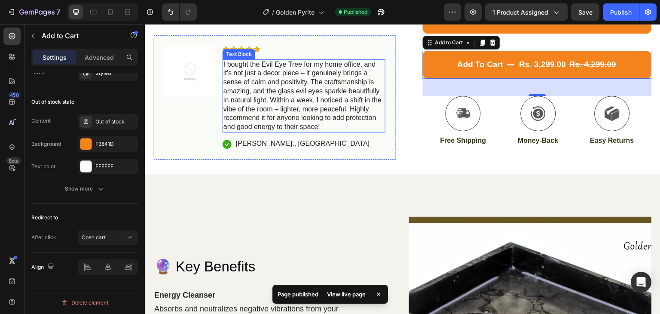
scroll to position [387, 0]
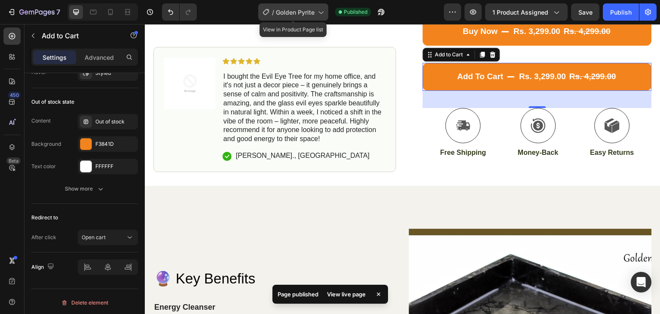
click at [302, 10] on span "Golden Pyrite" at bounding box center [295, 12] width 39 height 9
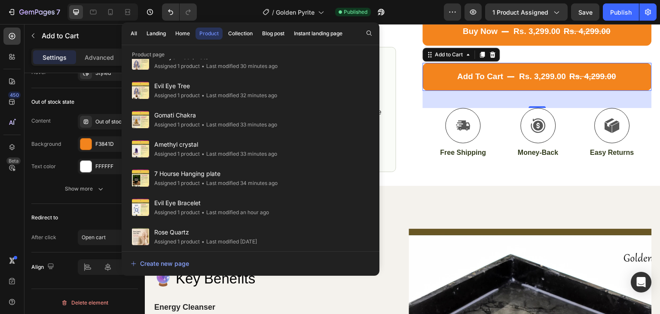
scroll to position [665, 0]
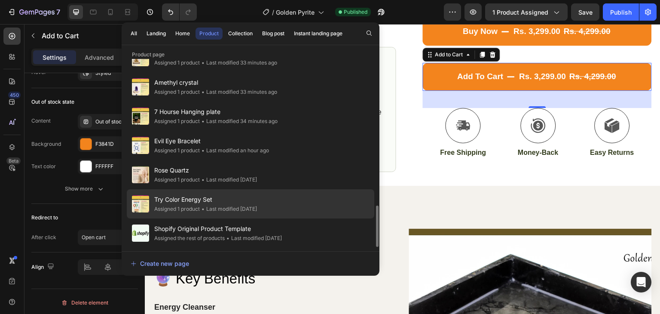
click at [298, 218] on div "Try Color Energy Set Assigned 1 product • Last modified 13 days ago" at bounding box center [251, 232] width 248 height 29
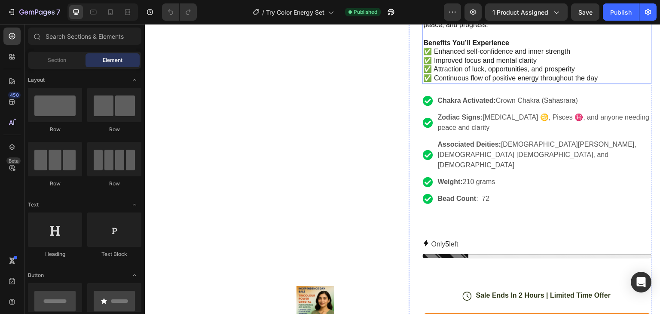
scroll to position [301, 0]
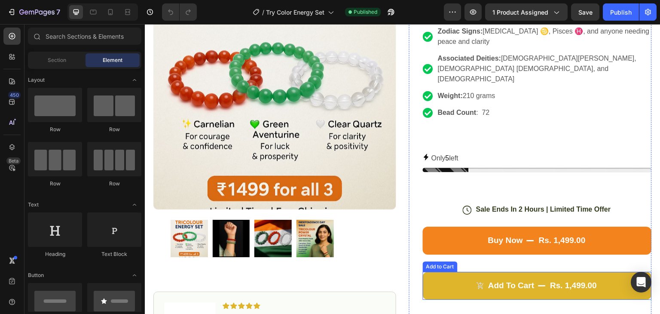
click at [571, 272] on button "Add to cart rs. 1,499.00" at bounding box center [537, 286] width 229 height 28
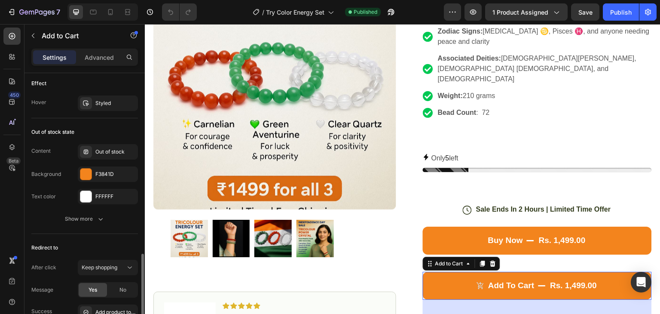
scroll to position [860, 0]
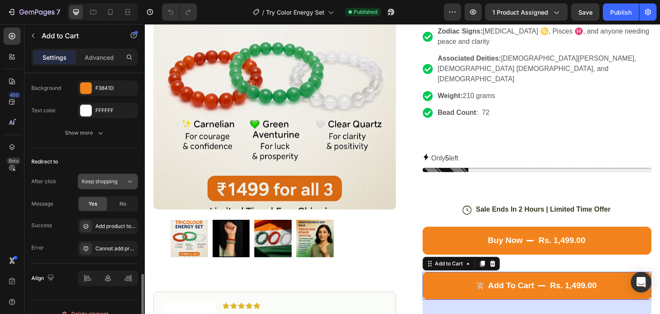
click at [86, 180] on span "Keep shopping" at bounding box center [100, 181] width 36 height 6
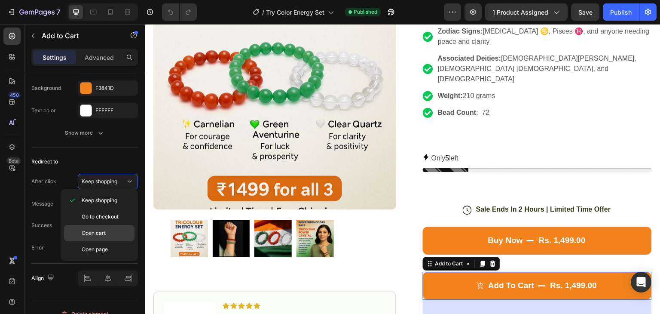
click at [100, 241] on div "Open cart" at bounding box center [99, 249] width 71 height 16
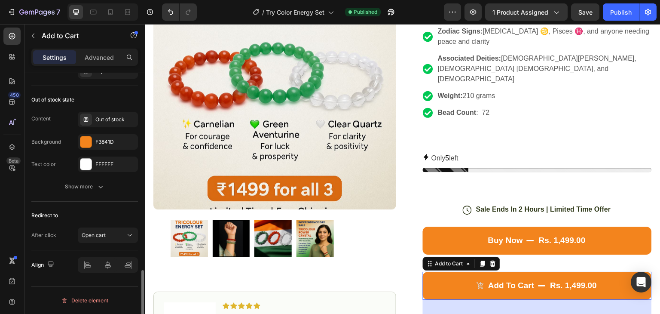
scroll to position [804, 0]
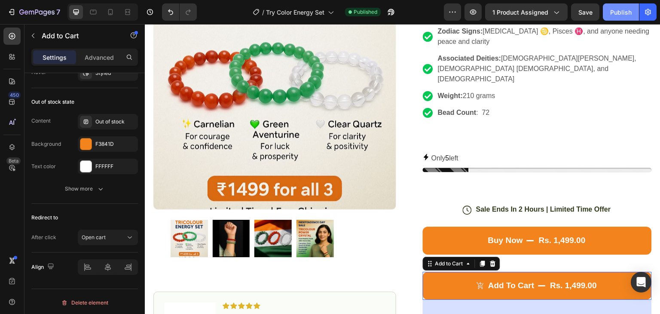
click at [621, 13] on div "Publish" at bounding box center [621, 12] width 21 height 9
